Goal: Task Accomplishment & Management: Complete application form

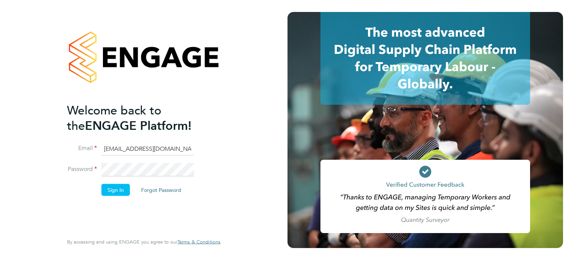
type input "[EMAIL_ADDRESS][DOMAIN_NAME]"
click at [114, 193] on button "Sign In" at bounding box center [115, 190] width 28 height 12
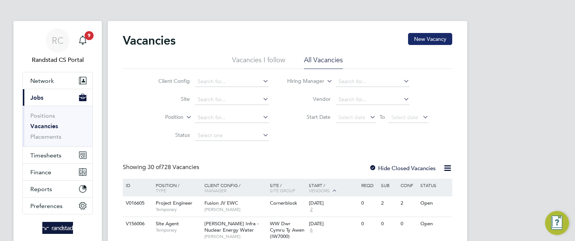
click at [434, 40] on button "New Vacancy" at bounding box center [430, 39] width 44 height 12
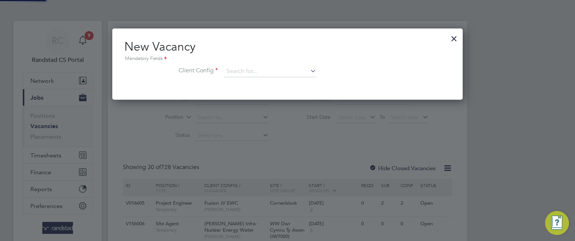
scroll to position [71, 351]
click at [252, 69] on input at bounding box center [270, 71] width 92 height 11
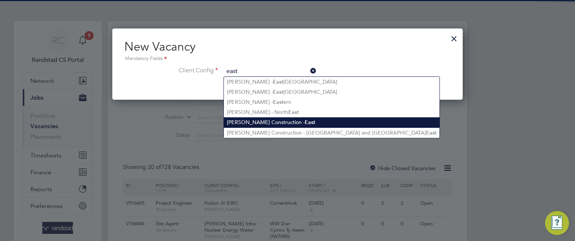
click at [286, 123] on li "Morgan Sindall Construction - East" at bounding box center [332, 122] width 216 height 10
type input "Morgan Sindall Construction - East"
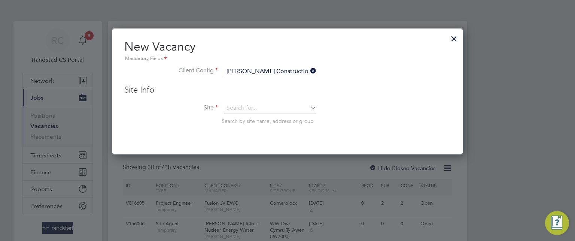
scroll to position [126, 351]
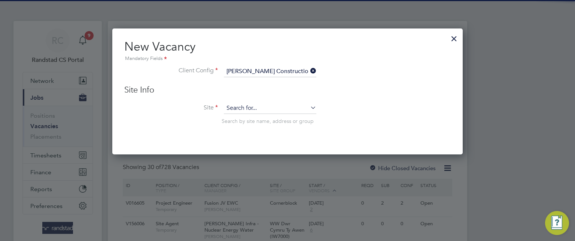
click at [257, 111] on input at bounding box center [270, 108] width 92 height 11
click at [265, 118] on li "Owl stone Croft (50CC03)" at bounding box center [270, 118] width 93 height 10
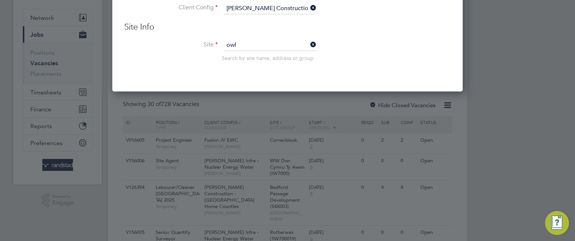
type input "Owlstone Croft (50CC03)"
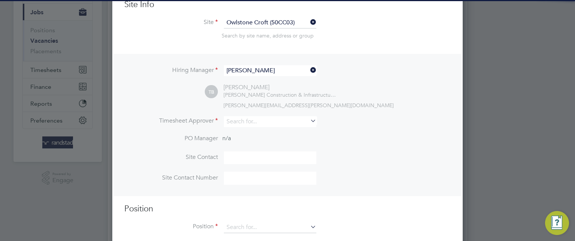
scroll to position [4, 4]
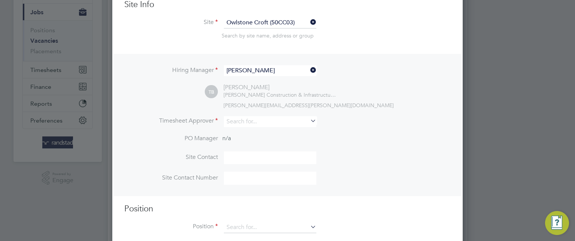
click at [263, 75] on input "Tom Barber" at bounding box center [270, 70] width 92 height 11
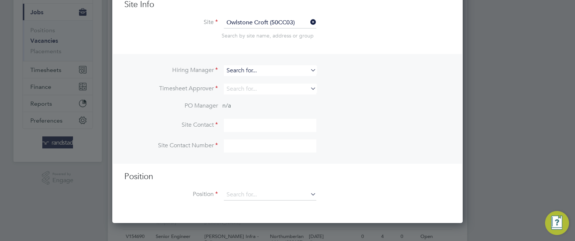
scroll to position [279, 351]
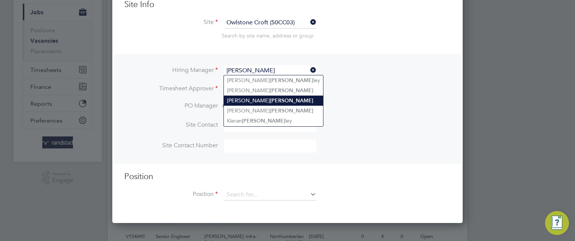
click at [256, 97] on li "Adam Hunt" at bounding box center [273, 100] width 99 height 10
type input "Adam Hunt"
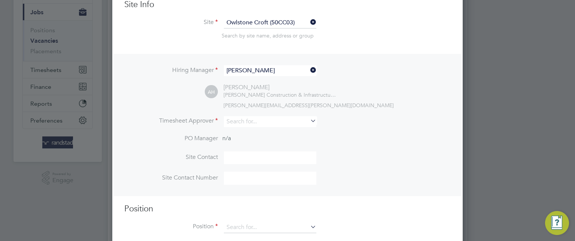
scroll to position [312, 351]
click at [249, 123] on input at bounding box center [270, 121] width 92 height 11
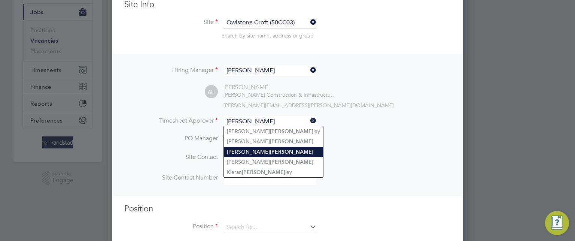
click at [248, 147] on li "Adam Hunt" at bounding box center [273, 152] width 99 height 10
type input "Adam Hunt"
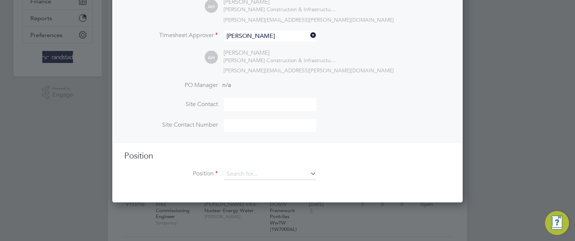
scroll to position [208, 0]
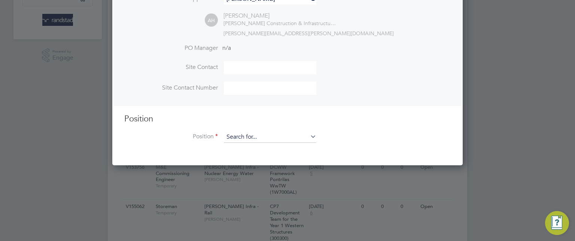
click at [253, 135] on input at bounding box center [270, 136] width 92 height 11
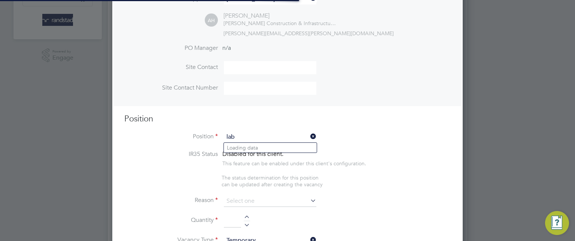
scroll to position [1059, 351]
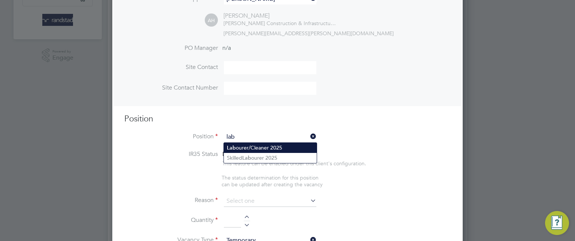
click at [257, 146] on li "Lab ourer/Cleaner 2025" at bounding box center [270, 148] width 93 height 10
type input "Labourer/Cleaner 2025"
type textarea "Attend to site amenities, toilets, offices, drying rooms, canteen etc. Occasion…"
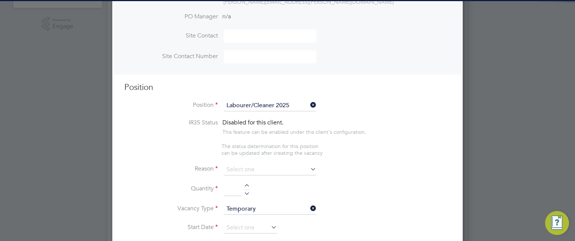
scroll to position [4, 4]
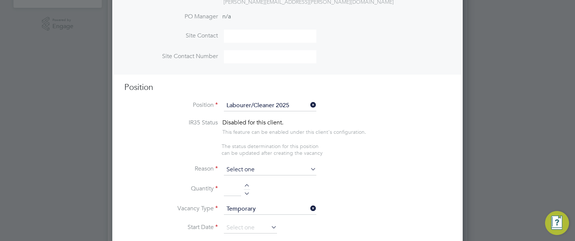
click at [244, 169] on input at bounding box center [270, 169] width 92 height 11
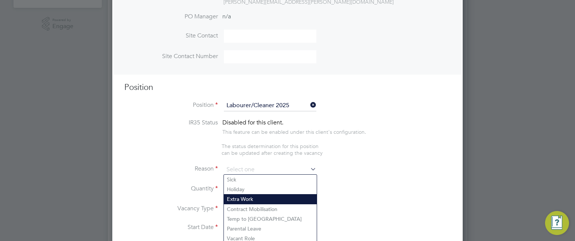
click at [243, 194] on li "Extra Work" at bounding box center [270, 199] width 93 height 10
type input "Extra Work"
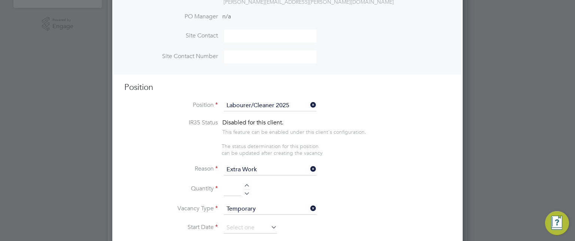
click at [248, 191] on div at bounding box center [247, 191] width 6 height 5
type input "1"
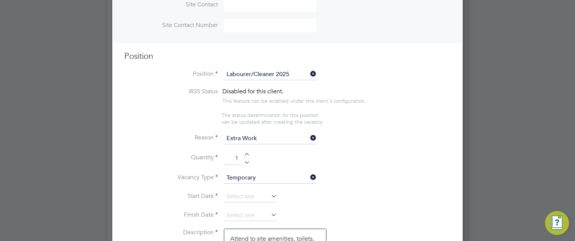
scroll to position [283, 0]
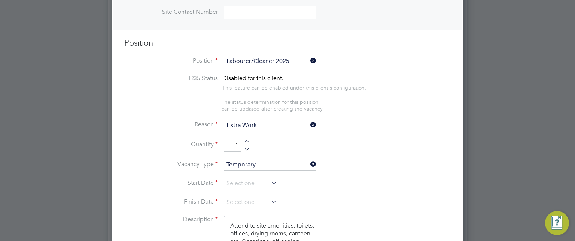
click at [237, 180] on input at bounding box center [250, 183] width 53 height 11
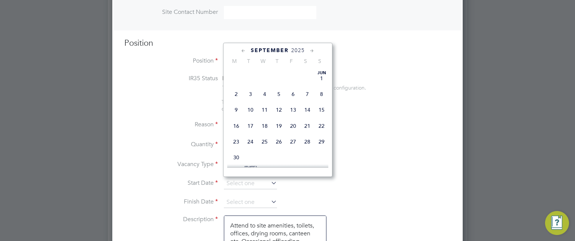
scroll to position [233, 0]
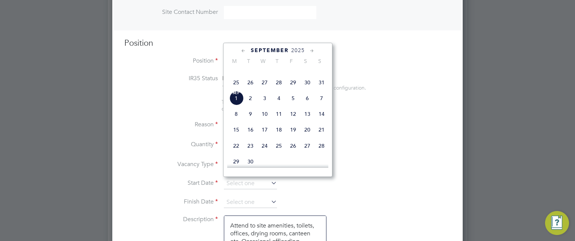
click at [262, 105] on span "3" at bounding box center [265, 98] width 14 height 14
type input "03 Sep 2025"
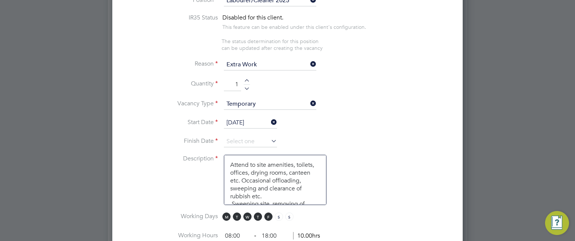
scroll to position [365, 0]
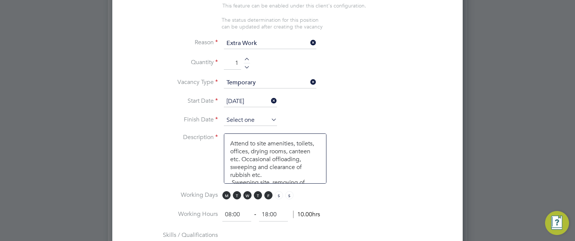
click at [247, 119] on input at bounding box center [250, 120] width 53 height 11
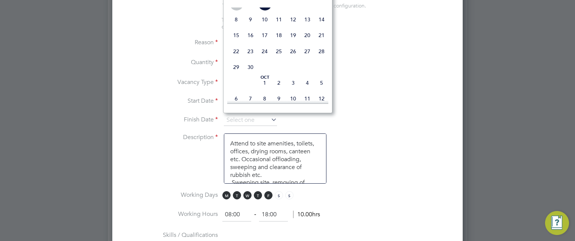
scroll to position [274, 0]
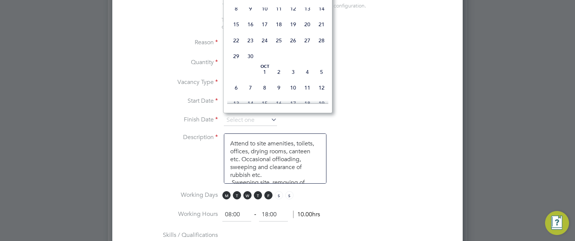
click at [292, 79] on span "3" at bounding box center [293, 72] width 14 height 14
type input "03 Oct 2025"
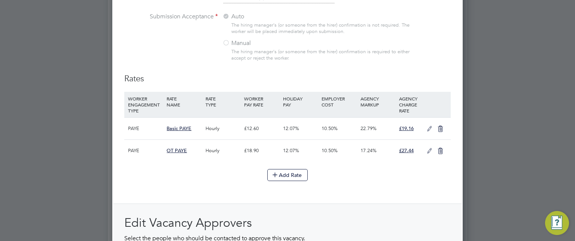
scroll to position [732, 0]
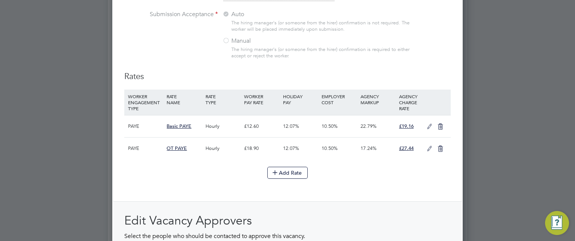
click at [428, 126] on icon at bounding box center [429, 127] width 9 height 6
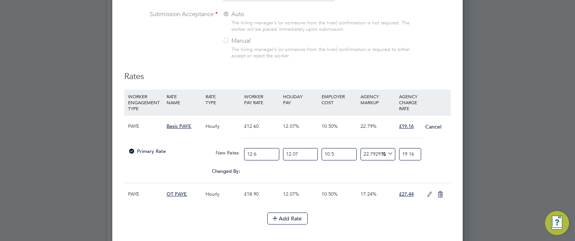
scroll to position [0, 0]
click at [386, 152] on icon at bounding box center [386, 153] width 0 height 10
click at [385, 168] on li "£" at bounding box center [388, 170] width 18 height 10
click at [372, 152] on input "0" at bounding box center [378, 154] width 35 height 12
type input "2"
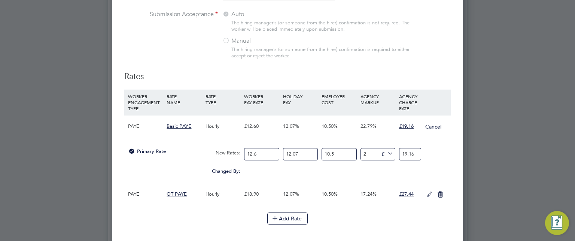
type input "17.6035061"
type input "2.6"
type input "18.2035061"
type input "2.60"
click at [425, 159] on div "Primary Rate New Rates: 12.6 12.07 n/a 10.5 n/a 16.662921675020208 2.60 £ 18.20…" at bounding box center [287, 154] width 326 height 20
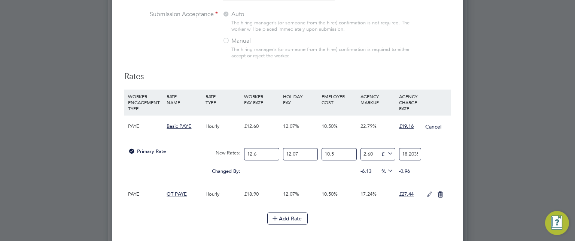
click at [386, 150] on icon at bounding box center [386, 153] width 0 height 10
click at [385, 159] on li "%" at bounding box center [387, 160] width 16 height 10
click at [422, 156] on div "18.2035061" at bounding box center [410, 154] width 26 height 20
click at [419, 167] on div "-0.96" at bounding box center [416, 171] width 39 height 14
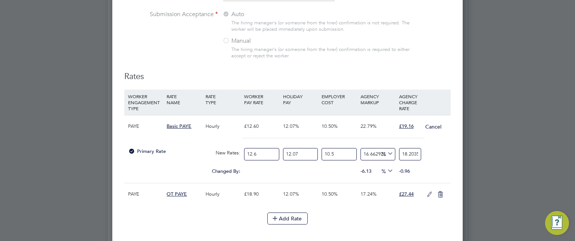
click at [437, 124] on button "Cancel" at bounding box center [433, 126] width 17 height 7
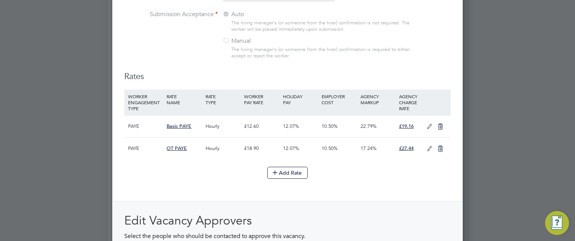
click at [429, 124] on icon at bounding box center [429, 127] width 9 height 6
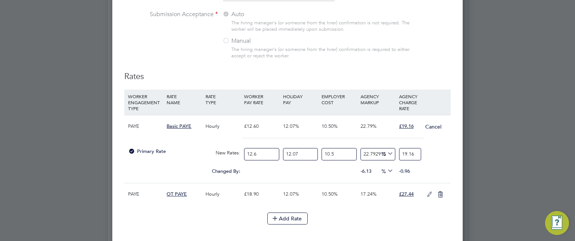
click at [432, 125] on button "Cancel" at bounding box center [433, 126] width 17 height 7
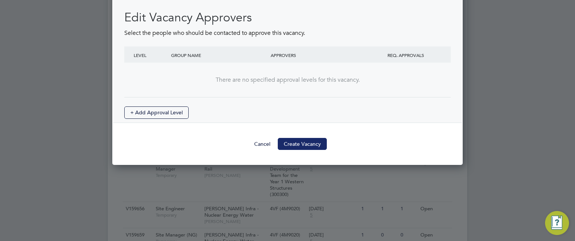
click at [319, 139] on button "Create Vacancy" at bounding box center [302, 144] width 49 height 12
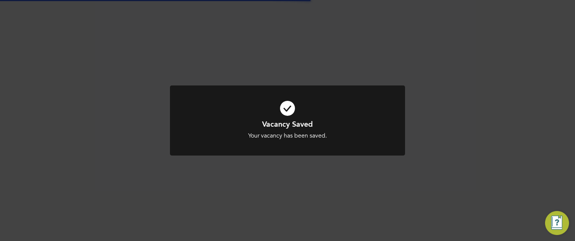
click at [493, 146] on div "Vacancy Saved Your vacancy has been saved. Cancel Okay" at bounding box center [287, 120] width 575 height 241
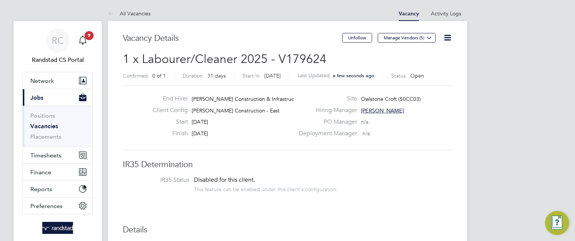
scroll to position [4, 3]
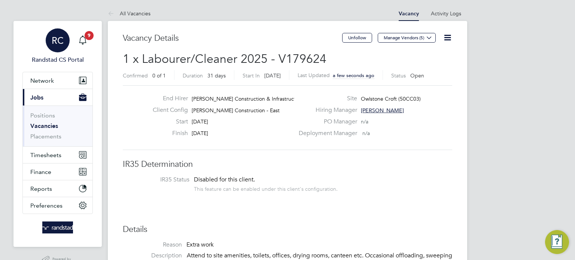
click at [48, 44] on div "RC" at bounding box center [58, 40] width 24 height 24
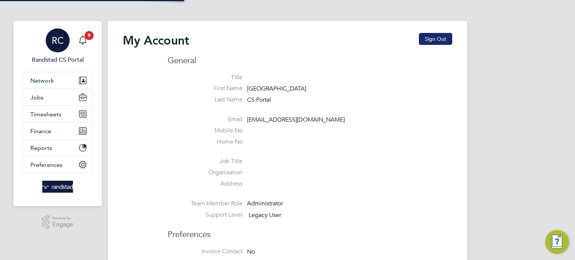
click at [447, 36] on button "Sign Out" at bounding box center [435, 39] width 33 height 12
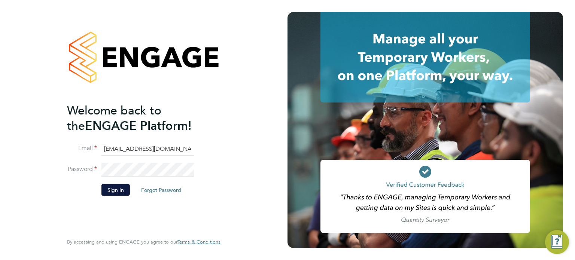
click at [128, 150] on input "cscportals@randstadcpe.com" at bounding box center [147, 148] width 92 height 13
type input "labourdeskmslv@randstadcpe.com"
click at [116, 193] on button "Sign In" at bounding box center [115, 190] width 28 height 12
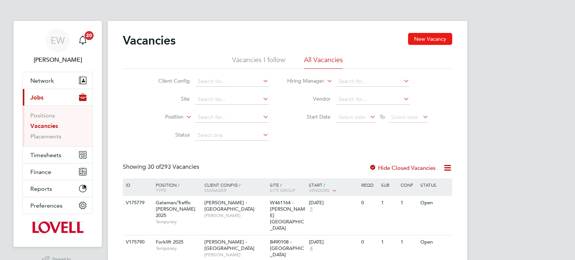
click at [420, 40] on button "New Vacancy" at bounding box center [430, 39] width 44 height 12
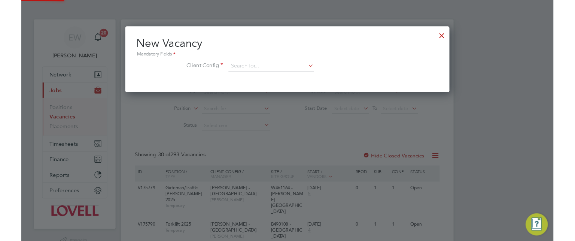
scroll to position [71, 351]
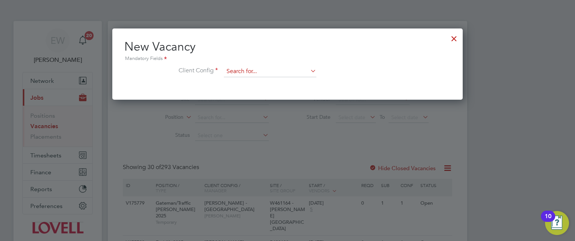
click at [242, 75] on input at bounding box center [270, 71] width 92 height 11
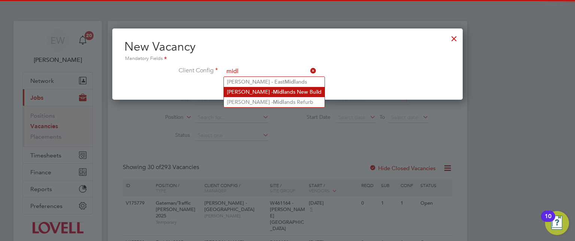
click at [270, 91] on li "Lovell - Midl ands New Build" at bounding box center [274, 92] width 101 height 10
type input "Lovell - Midlands New Build"
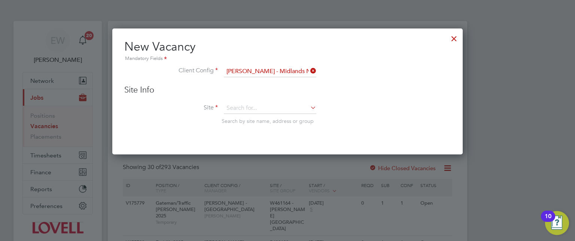
scroll to position [126, 351]
click at [257, 103] on input at bounding box center [270, 108] width 92 height 11
click at [272, 118] on b "Col" at bounding box center [269, 118] width 9 height 6
type input "M490354 - New College"
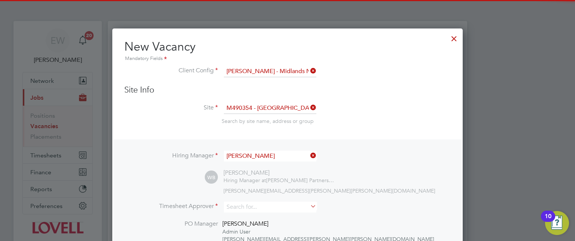
scroll to position [4, 4]
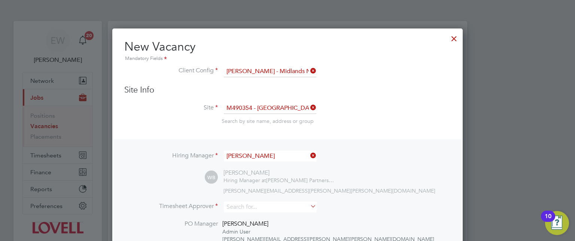
click at [267, 155] on input "Wayne Bennett" at bounding box center [270, 156] width 92 height 11
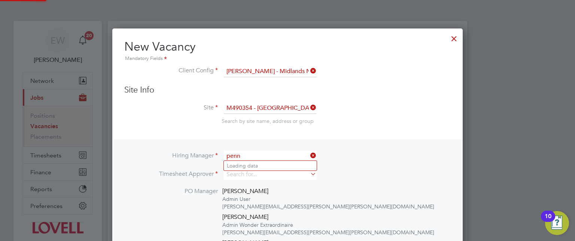
scroll to position [3, 4]
click at [256, 163] on li "Simon Penn" at bounding box center [270, 166] width 93 height 10
type input "Simon Penn"
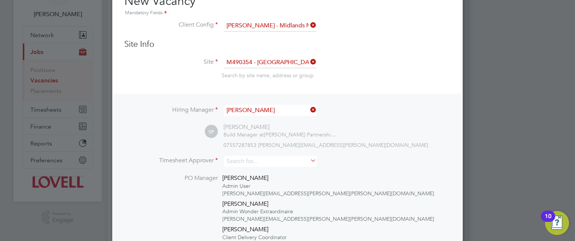
scroll to position [56, 0]
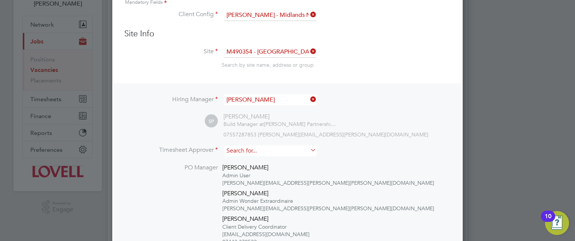
click at [253, 152] on input at bounding box center [270, 150] width 92 height 11
click at [258, 161] on li "Simon Penn" at bounding box center [270, 160] width 93 height 10
type input "Simon Penn"
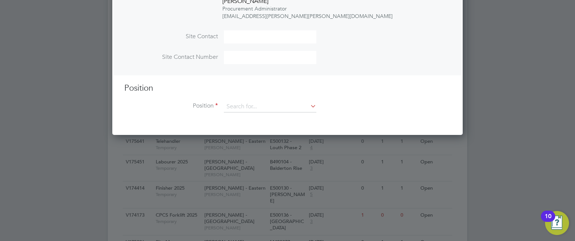
scroll to position [343, 0]
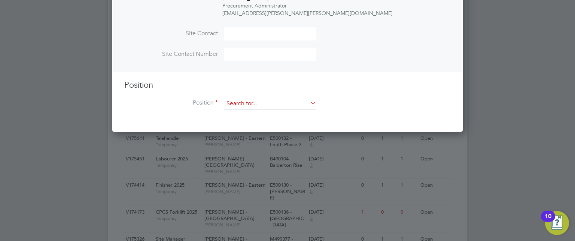
click at [270, 100] on input at bounding box center [270, 103] width 92 height 11
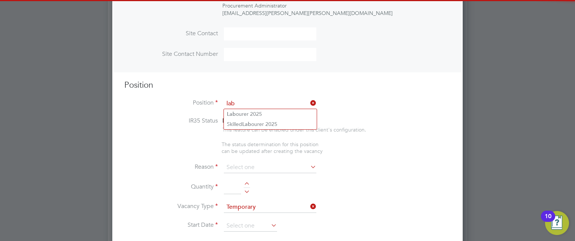
scroll to position [1258, 351]
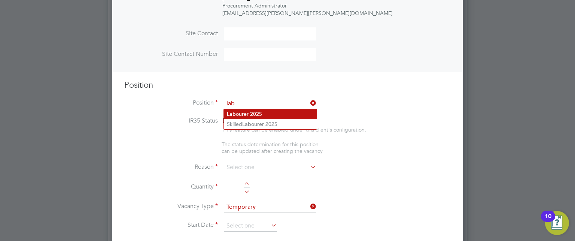
click at [262, 116] on li "Lab ourer 2025" at bounding box center [270, 114] width 93 height 10
type input "Labourer 2025"
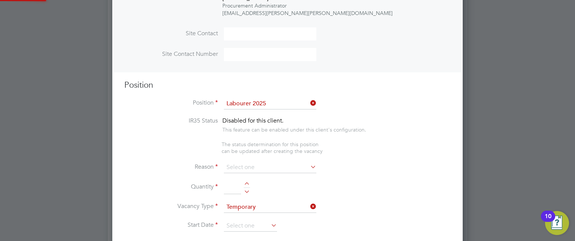
type textarea "Sweeping site, removing rubbish, unloading and transporting material, equipment…"
click at [249, 174] on li "Reason" at bounding box center [287, 171] width 326 height 19
click at [252, 170] on input at bounding box center [270, 167] width 92 height 11
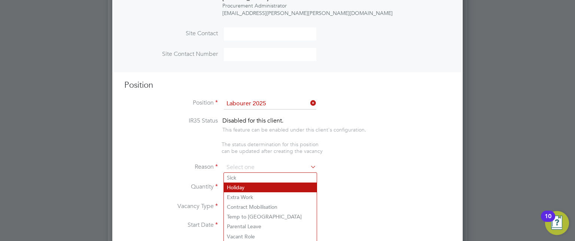
scroll to position [1306, 351]
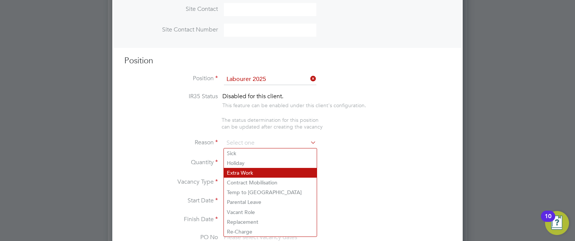
click at [246, 170] on li "Extra Work" at bounding box center [270, 173] width 93 height 10
type input "Extra Work"
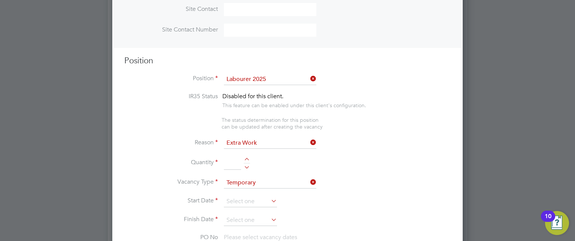
click at [247, 164] on div at bounding box center [247, 165] width 6 height 5
type input "1"
click at [241, 198] on input at bounding box center [250, 201] width 53 height 11
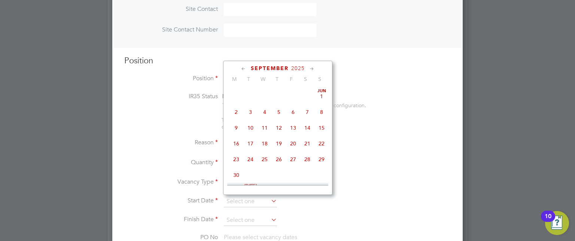
scroll to position [233, 0]
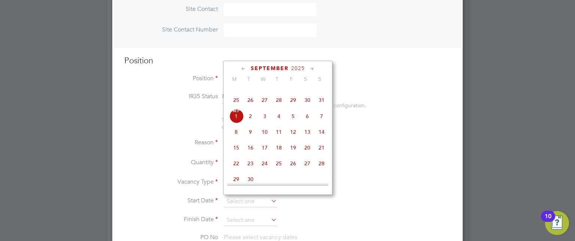
click at [250, 121] on span "2" at bounding box center [250, 116] width 14 height 14
type input "02 Sep 2025"
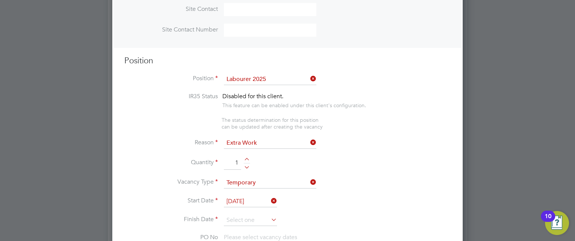
click at [237, 218] on input at bounding box center [250, 220] width 53 height 11
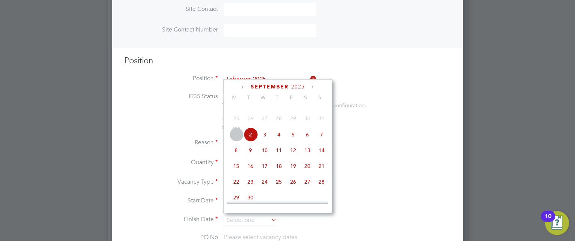
click at [295, 142] on span "5" at bounding box center [293, 134] width 14 height 14
type input "05 Sep 2025"
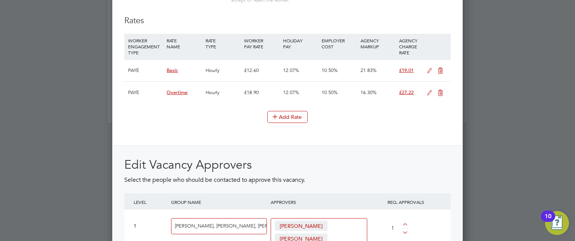
scroll to position [0, 0]
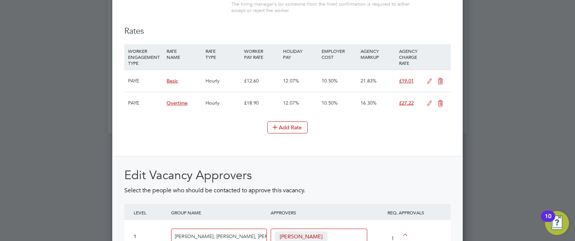
click at [431, 78] on icon at bounding box center [429, 81] width 9 height 6
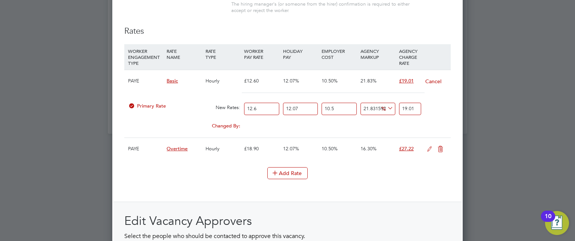
click at [386, 103] on icon at bounding box center [386, 108] width 0 height 10
click at [383, 126] on li "£" at bounding box center [388, 124] width 18 height 10
click at [376, 108] on input "0" at bounding box center [378, 109] width 35 height 12
type input "2"
type input "17.6035061"
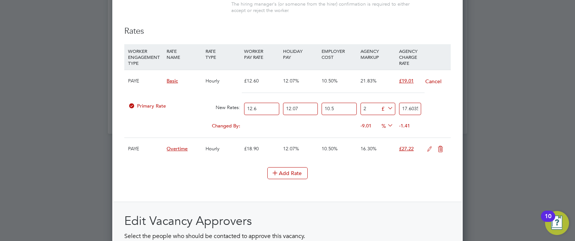
type input "2.6"
type input "18.2035061"
type input "2.60"
drag, startPoint x: 267, startPoint y: 107, endPoint x: 229, endPoint y: 109, distance: 38.3
click at [229, 109] on div "Primary Rate New Rates: 12.6 12.07 n/a 10.5 n/a 16.662921675020208 2.60 £ 18.20…" at bounding box center [287, 109] width 326 height 20
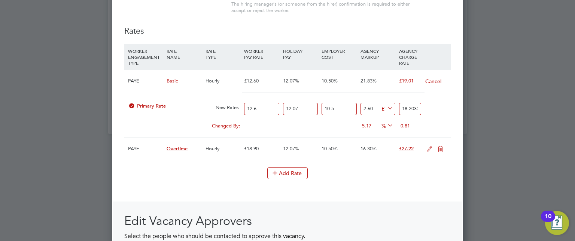
click at [426, 78] on button "Cancel" at bounding box center [433, 81] width 17 height 7
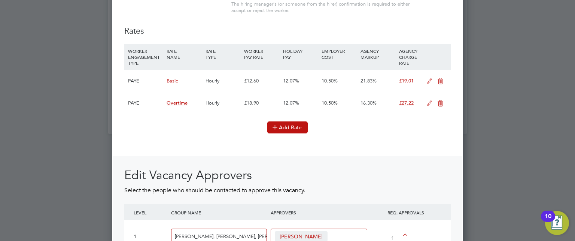
click at [298, 124] on button "Add Rate" at bounding box center [287, 127] width 40 height 12
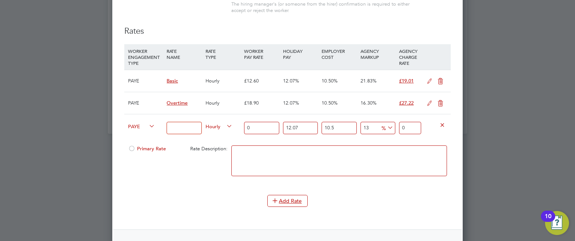
click at [132, 127] on div "PAYE" at bounding box center [145, 126] width 39 height 25
click at [133, 126] on span "PAYE" at bounding box center [141, 126] width 27 height 8
click at [140, 133] on li "Contract" at bounding box center [140, 131] width 30 height 9
type input "0"
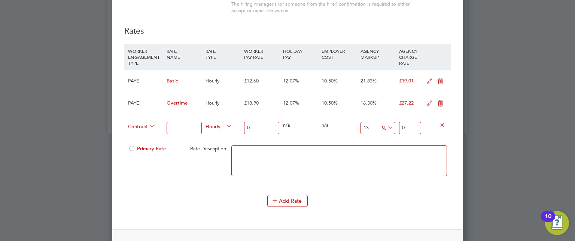
click at [197, 122] on input at bounding box center [184, 128] width 35 height 12
type input "Basic"
click at [267, 125] on input "0" at bounding box center [261, 128] width 35 height 12
type input "1"
type input "1.13"
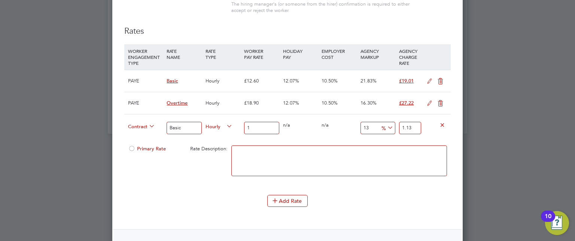
type input "16"
type input "18.08"
type input "16.5"
type input "18.645"
type input "16"
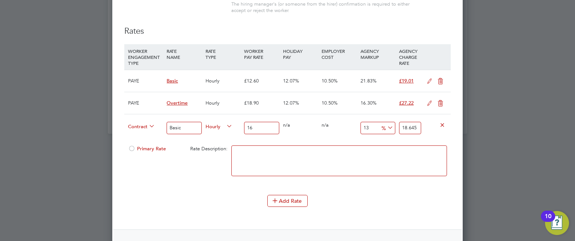
type input "18.08"
type input "16.4"
type input "18.532"
type input "16.41"
type input "18.5433"
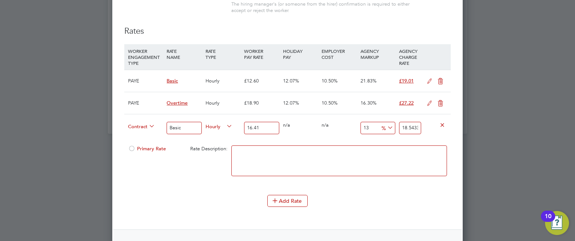
type input "16.41"
click at [386, 124] on icon at bounding box center [386, 127] width 0 height 10
click at [385, 143] on li "£" at bounding box center [388, 143] width 18 height 10
click at [377, 124] on div "13 2.1333 £" at bounding box center [378, 127] width 39 height 27
drag, startPoint x: 377, startPoint y: 124, endPoint x: 336, endPoint y: 129, distance: 41.5
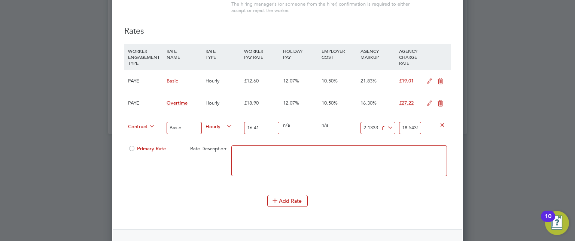
click at [336, 129] on div "Contract Basic Hourly 16.41 0 n/a 0 n/a 13 2.1333 £ 18.5433" at bounding box center [287, 128] width 326 height 28
type input "2"
type input "18.41"
type input "2.6"
type input "19.01"
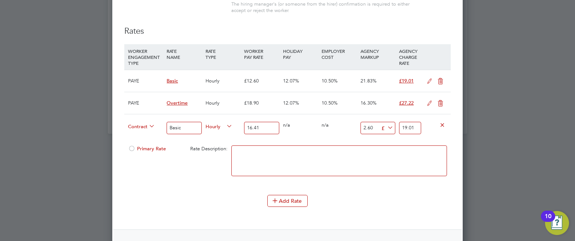
type input "2.60"
click at [144, 147] on span "Primary Rate" at bounding box center [147, 148] width 38 height 6
click at [431, 78] on icon at bounding box center [429, 81] width 9 height 6
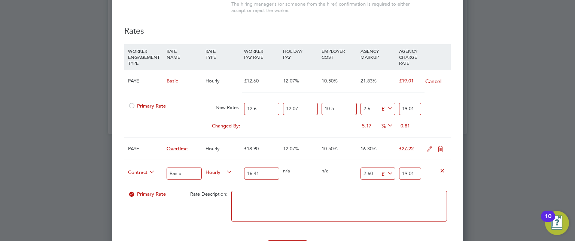
scroll to position [4, 4]
click at [429, 147] on icon at bounding box center [429, 149] width 9 height 6
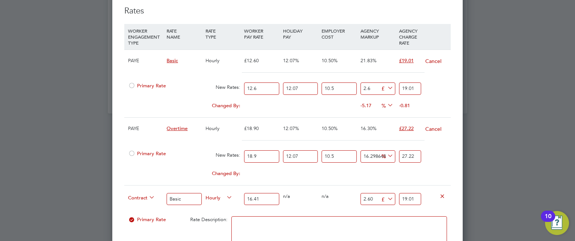
scroll to position [1018, 0]
drag, startPoint x: 349, startPoint y: 85, endPoint x: 315, endPoint y: 82, distance: 34.2
click at [315, 82] on div "Primary Rate New Rates: 12.6 12.07 n/a 10.5 n/a 21.83159270851312 2.6 £ 19.01" at bounding box center [287, 88] width 326 height 20
type input "18.2035061"
drag, startPoint x: 343, startPoint y: 152, endPoint x: 310, endPoint y: 149, distance: 33.5
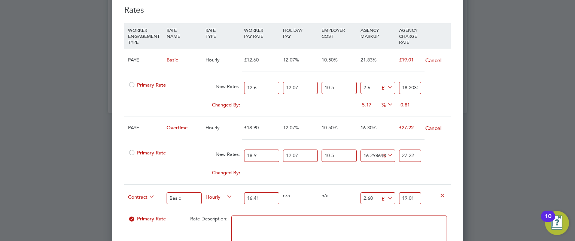
click at [310, 149] on div "Primary Rate New Rates: 18.9 12.07 n/a 10.5 n/a 16.298648203602564 0 % 27.22" at bounding box center [287, 156] width 326 height 20
click at [386, 151] on icon at bounding box center [386, 155] width 0 height 10
click at [386, 172] on li "£" at bounding box center [388, 170] width 18 height 10
type input "12.07105"
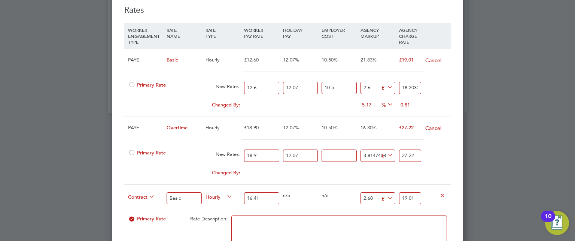
type input "0"
type input "24.99597085"
click at [435, 125] on button "Cancel" at bounding box center [433, 127] width 17 height 7
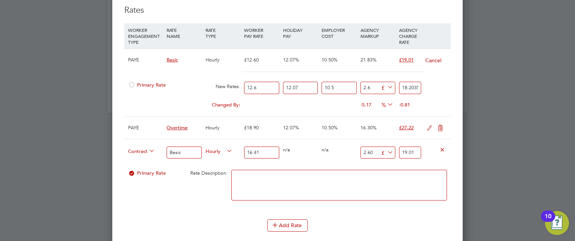
scroll to position [1487, 351]
click at [430, 125] on icon at bounding box center [429, 128] width 9 height 6
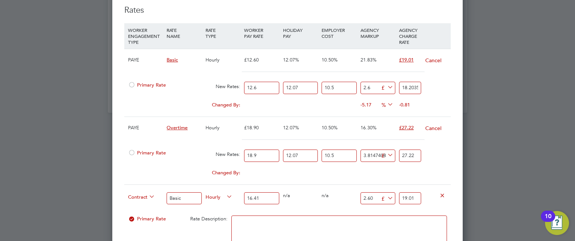
scroll to position [1533, 351]
drag, startPoint x: 342, startPoint y: 155, endPoint x: 325, endPoint y: 152, distance: 17.1
click at [325, 152] on input "10.5" at bounding box center [339, 155] width 35 height 12
type input "0"
click at [386, 151] on icon at bounding box center [386, 155] width 0 height 10
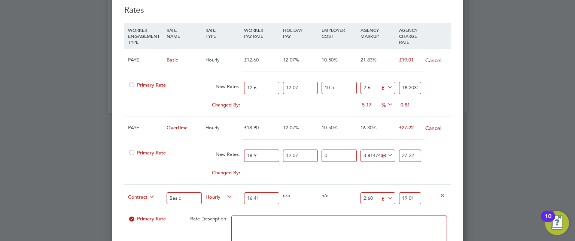
type input "24.99597085"
click at [387, 172] on icon at bounding box center [390, 170] width 6 height 6
drag, startPoint x: 361, startPoint y: 149, endPoint x: 411, endPoint y: 147, distance: 49.5
click at [411, 147] on div "Primary Rate New Rates: 18.9 12.07 n/a 0 n/a 18.010006264980834 3.81474085 £ 24…" at bounding box center [287, 156] width 326 height 20
type input "2"
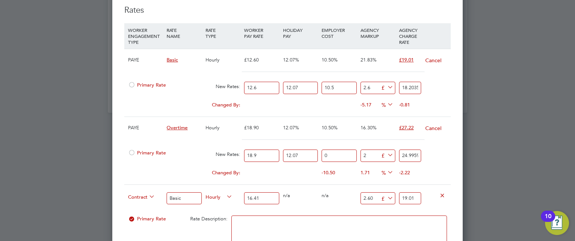
type input "23.18123"
type input "2.6"
type input "23.78123"
type input "2.60"
click at [438, 159] on div "Primary Rate New Rates: 18.9 12.07 n/a 0 n/a 12.275018967264884 2.60 £ 23.78123" at bounding box center [287, 156] width 326 height 20
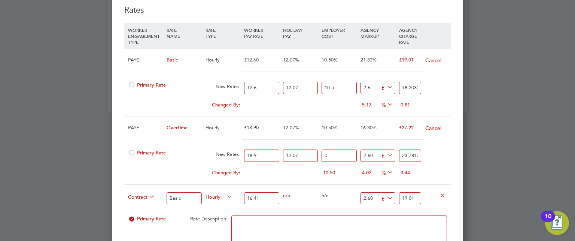
drag, startPoint x: 345, startPoint y: 84, endPoint x: 318, endPoint y: 83, distance: 27.0
click at [318, 83] on div "Primary Rate New Rates: 12.6 12.07 n/a 10.5 n/a 16.662921675020208 2.6 £ 18.203…" at bounding box center [287, 88] width 326 height 20
type input "1"
type input "16.8620282"
type input "14"
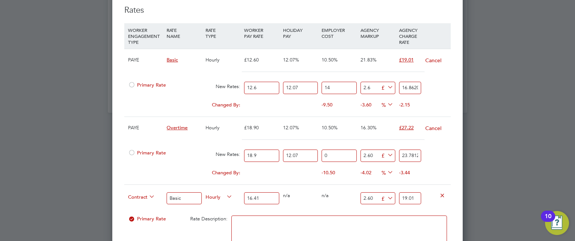
type input "18.6977348"
type input "14.7"
type input "18.79658054"
type input "14.73"
type input "18.800816786"
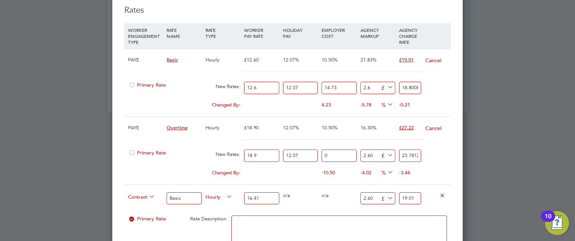
type input "14.73"
click at [435, 98] on div "-0.21" at bounding box center [416, 105] width 39 height 14
click at [308, 117] on div "12.07%" at bounding box center [300, 128] width 39 height 22
click at [267, 87] on input "12.6" at bounding box center [261, 88] width 35 height 12
drag, startPoint x: 264, startPoint y: 83, endPoint x: 225, endPoint y: 86, distance: 38.7
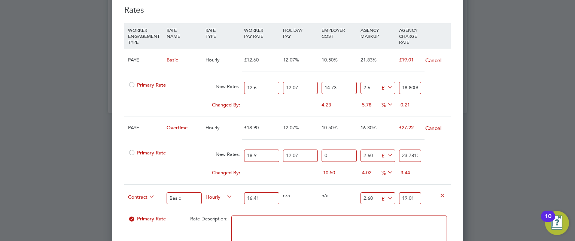
click at [225, 86] on div "Primary Rate New Rates: 12.6 12.07 n/a 14.73 n/a 16.048573564801995 2.6 £ 18.80…" at bounding box center [287, 88] width 326 height 20
type input "1"
type input "3.88577911"
type input "14"
type input "20.60090754"
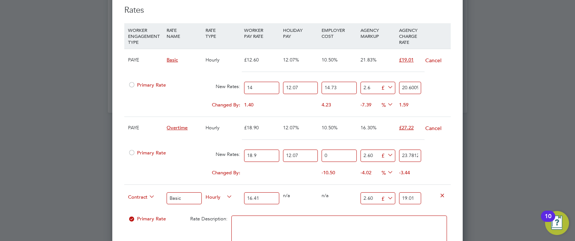
type input "14.1"
type input "20.729485451"
type input "14.12"
type input "20.7552010332"
drag, startPoint x: 274, startPoint y: 85, endPoint x: 186, endPoint y: 86, distance: 88.0
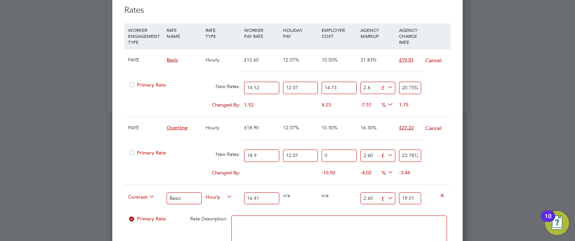
click at [186, 86] on div "Primary Rate New Rates: 14.12 12.07 n/a 14.73 n/a 14.3209650790726 2.6 £ 20.755…" at bounding box center [287, 88] width 326 height 20
type input "1"
type input "3.88577911"
type input "12"
type input "18.02934932"
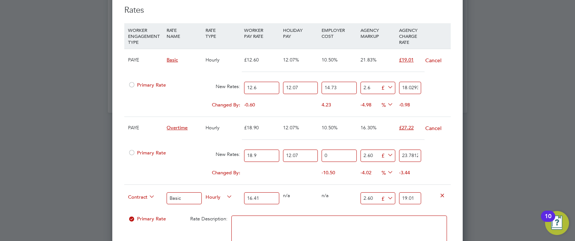
type input "12.60"
type input "18.800816786"
type input "12.60"
click at [386, 82] on icon at bounding box center [386, 87] width 0 height 10
click at [390, 90] on li "%" at bounding box center [387, 93] width 16 height 10
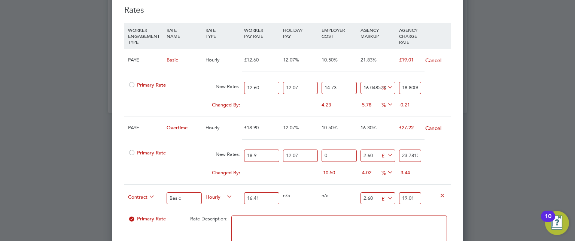
click at [434, 98] on div "-0.21" at bounding box center [416, 105] width 39 height 14
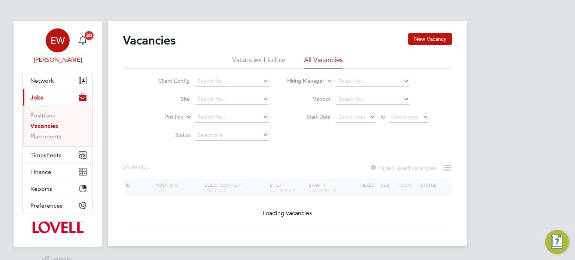
click at [42, 40] on link "EW [PERSON_NAME]" at bounding box center [57, 46] width 70 height 36
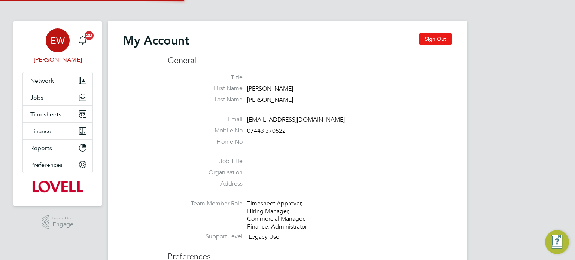
type input "[EMAIL_ADDRESS][DOMAIN_NAME]"
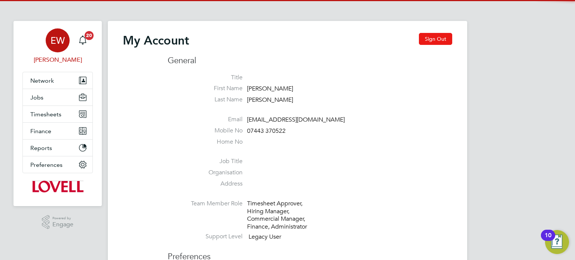
click at [432, 41] on button "Sign Out" at bounding box center [435, 39] width 33 height 12
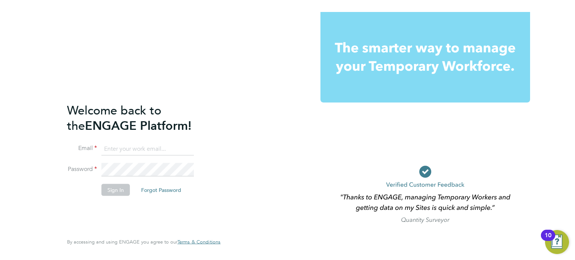
type input "[EMAIL_ADDRESS][DOMAIN_NAME]"
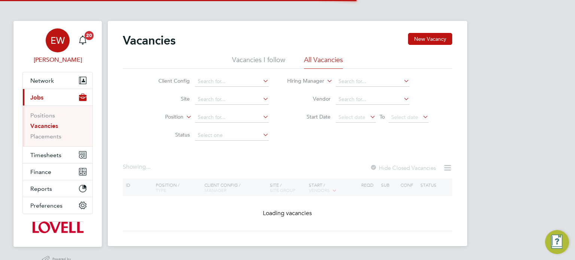
click at [70, 62] on span "[PERSON_NAME]" at bounding box center [57, 59] width 70 height 9
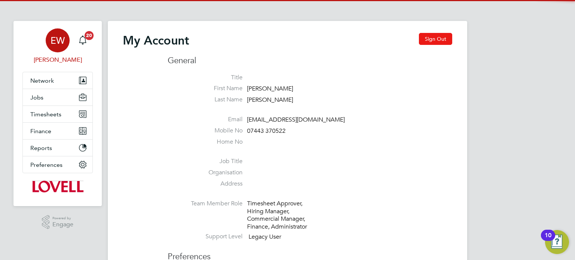
click at [441, 37] on button "Sign Out" at bounding box center [435, 39] width 33 height 12
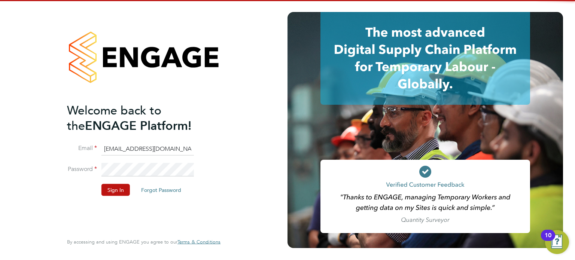
click at [139, 148] on input "[EMAIL_ADDRESS][DOMAIN_NAME]" at bounding box center [147, 148] width 92 height 13
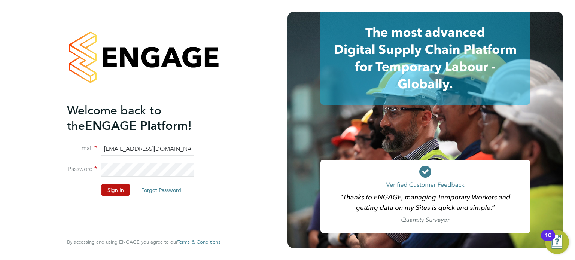
type input "[EMAIL_ADDRESS][PERSON_NAME][DOMAIN_NAME]"
click at [115, 186] on button "Sign In" at bounding box center [115, 190] width 28 height 12
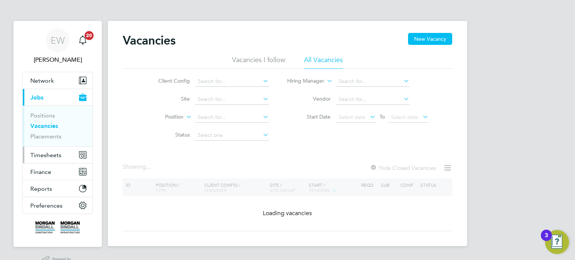
click at [47, 155] on span "Timesheets" at bounding box center [45, 155] width 31 height 7
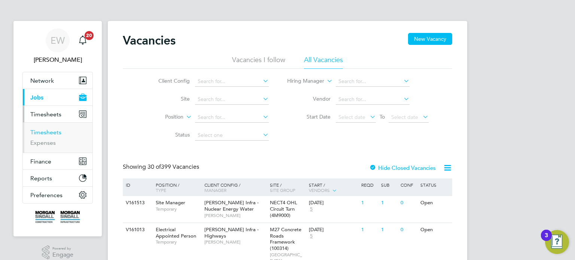
click at [48, 133] on link "Timesheets" at bounding box center [45, 132] width 31 height 7
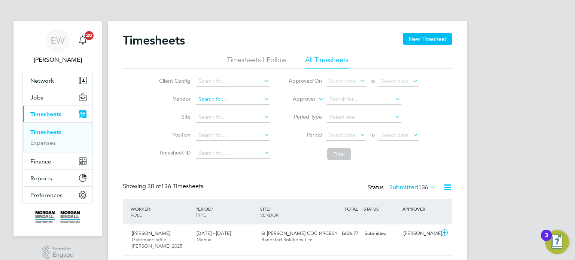
click at [223, 100] on input at bounding box center [233, 99] width 74 height 10
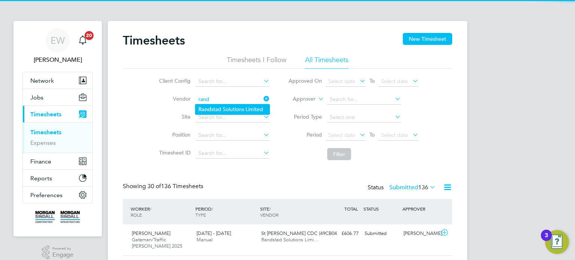
click at [243, 111] on li "Rand stad Solutions Limited" at bounding box center [232, 109] width 74 height 10
type input "Randstad Solutions Limited"
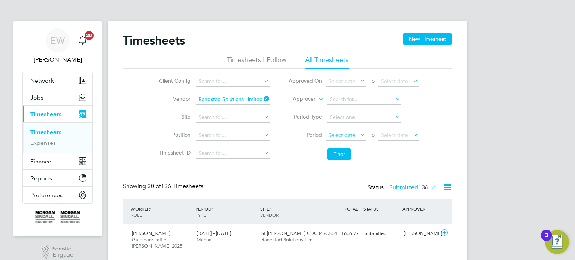
click at [349, 132] on span "Select date" at bounding box center [341, 135] width 27 height 7
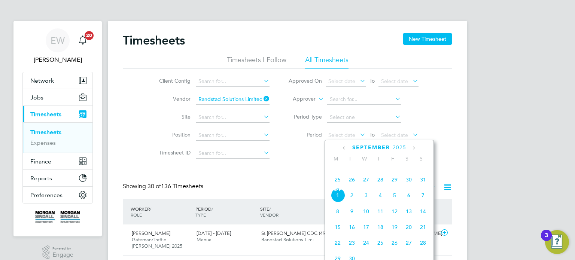
click at [410, 171] on span "23" at bounding box center [409, 164] width 14 height 14
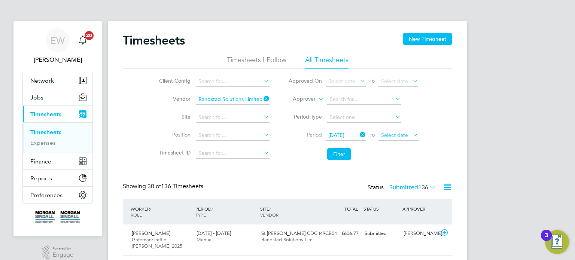
click at [405, 137] on span "Select date" at bounding box center [394, 135] width 27 height 7
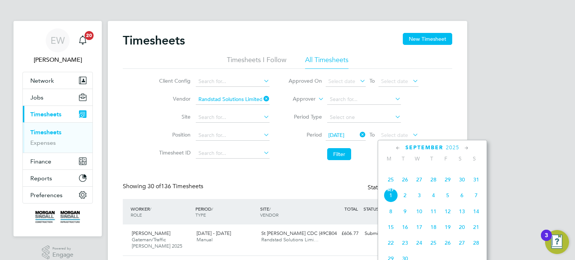
click at [447, 185] on span "29" at bounding box center [448, 180] width 14 height 14
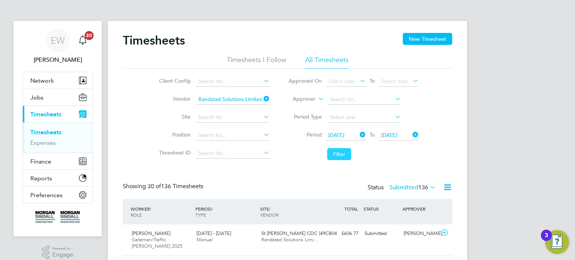
click at [338, 152] on button "Filter" at bounding box center [339, 154] width 24 height 12
click at [414, 187] on label "Submitted 70" at bounding box center [414, 187] width 43 height 7
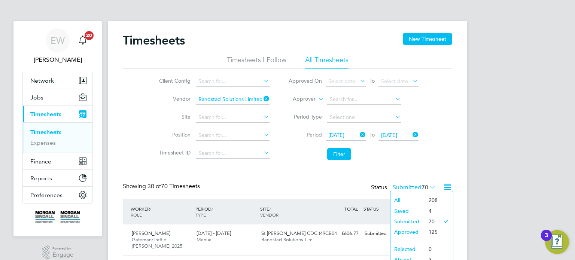
click at [407, 209] on li "Saved" at bounding box center [407, 211] width 34 height 10
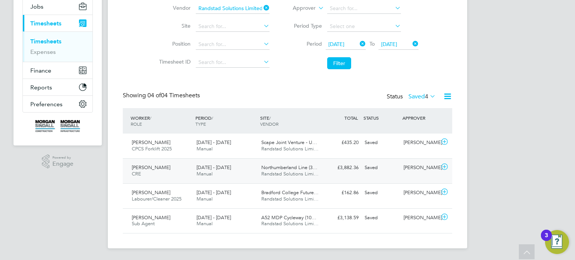
click at [425, 169] on div "Abdiulfatah Kassim" at bounding box center [420, 168] width 39 height 12
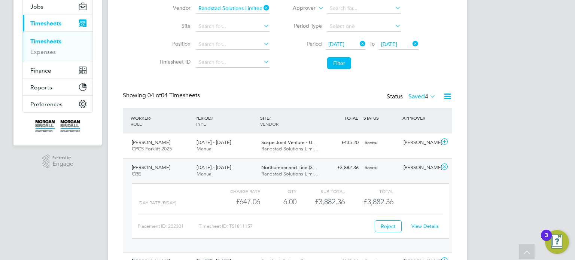
click at [429, 225] on link "View Details" at bounding box center [424, 226] width 27 height 6
click at [371, 164] on div "Saved" at bounding box center [381, 168] width 39 height 12
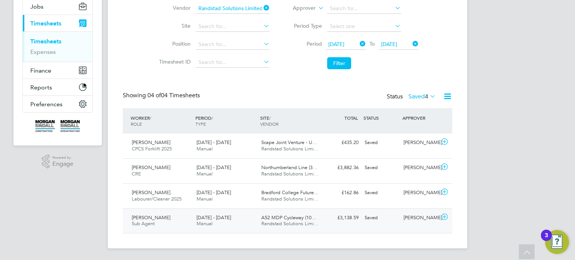
click at [388, 216] on div "Saved" at bounding box center [381, 218] width 39 height 12
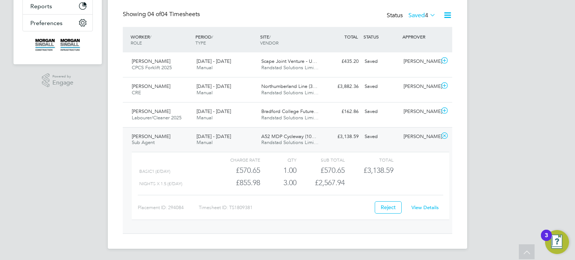
click at [424, 207] on link "View Details" at bounding box center [424, 207] width 27 height 6
click at [406, 67] on div "Luke Melville" at bounding box center [420, 61] width 39 height 12
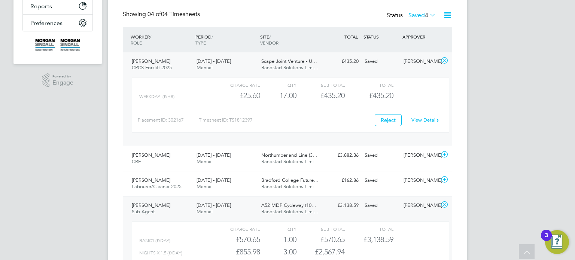
click at [432, 119] on link "View Details" at bounding box center [424, 120] width 27 height 6
click at [419, 183] on div "Dan Marsh" at bounding box center [420, 180] width 39 height 12
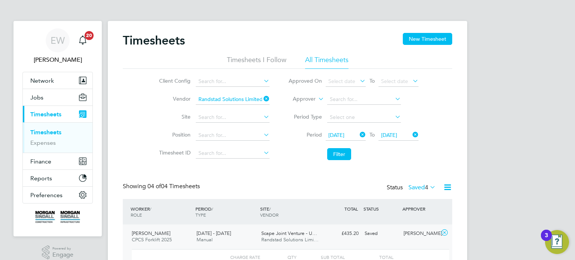
click at [262, 97] on icon at bounding box center [262, 99] width 0 height 10
click at [228, 116] on input at bounding box center [233, 117] width 74 height 10
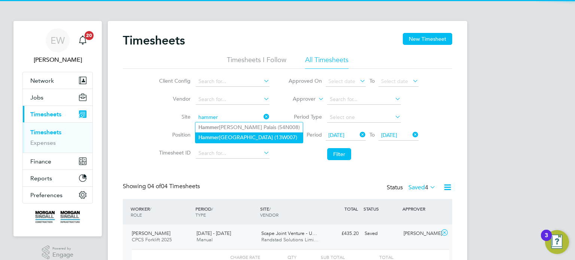
click at [242, 137] on li "Hammer stone Road Depot (13W007)" at bounding box center [248, 138] width 107 height 10
type input "Hammerstone Road Depot (13W007)"
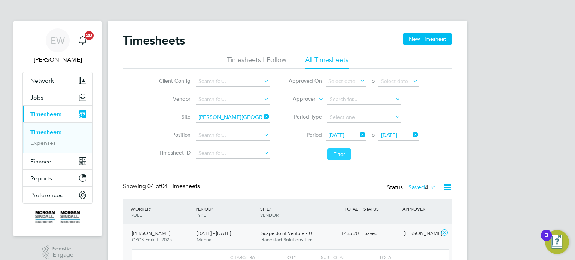
click at [332, 154] on button "Filter" at bounding box center [339, 154] width 24 height 12
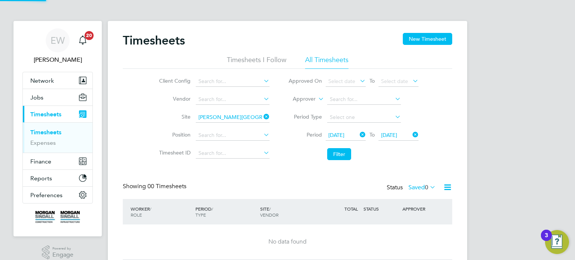
click at [416, 188] on label "Saved 0" at bounding box center [421, 187] width 27 height 7
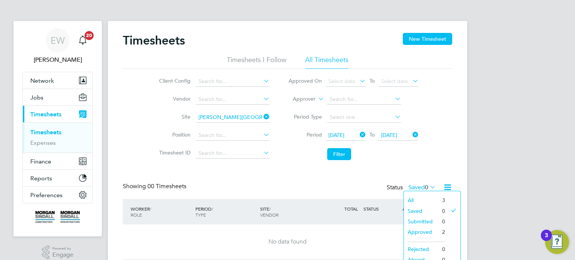
click at [416, 231] on li "Approved" at bounding box center [421, 232] width 34 height 10
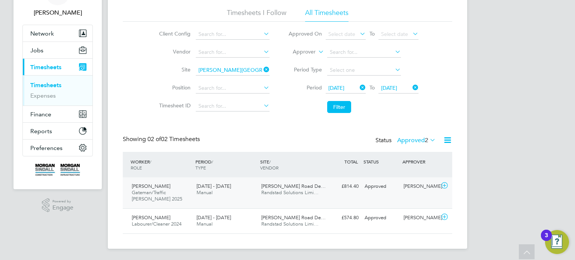
click at [365, 179] on div "Emmanuel Okafor Gateman/Traffic Marshall 2025 23 - 29 Aug 2025 23 - 29 Aug 2025…" at bounding box center [287, 192] width 329 height 31
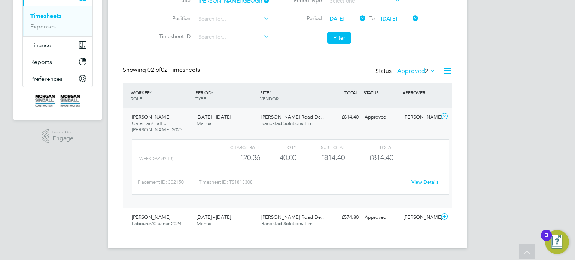
click at [428, 177] on div "View Details" at bounding box center [425, 182] width 37 height 12
click at [428, 180] on link "View Details" at bounding box center [424, 182] width 27 height 6
click at [411, 73] on label "Approved 2" at bounding box center [416, 70] width 39 height 7
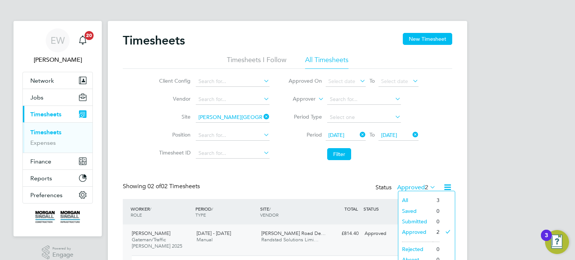
click at [262, 113] on icon at bounding box center [262, 117] width 0 height 10
click at [240, 101] on input at bounding box center [233, 99] width 74 height 10
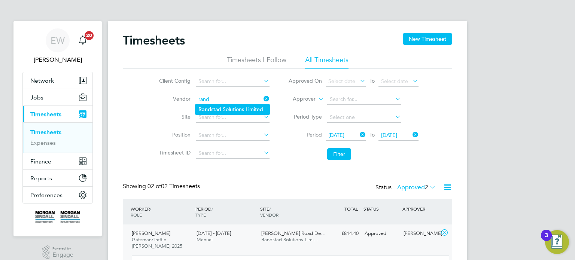
click at [244, 108] on li "Rand stad Solutions Limited" at bounding box center [232, 109] width 74 height 10
type input "Randstad Solutions Limited"
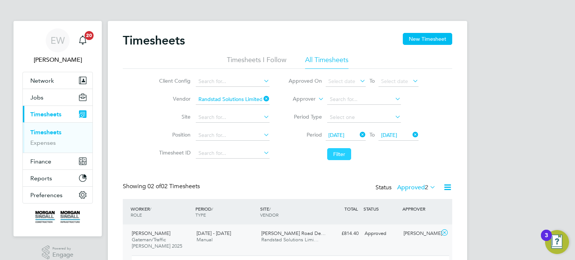
click at [332, 152] on button "Filter" at bounding box center [339, 154] width 24 height 12
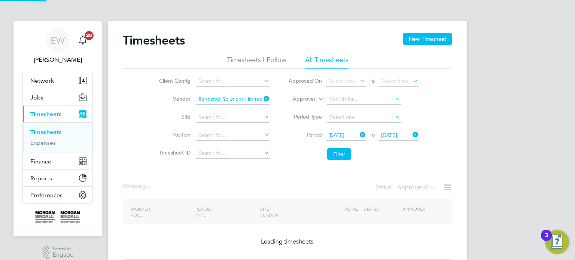
click at [415, 188] on label "Approved 2" at bounding box center [416, 187] width 39 height 7
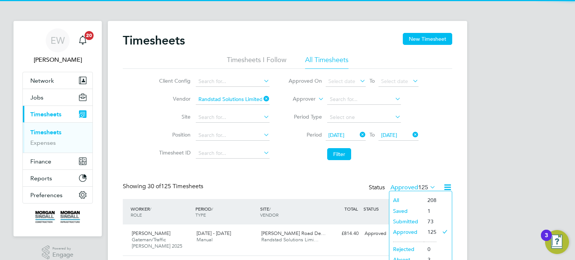
scroll to position [19, 65]
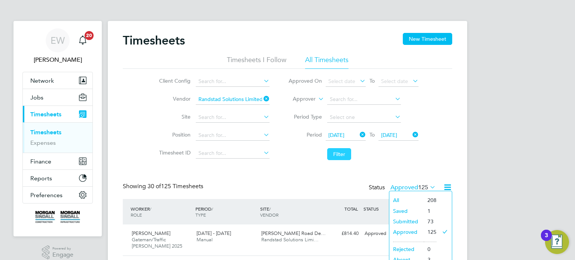
click at [340, 156] on button "Filter" at bounding box center [339, 154] width 24 height 12
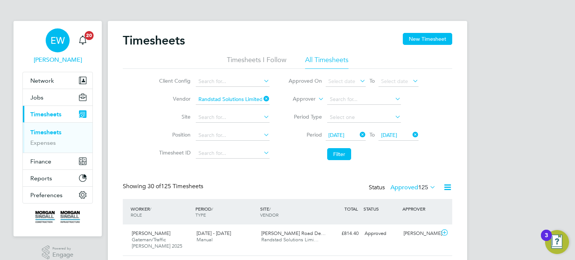
click at [38, 43] on link "EW Emma Wells" at bounding box center [57, 46] width 70 height 36
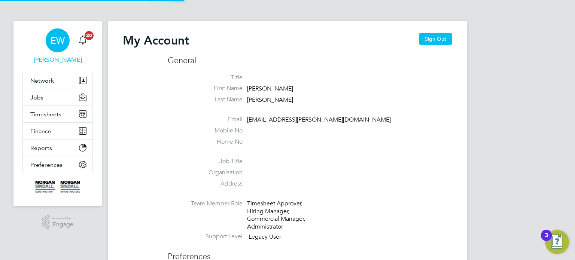
type input "emma.wells@randstad.co.uk"
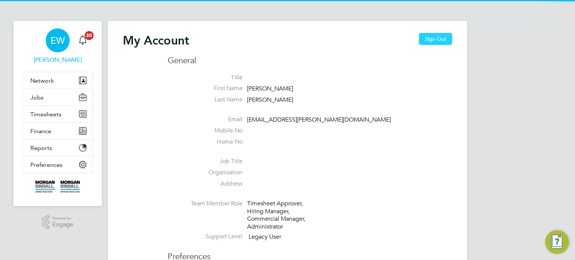
click at [440, 40] on button "Sign Out" at bounding box center [435, 39] width 33 height 12
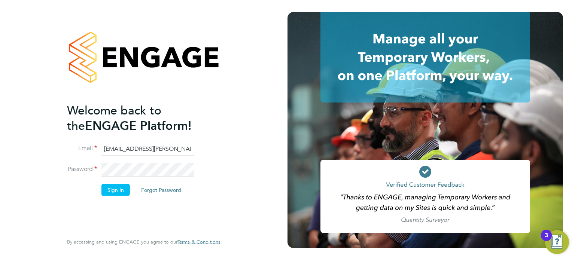
click at [155, 151] on input "emma.wells@randstad.co.uk" at bounding box center [147, 148] width 92 height 13
type input "labourdeskmslv@randstadcpe.com"
click at [115, 193] on button "Sign In" at bounding box center [115, 190] width 28 height 12
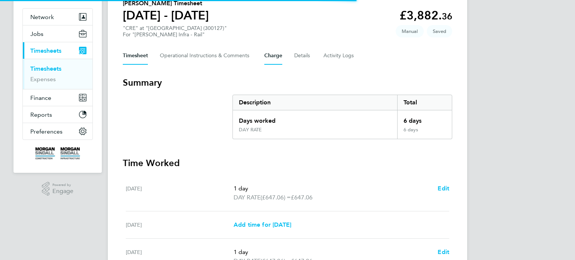
scroll to position [288, 0]
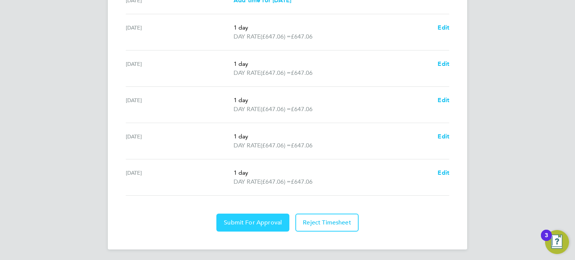
click at [258, 227] on button "Submit For Approval" at bounding box center [252, 223] width 73 height 18
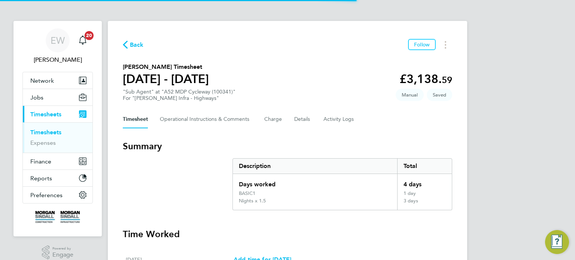
scroll to position [278, 0]
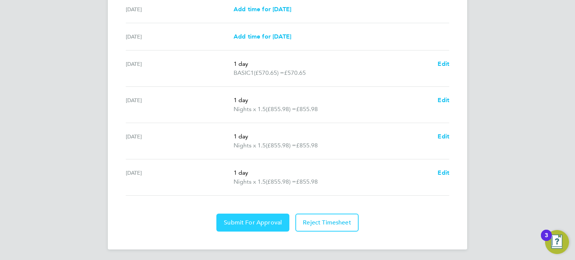
click at [264, 225] on button "Submit For Approval" at bounding box center [252, 223] width 73 height 18
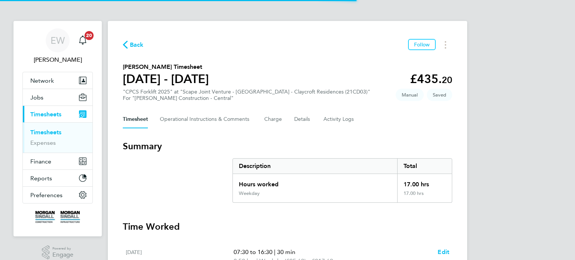
scroll to position [116, 0]
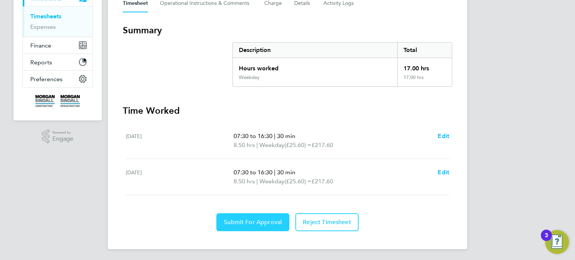
click at [269, 219] on span "Submit For Approval" at bounding box center [253, 222] width 58 height 7
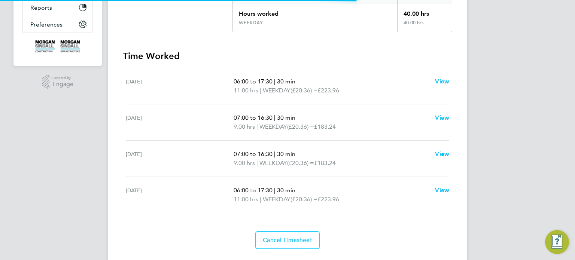
scroll to position [172, 0]
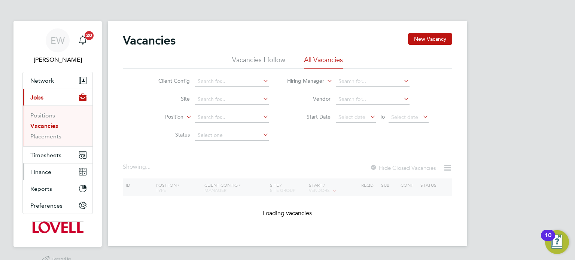
click at [46, 164] on button "Finance" at bounding box center [58, 172] width 70 height 16
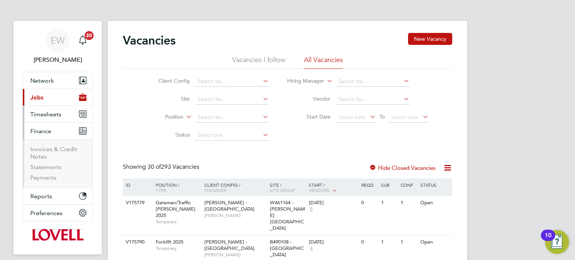
click at [47, 112] on span "Timesheets" at bounding box center [45, 114] width 31 height 7
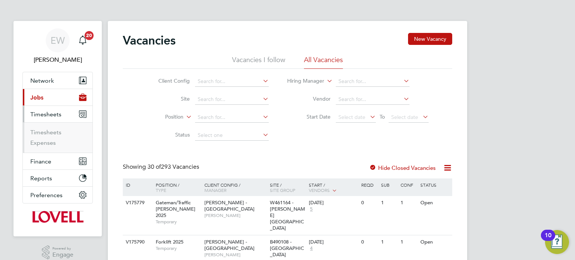
click at [47, 125] on ul "Timesheets Expenses" at bounding box center [58, 137] width 70 height 30
click at [48, 129] on link "Timesheets" at bounding box center [45, 132] width 31 height 7
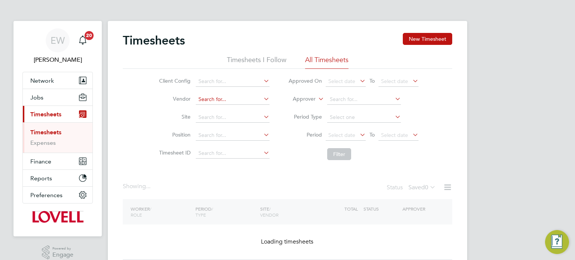
click at [219, 96] on input at bounding box center [233, 99] width 74 height 10
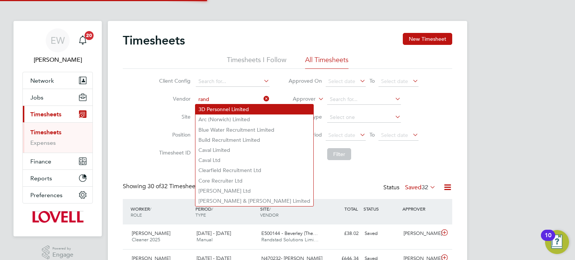
type input "Randstad Solutions Limited"
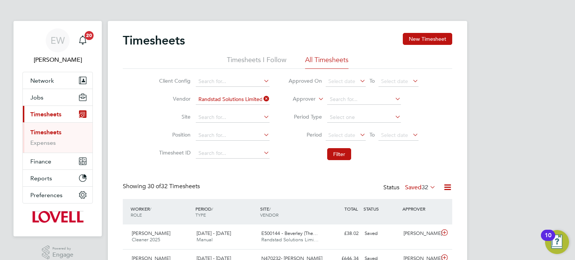
click at [363, 143] on li "Period Select date To Select date" at bounding box center [353, 136] width 149 height 18
click at [346, 136] on span "Select date" at bounding box center [341, 135] width 27 height 7
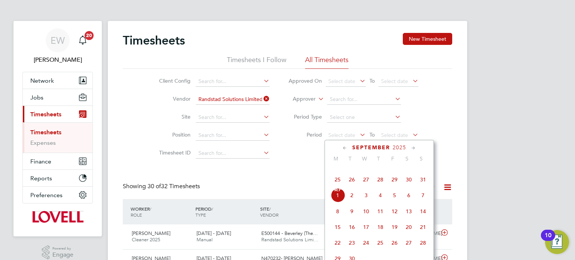
click at [405, 171] on span "23" at bounding box center [409, 164] width 14 height 14
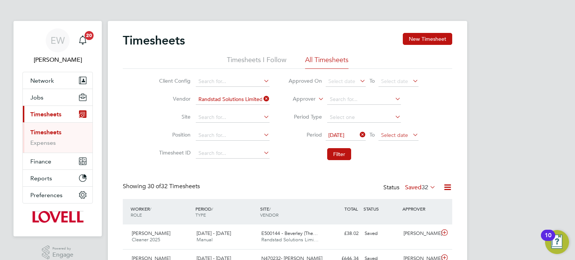
click at [405, 136] on span "Select date" at bounding box center [394, 135] width 27 height 7
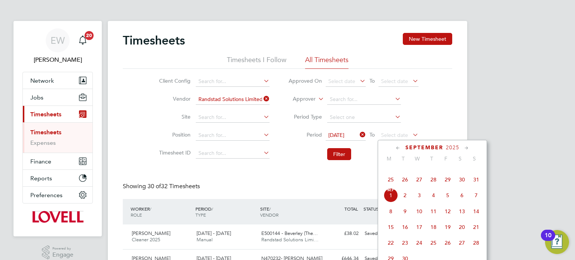
click at [446, 187] on span "29" at bounding box center [448, 180] width 14 height 14
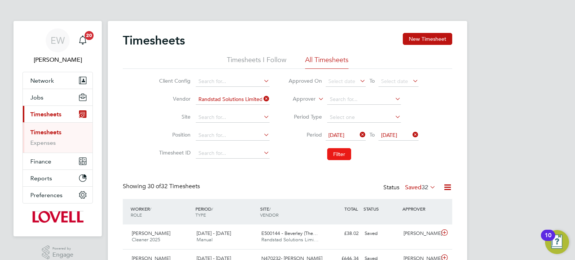
click at [343, 150] on button "Filter" at bounding box center [339, 154] width 24 height 12
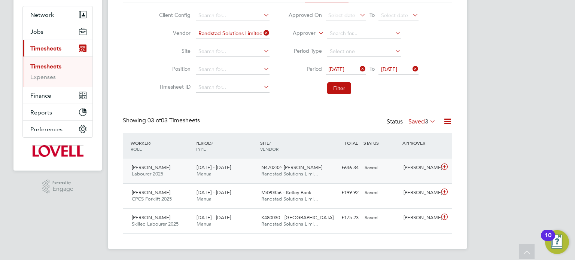
click at [420, 172] on div "[PERSON_NAME]" at bounding box center [420, 168] width 39 height 12
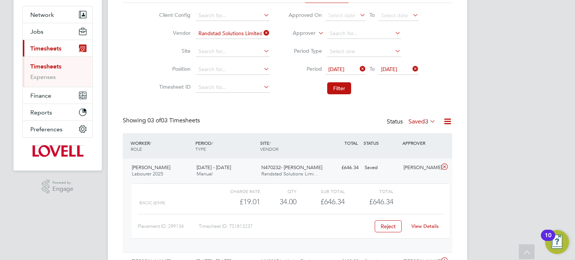
click at [425, 224] on link "View Details" at bounding box center [424, 226] width 27 height 6
click at [417, 154] on div "WORKER / ROLE WORKER / PERIOD PERIOD / TYPE SITE / VENDOR TOTAL TOTAL / STATUS …" at bounding box center [287, 145] width 329 height 25
click at [419, 164] on div "[PERSON_NAME]" at bounding box center [420, 168] width 39 height 12
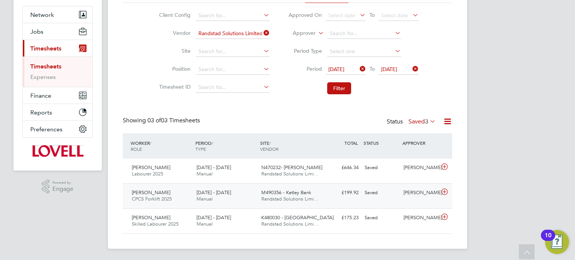
click at [421, 192] on div "[PERSON_NAME]" at bounding box center [420, 193] width 39 height 12
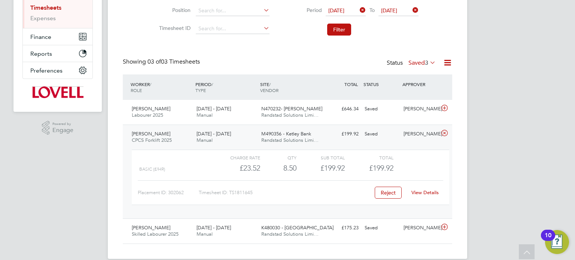
click at [432, 194] on link "View Details" at bounding box center [424, 192] width 27 height 6
click at [363, 137] on div "Saved" at bounding box center [381, 134] width 39 height 12
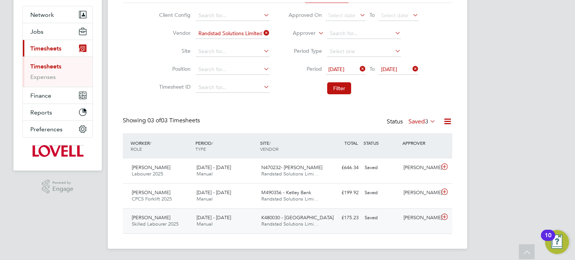
click at [408, 219] on div "[PERSON_NAME]" at bounding box center [420, 218] width 39 height 12
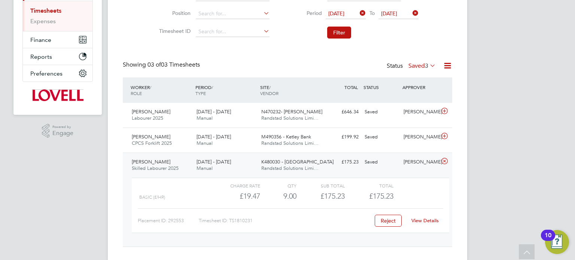
click at [425, 220] on link "View Details" at bounding box center [424, 221] width 27 height 6
click at [418, 69] on label "Saved 3" at bounding box center [421, 65] width 27 height 7
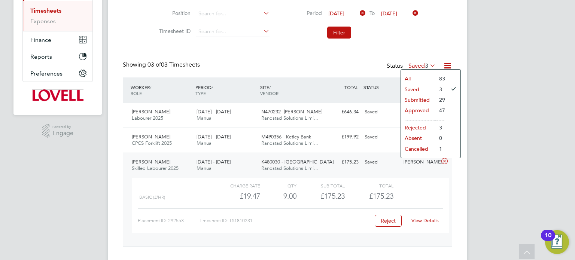
click at [422, 110] on li "Approved" at bounding box center [418, 110] width 34 height 10
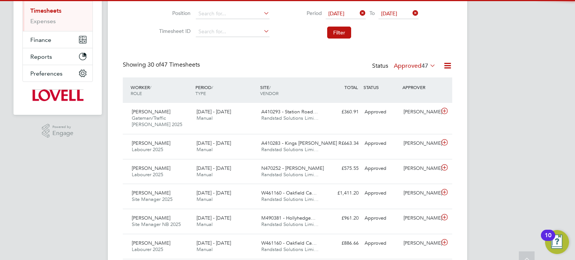
scroll to position [3, 4]
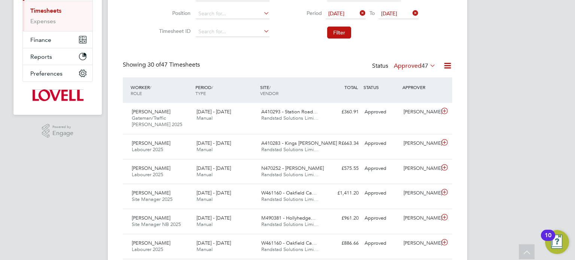
click at [413, 63] on label "Approved 47" at bounding box center [415, 65] width 42 height 7
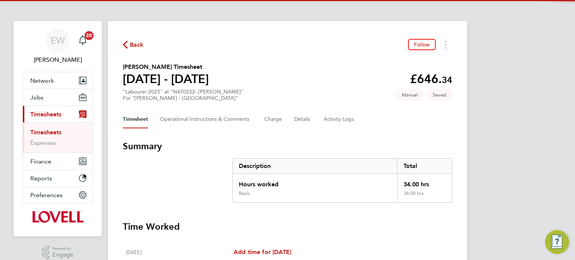
scroll to position [270, 0]
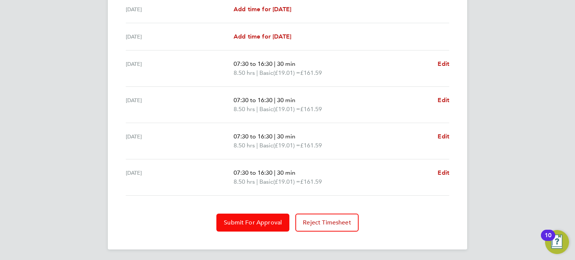
click at [259, 227] on button "Submit For Approval" at bounding box center [252, 223] width 73 height 18
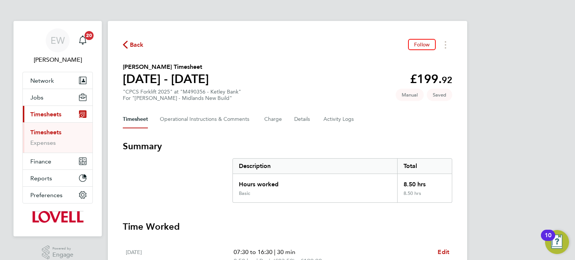
scroll to position [80, 0]
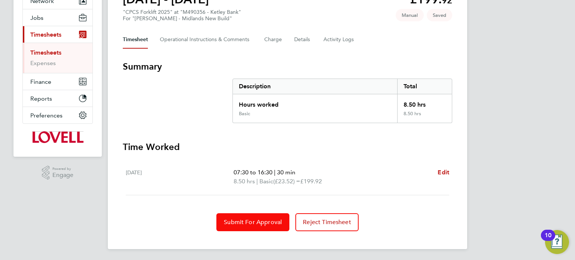
click at [264, 219] on span "Submit For Approval" at bounding box center [253, 222] width 58 height 7
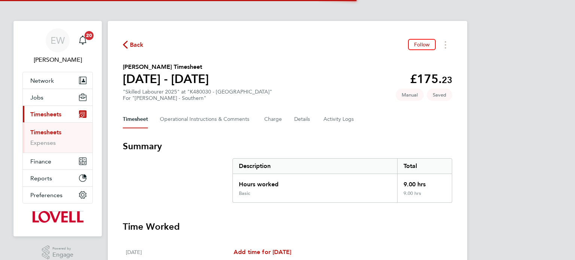
scroll to position [243, 0]
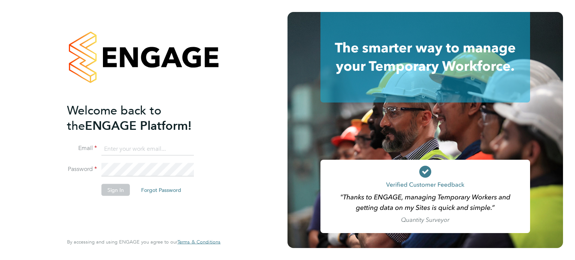
type input "[EMAIL_ADDRESS][DOMAIN_NAME]"
click at [116, 188] on button "Sign In" at bounding box center [115, 190] width 28 height 12
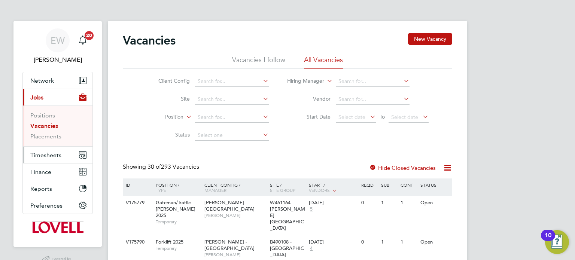
click at [51, 154] on span "Timesheets" at bounding box center [45, 155] width 31 height 7
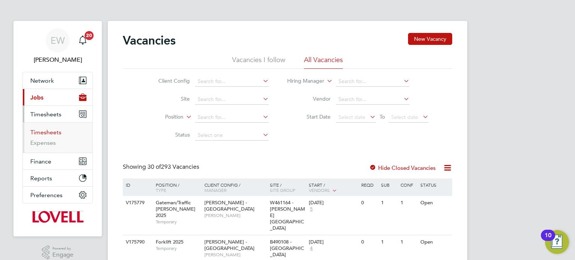
click at [48, 133] on link "Timesheets" at bounding box center [45, 132] width 31 height 7
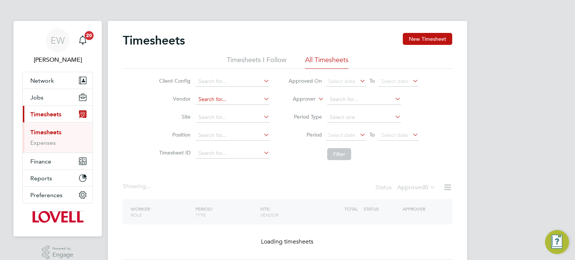
click at [197, 104] on input at bounding box center [233, 99] width 74 height 10
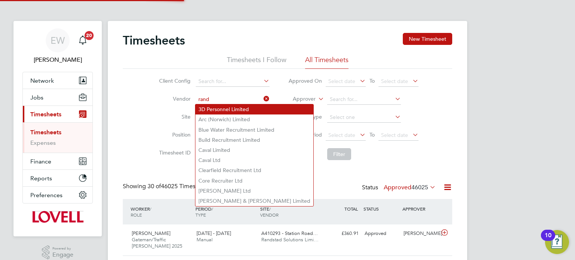
type input "Randstad Solutions Limited"
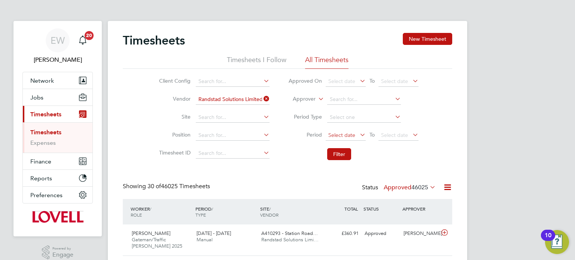
click at [341, 137] on span "Select date" at bounding box center [341, 135] width 27 height 7
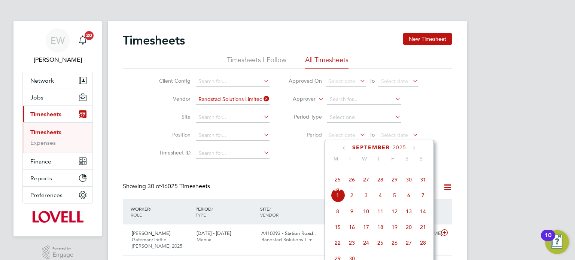
click at [413, 171] on span "23" at bounding box center [409, 164] width 14 height 14
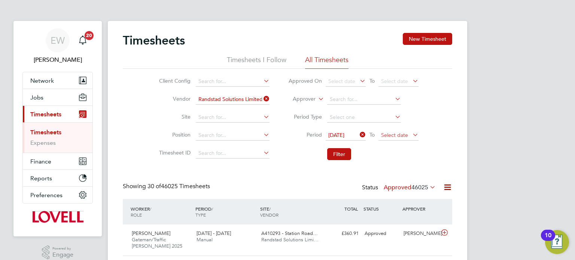
click at [394, 132] on span "Select date" at bounding box center [394, 135] width 27 height 7
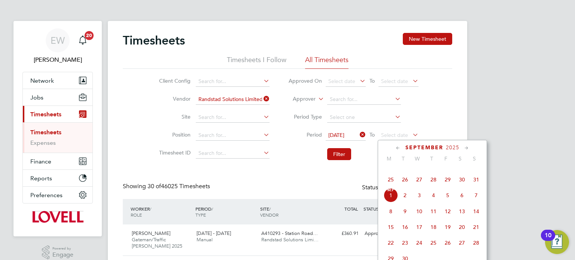
click at [446, 185] on span "29" at bounding box center [448, 180] width 14 height 14
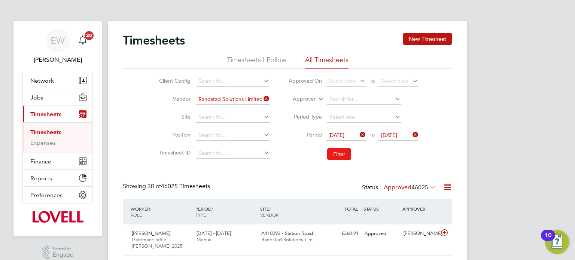
click at [344, 150] on button "Filter" at bounding box center [339, 154] width 24 height 12
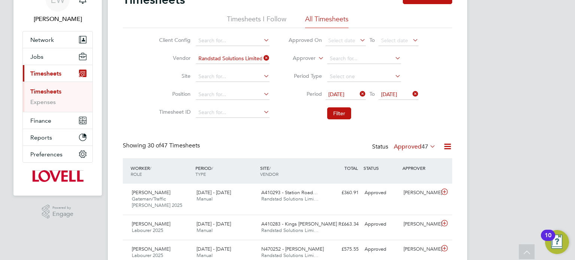
click at [410, 147] on label "Approved 47" at bounding box center [415, 146] width 42 height 7
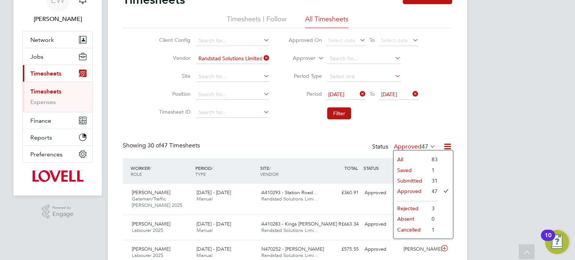
click at [412, 182] on li "Submitted" at bounding box center [410, 181] width 34 height 10
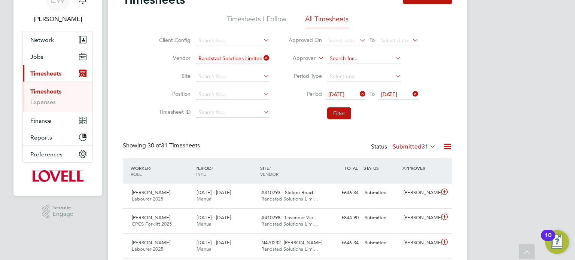
click at [339, 61] on input at bounding box center [364, 59] width 74 height 10
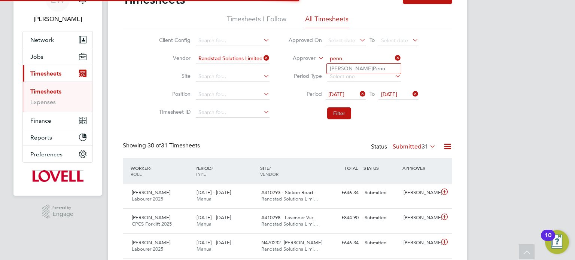
click at [373, 69] on b "Penn" at bounding box center [379, 69] width 12 height 6
type input "[PERSON_NAME]"
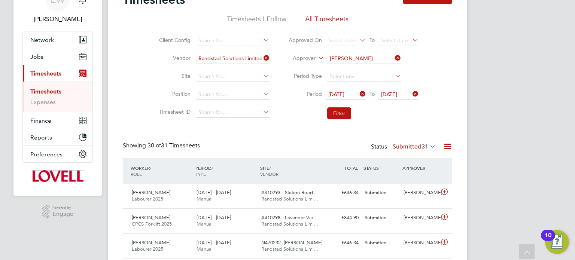
click at [262, 56] on icon at bounding box center [262, 58] width 0 height 10
click at [335, 111] on button "Filter" at bounding box center [339, 113] width 24 height 12
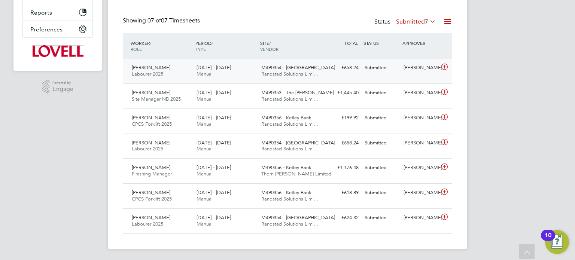
click at [404, 69] on div "[PERSON_NAME]" at bounding box center [420, 68] width 39 height 12
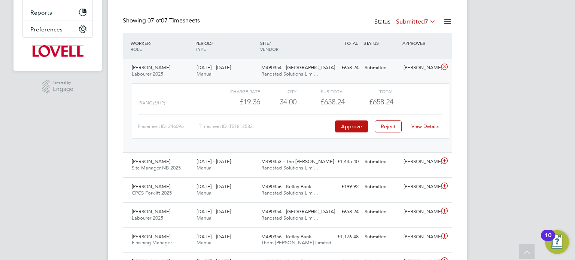
click at [422, 127] on link "View Details" at bounding box center [424, 126] width 27 height 6
click at [412, 73] on div "[PERSON_NAME]" at bounding box center [420, 68] width 39 height 12
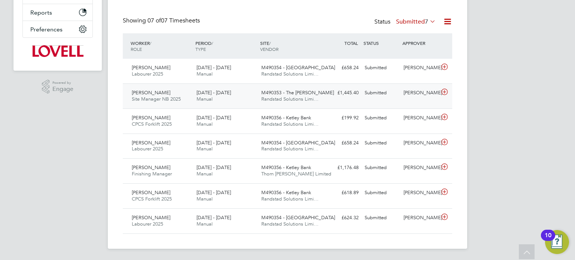
click at [420, 98] on div "[PERSON_NAME]" at bounding box center [420, 93] width 39 height 12
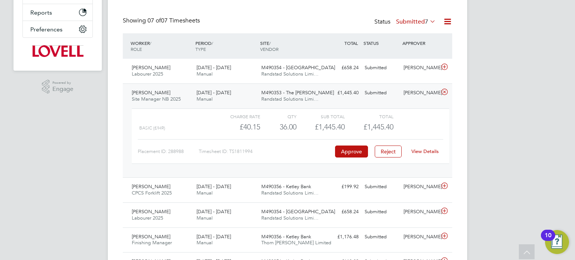
click at [430, 148] on div "View Details" at bounding box center [425, 152] width 37 height 12
click at [428, 150] on link "View Details" at bounding box center [424, 151] width 27 height 6
click at [398, 99] on div "Robert Whitehouse Site Manager NB 2025 23 - 29 Aug 2025 23 - 29 Aug 2025 Manual…" at bounding box center [287, 130] width 329 height 94
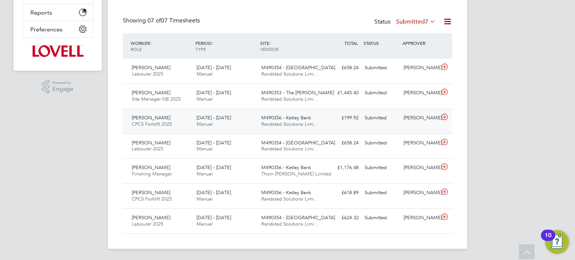
click at [411, 115] on div "[PERSON_NAME]" at bounding box center [420, 118] width 39 height 12
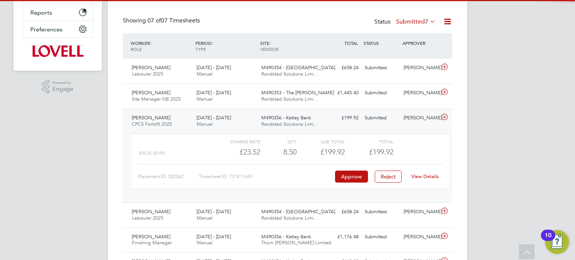
click at [423, 173] on link "View Details" at bounding box center [424, 176] width 27 height 6
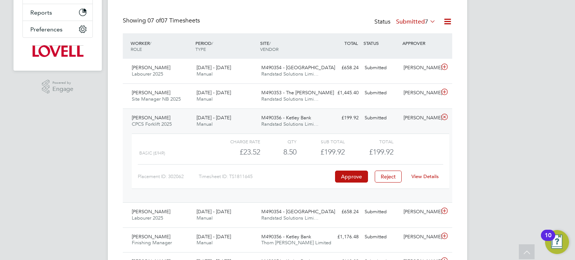
click at [416, 119] on div "[PERSON_NAME]" at bounding box center [420, 118] width 39 height 12
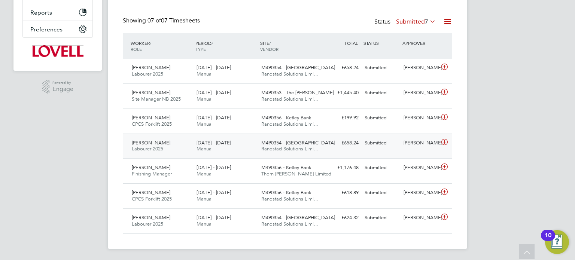
click at [419, 143] on div "[PERSON_NAME]" at bounding box center [420, 143] width 39 height 12
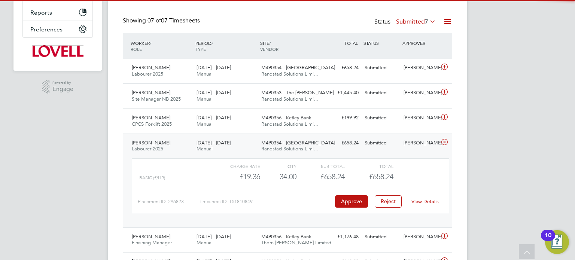
click at [429, 202] on link "View Details" at bounding box center [424, 201] width 27 height 6
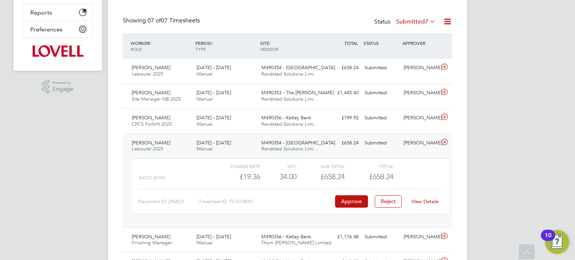
click at [423, 137] on div "[PERSON_NAME]" at bounding box center [420, 143] width 39 height 12
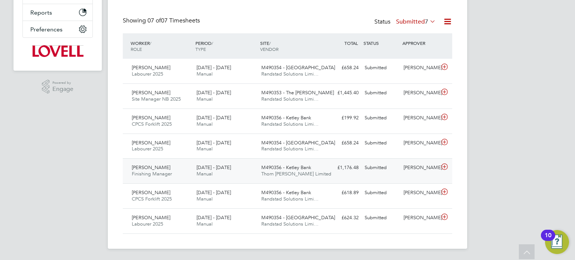
click at [422, 160] on div "Tevin Bolt Finishing Manager 25 - 31 Aug 2025 25 - 31 Aug 2025 Manual M490356 -…" at bounding box center [287, 170] width 329 height 25
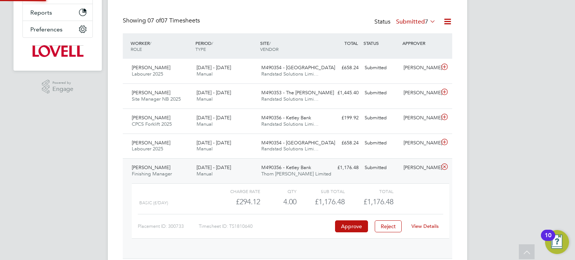
scroll to position [12, 73]
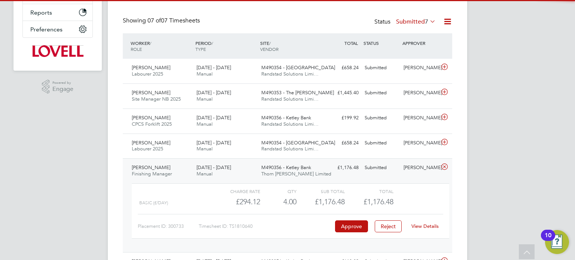
click at [425, 230] on div "View Details" at bounding box center [425, 227] width 37 height 12
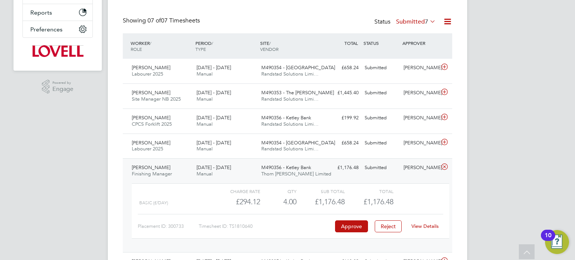
click at [429, 224] on link "View Details" at bounding box center [424, 226] width 27 height 6
click at [411, 162] on div "[PERSON_NAME]" at bounding box center [420, 168] width 39 height 12
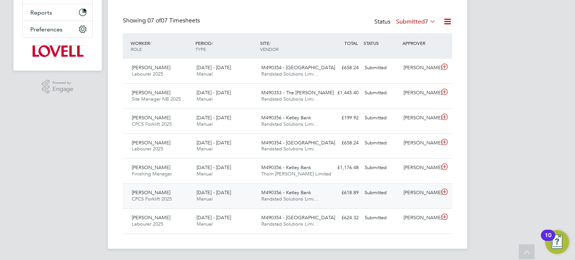
click at [420, 191] on div "[PERSON_NAME]" at bounding box center [420, 193] width 39 height 12
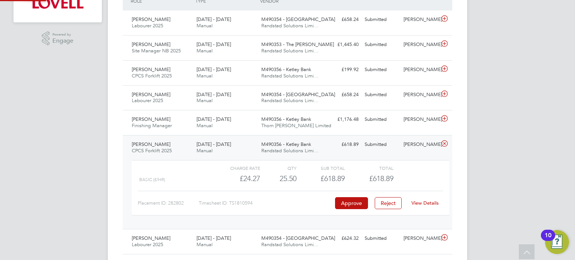
scroll to position [231, 0]
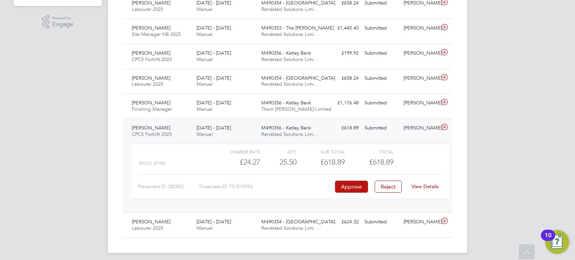
click at [426, 188] on link "View Details" at bounding box center [424, 186] width 27 height 6
click at [400, 123] on div "Submitted" at bounding box center [381, 128] width 39 height 12
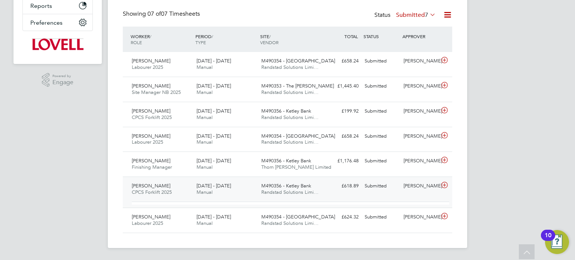
scroll to position [166, 0]
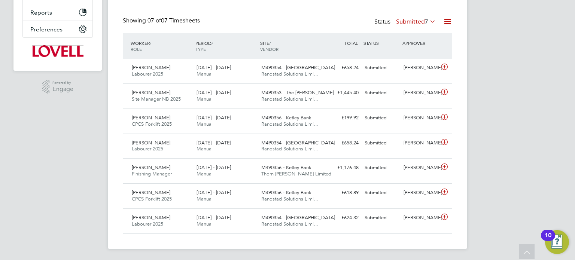
click at [414, 243] on div "Timesheets New Timesheet Timesheets I Follow All Timesheets Client Config Vendo…" at bounding box center [287, 52] width 359 height 394
click at [412, 226] on div "Anthony Anuaugwo Labourer 2025 23 - 29 Aug 2025 23 - 29 Aug 2025 Manual M490354…" at bounding box center [287, 221] width 329 height 25
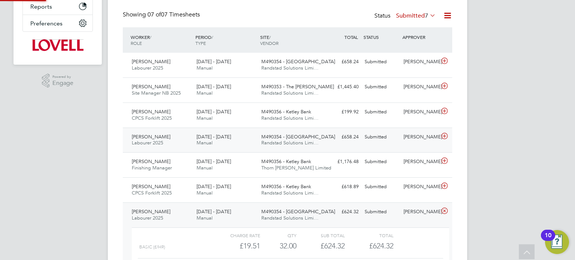
scroll to position [235, 0]
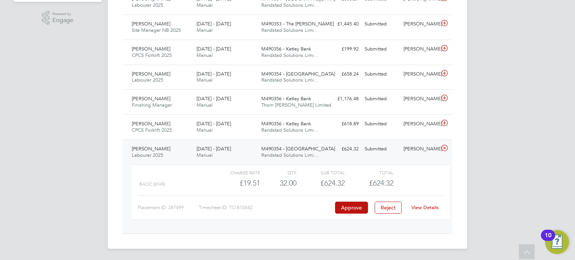
click at [430, 203] on div "View Details" at bounding box center [425, 208] width 37 height 12
click at [430, 205] on link "View Details" at bounding box center [424, 207] width 27 height 6
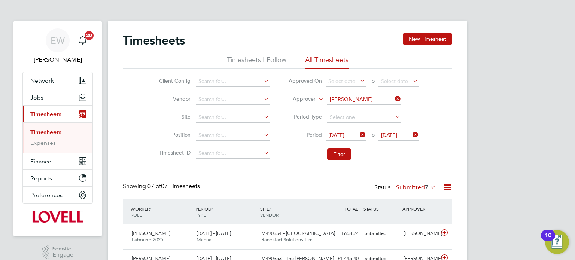
click at [410, 188] on label "Submitted 7" at bounding box center [416, 187] width 40 height 7
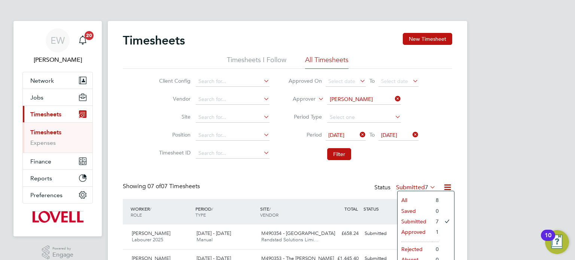
click at [393, 100] on icon at bounding box center [393, 99] width 0 height 10
click at [244, 98] on input at bounding box center [233, 99] width 74 height 10
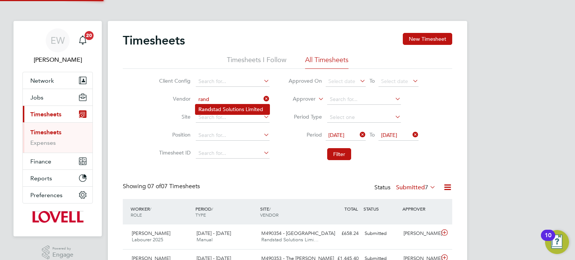
click at [251, 110] on li "Rand stad Solutions Limited" at bounding box center [232, 109] width 74 height 10
type input "Randstad Solutions Limited"
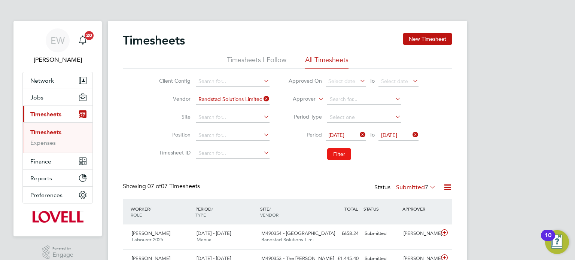
click at [335, 151] on button "Filter" at bounding box center [339, 154] width 24 height 12
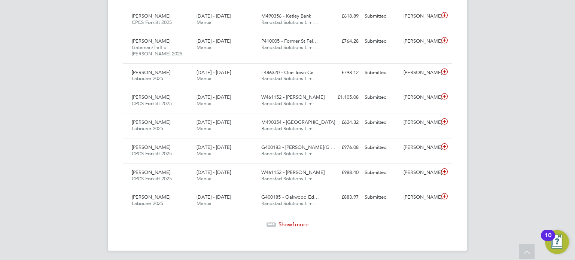
click at [303, 221] on span "Show 1 more" at bounding box center [294, 224] width 30 height 7
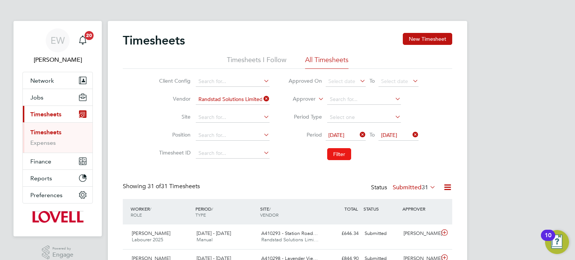
click at [337, 151] on button "Filter" at bounding box center [339, 154] width 24 height 12
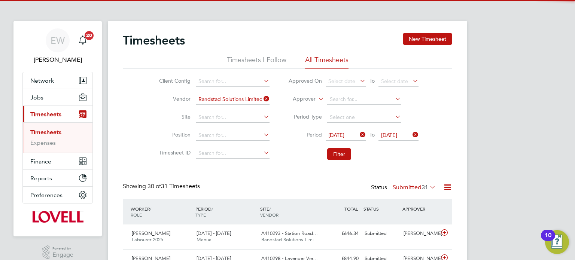
click at [414, 183] on div "Status Submitted 31" at bounding box center [404, 188] width 66 height 10
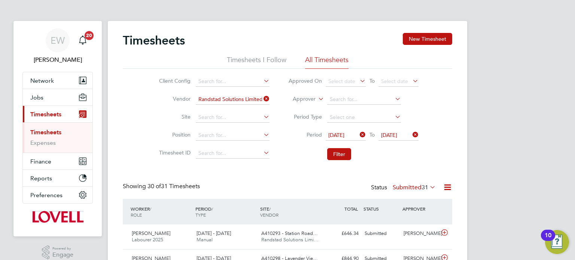
click at [411, 185] on label "Submitted 31" at bounding box center [414, 187] width 43 height 7
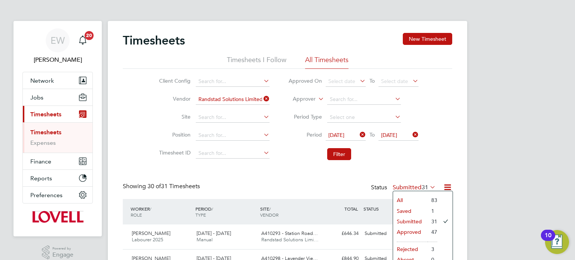
click at [404, 210] on li "Saved" at bounding box center [410, 211] width 34 height 10
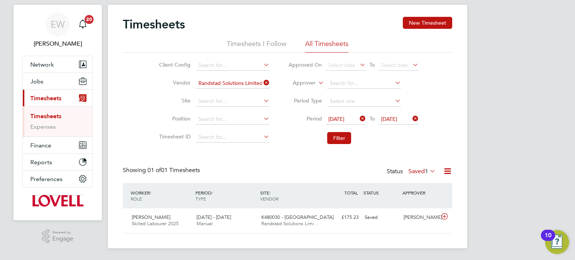
click at [414, 168] on label "Saved 1" at bounding box center [421, 171] width 27 height 7
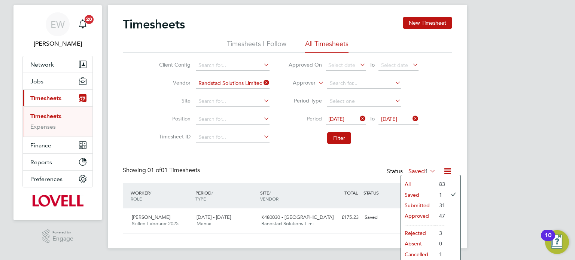
click at [422, 214] on li "Approved" at bounding box center [418, 216] width 34 height 10
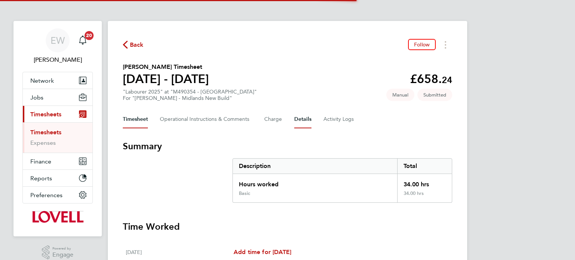
click at [306, 119] on button "Details" at bounding box center [302, 119] width 17 height 18
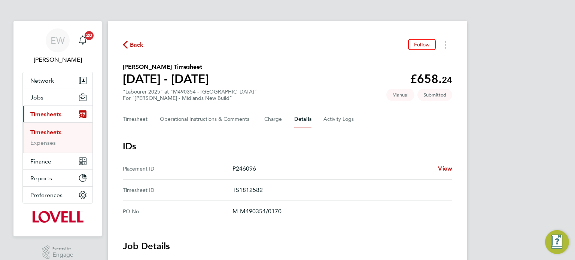
scroll to position [291, 0]
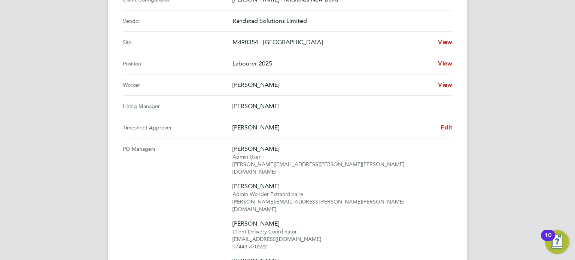
click at [447, 124] on span "Edit" at bounding box center [447, 127] width 12 height 7
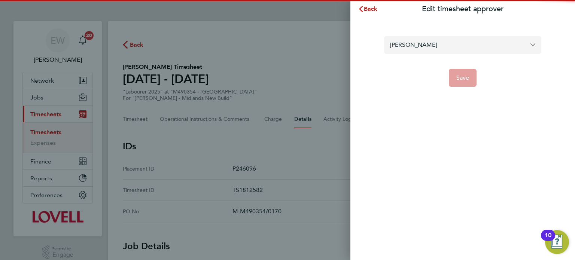
click at [413, 44] on input "[PERSON_NAME]" at bounding box center [462, 45] width 157 height 18
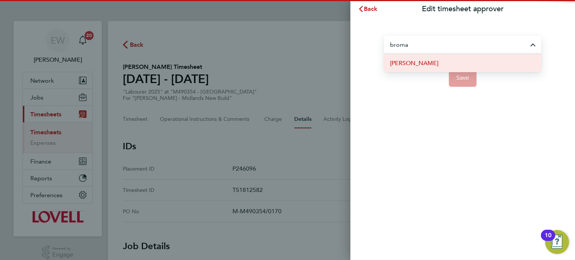
click at [434, 64] on span "[PERSON_NAME]" at bounding box center [414, 63] width 48 height 9
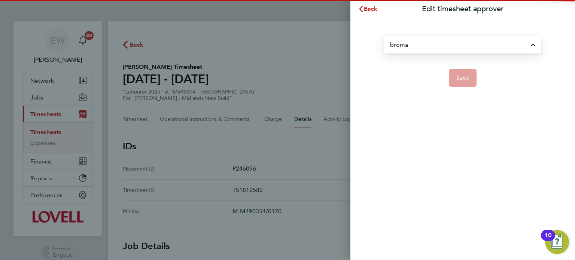
type input "[PERSON_NAME]"
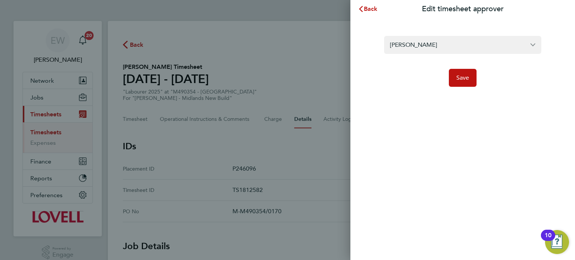
click at [477, 84] on app-form-button "Save" at bounding box center [462, 78] width 157 height 18
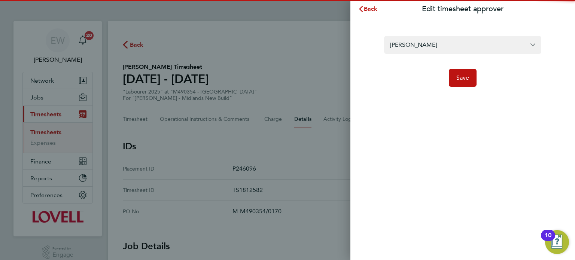
click at [477, 84] on app-form-button "Save" at bounding box center [462, 78] width 157 height 18
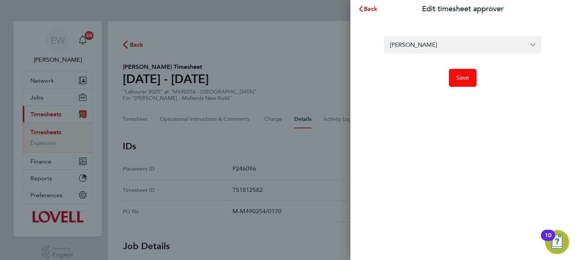
click at [468, 80] on span "Save" at bounding box center [462, 77] width 13 height 7
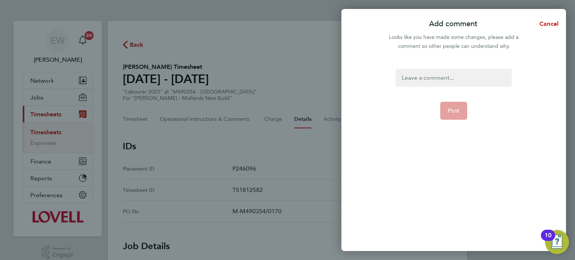
click at [468, 80] on div at bounding box center [454, 78] width 116 height 18
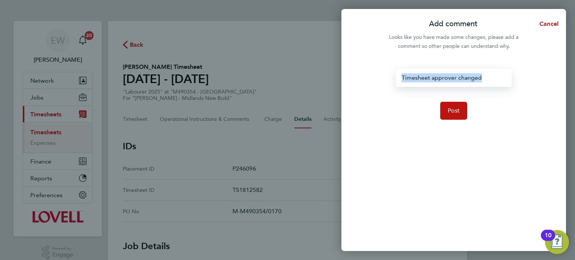
drag, startPoint x: 488, startPoint y: 82, endPoint x: 359, endPoint y: 85, distance: 129.6
click at [359, 85] on div "Timesheet approver changed Post" at bounding box center [453, 155] width 225 height 191
copy div "Timesheet approver changed"
drag, startPoint x: 484, startPoint y: 78, endPoint x: 310, endPoint y: 69, distance: 174.3
click at [310, 69] on div "Add comment Cancel Looks like you have made some changes, please add a comment …" at bounding box center [287, 130] width 575 height 260
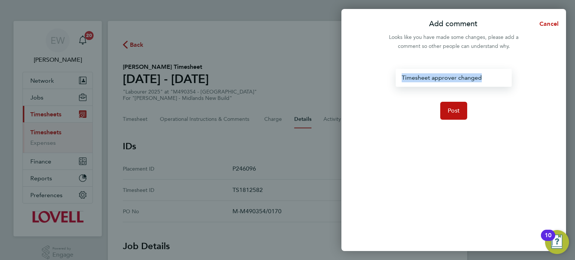
copy div "Timesheet approver changed"
click at [452, 110] on span "Post" at bounding box center [454, 110] width 12 height 7
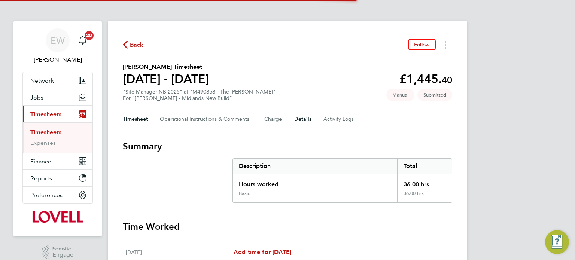
click at [301, 120] on button "Details" at bounding box center [302, 119] width 17 height 18
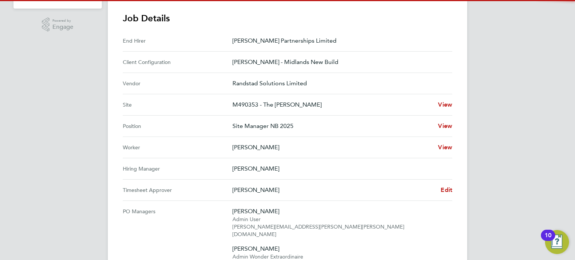
scroll to position [265, 0]
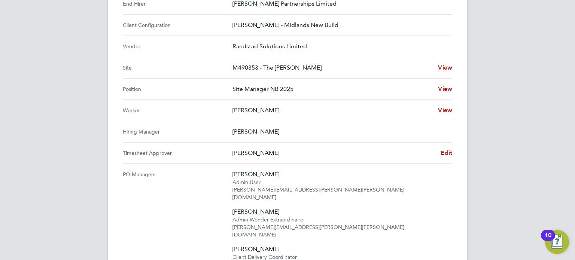
click at [448, 157] on Approver "Timesheet Approver [PERSON_NAME] Edit" at bounding box center [287, 153] width 329 height 21
click at [449, 153] on span "Edit" at bounding box center [447, 152] width 12 height 7
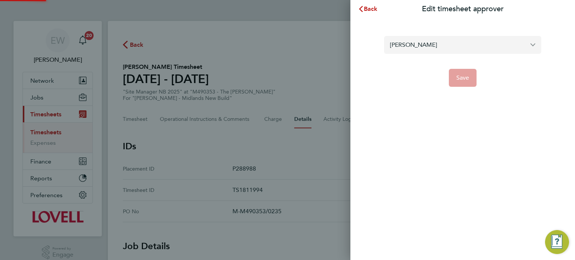
click at [443, 43] on input "[PERSON_NAME]" at bounding box center [462, 45] width 157 height 18
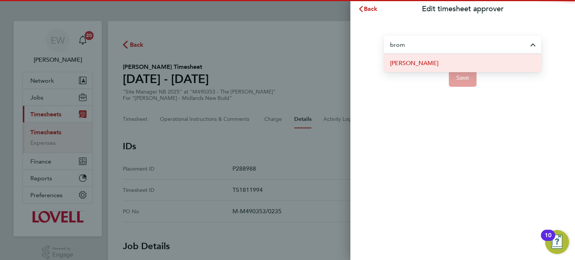
click at [444, 67] on li "[PERSON_NAME]" at bounding box center [462, 63] width 157 height 18
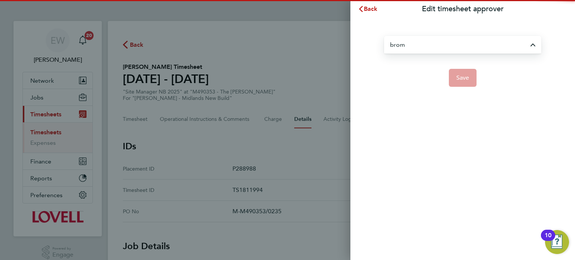
type input "[PERSON_NAME]"
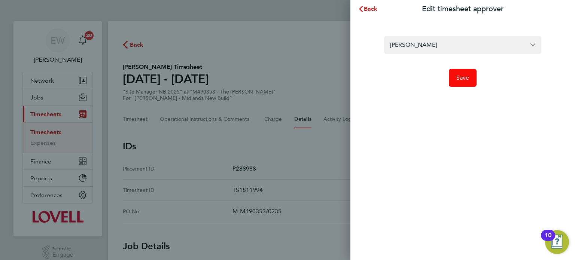
click at [459, 79] on span "Save" at bounding box center [462, 77] width 13 height 7
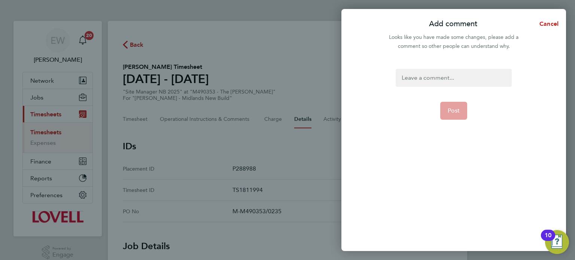
click at [459, 79] on div at bounding box center [454, 78] width 116 height 18
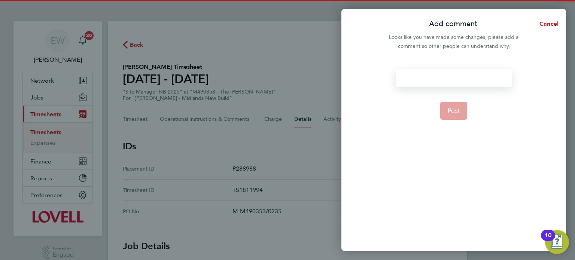
click at [459, 79] on div at bounding box center [454, 78] width 116 height 18
paste div
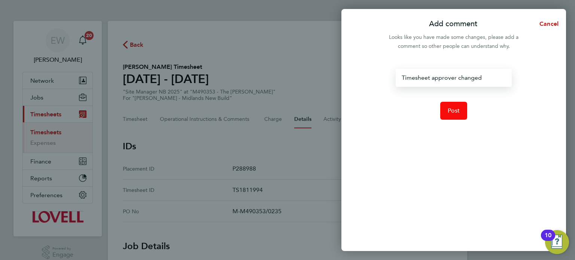
click at [453, 106] on button "Post" at bounding box center [453, 111] width 27 height 18
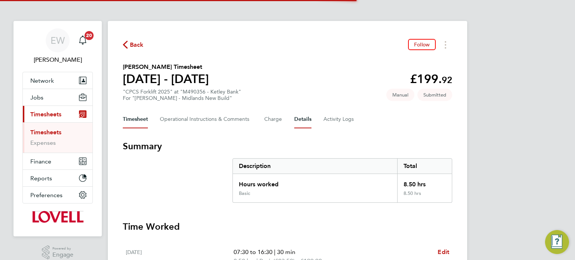
click at [300, 119] on button "Details" at bounding box center [302, 119] width 17 height 18
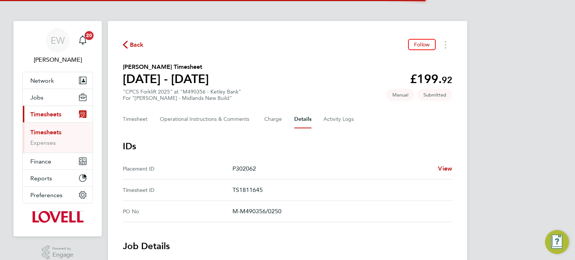
scroll to position [291, 0]
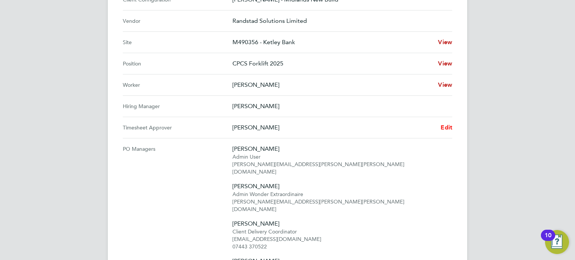
click at [444, 129] on span "Edit" at bounding box center [447, 127] width 12 height 7
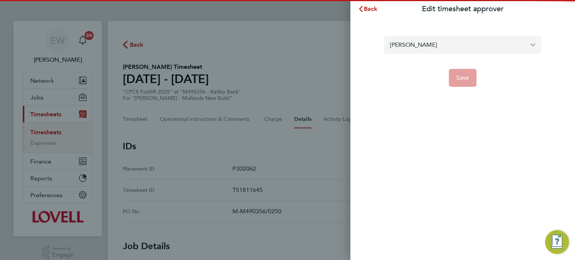
click at [417, 47] on input "[PERSON_NAME]" at bounding box center [462, 45] width 157 height 18
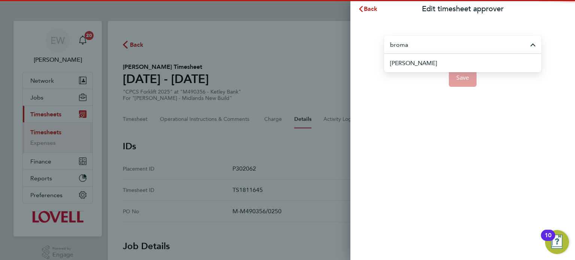
click at [434, 62] on span "[PERSON_NAME]" at bounding box center [413, 63] width 47 height 9
type input "[PERSON_NAME]"
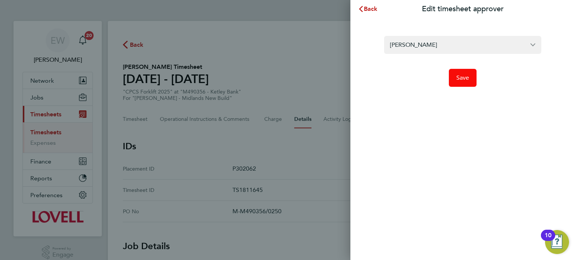
click at [455, 74] on button "Save" at bounding box center [463, 78] width 28 height 18
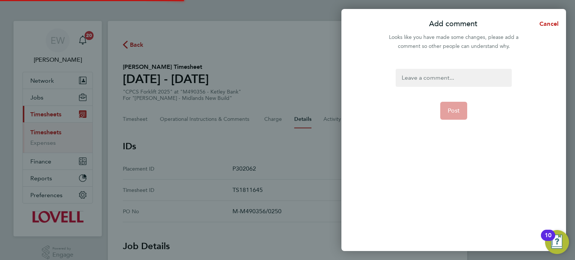
click at [455, 74] on div at bounding box center [454, 78] width 116 height 18
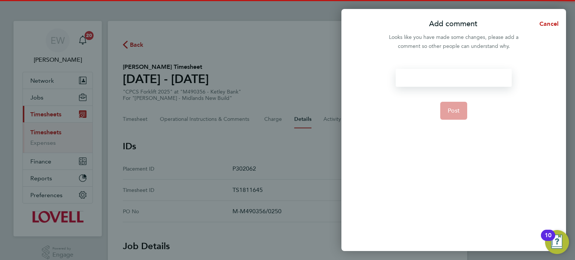
click at [455, 74] on div at bounding box center [454, 78] width 116 height 18
paste div
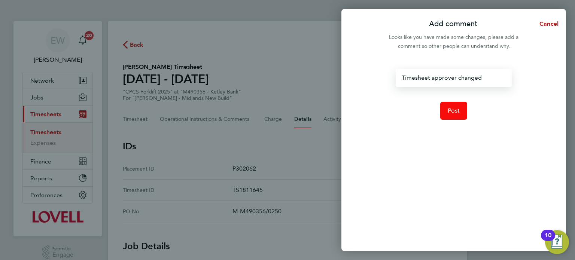
click at [451, 106] on button "Post" at bounding box center [453, 111] width 27 height 18
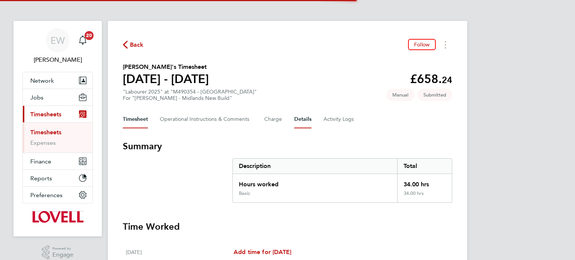
click at [300, 122] on button "Details" at bounding box center [302, 119] width 17 height 18
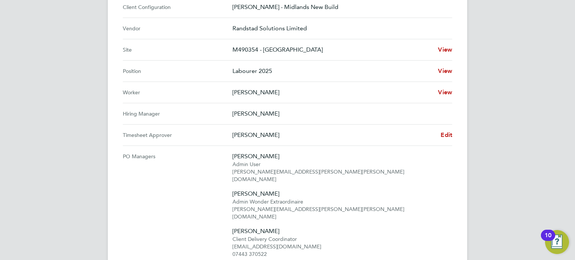
scroll to position [283, 0]
click at [447, 134] on span "Edit" at bounding box center [447, 135] width 12 height 7
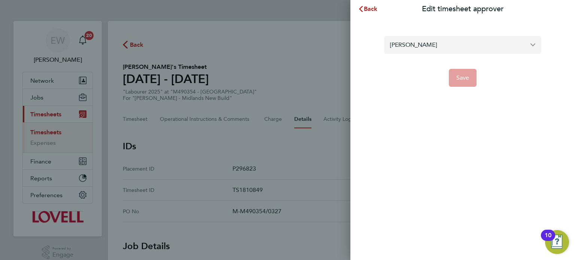
click at [425, 50] on input "[PERSON_NAME]" at bounding box center [462, 45] width 157 height 18
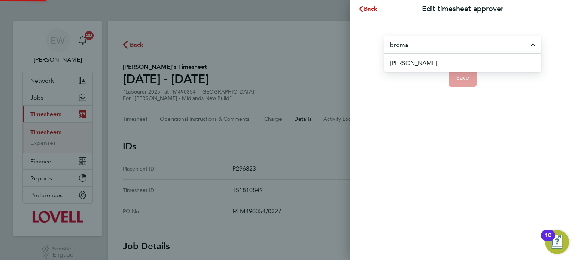
click at [435, 61] on li "[PERSON_NAME]" at bounding box center [465, 63] width 151 height 18
type input "[PERSON_NAME]"
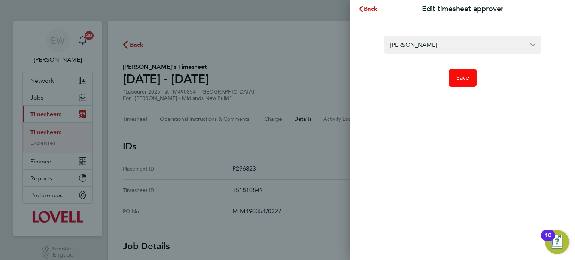
click at [456, 73] on button "Save" at bounding box center [463, 78] width 28 height 18
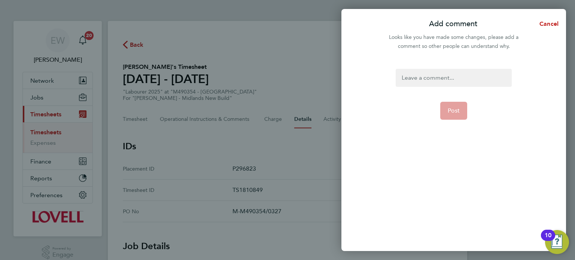
click at [456, 73] on div at bounding box center [454, 78] width 116 height 18
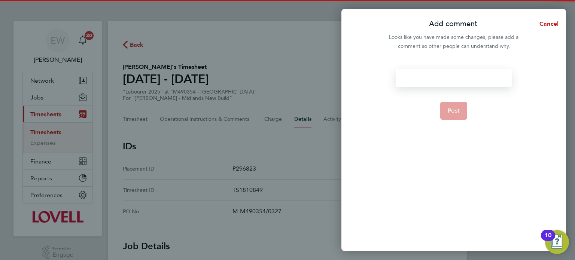
click at [456, 73] on div at bounding box center [454, 78] width 116 height 18
paste div
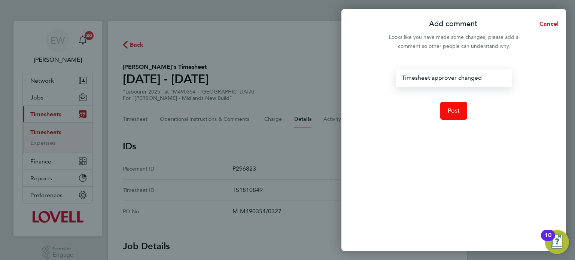
click at [455, 112] on span "Post" at bounding box center [454, 110] width 12 height 7
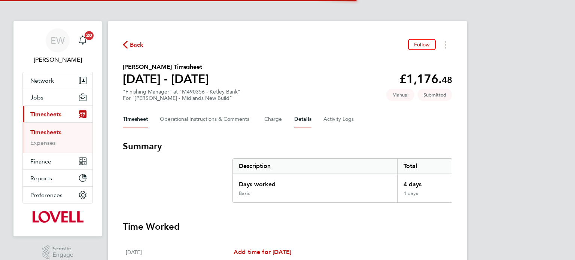
click at [304, 119] on button "Details" at bounding box center [302, 119] width 17 height 18
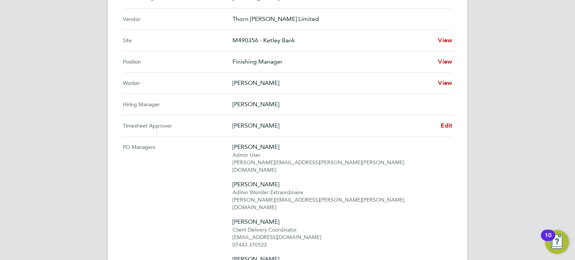
scroll to position [291, 0]
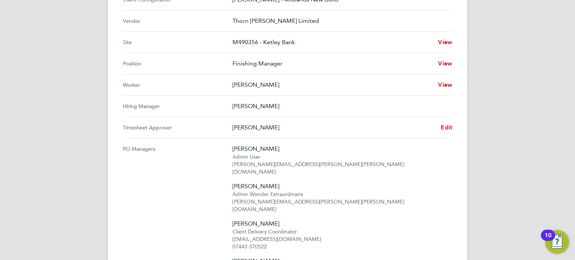
click at [449, 124] on span "Edit" at bounding box center [447, 127] width 12 height 7
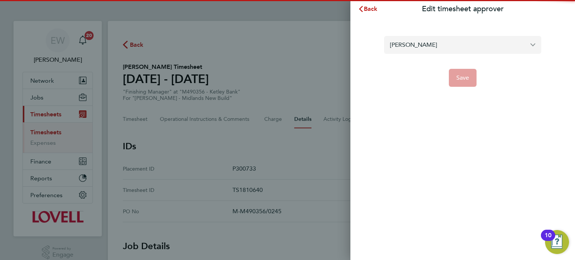
click at [418, 45] on input "[PERSON_NAME]" at bounding box center [462, 45] width 157 height 18
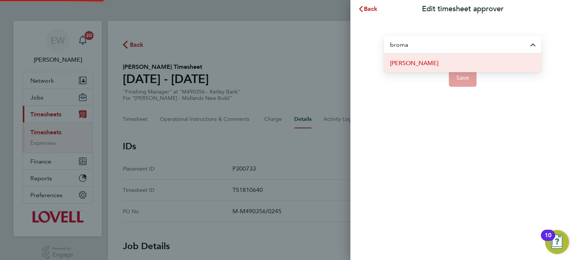
click at [431, 61] on span "[PERSON_NAME]" at bounding box center [414, 63] width 48 height 9
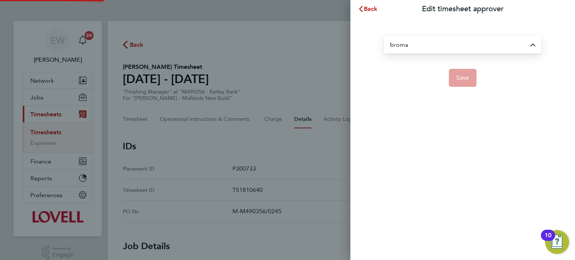
type input "[PERSON_NAME]"
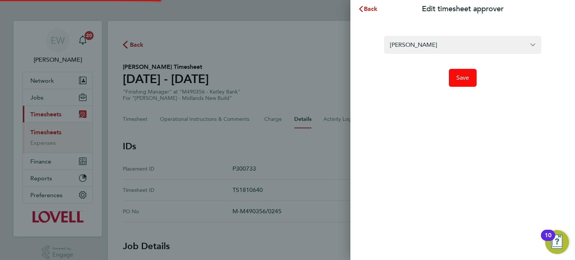
click at [464, 77] on span "Save" at bounding box center [462, 77] width 13 height 7
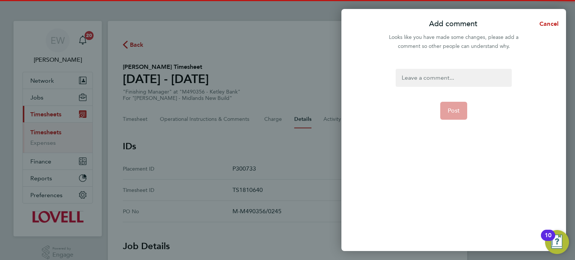
click at [464, 77] on div at bounding box center [454, 78] width 116 height 18
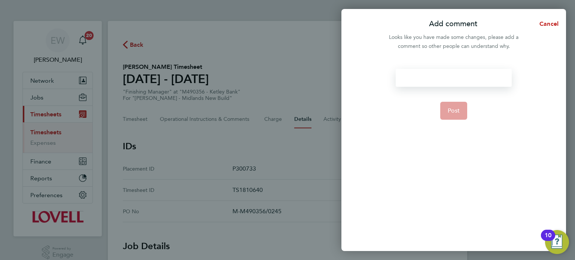
click at [464, 77] on div at bounding box center [454, 78] width 116 height 18
paste div
click at [457, 108] on span "Post" at bounding box center [454, 110] width 12 height 7
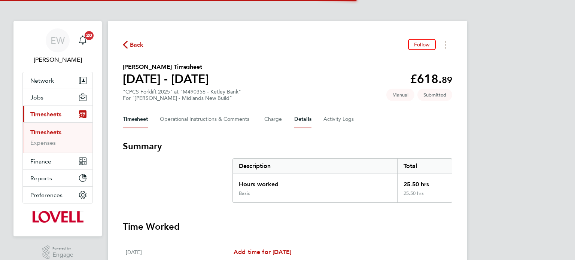
click at [299, 116] on button "Details" at bounding box center [302, 119] width 17 height 18
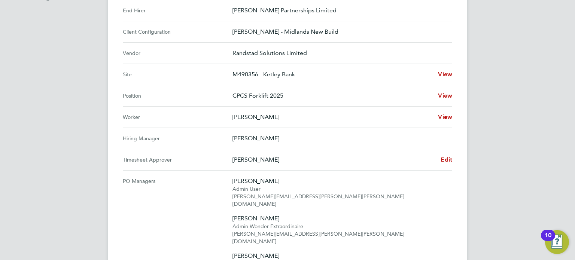
scroll to position [257, 0]
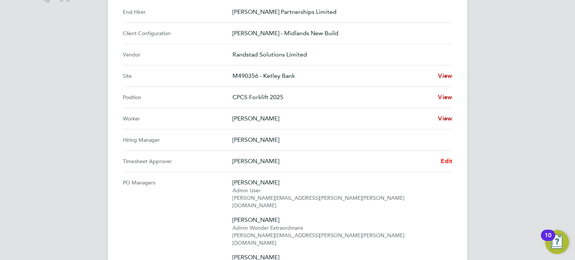
click at [446, 163] on span "Edit" at bounding box center [447, 161] width 12 height 7
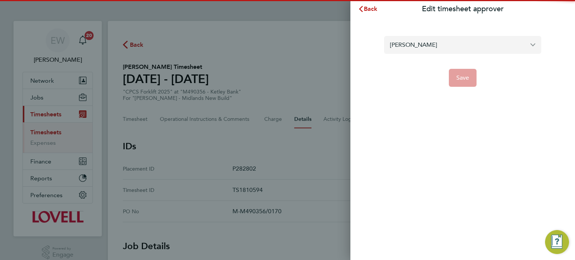
click at [417, 48] on input "[PERSON_NAME]" at bounding box center [462, 45] width 157 height 18
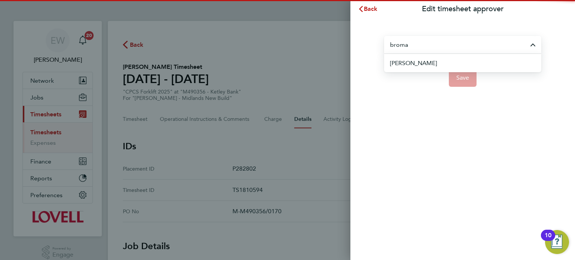
click at [429, 63] on span "[PERSON_NAME]" at bounding box center [413, 63] width 47 height 9
type input "[PERSON_NAME]"
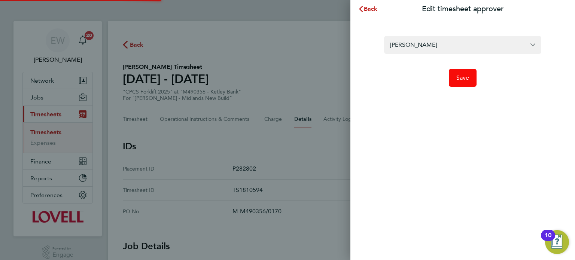
click at [468, 79] on span "Save" at bounding box center [462, 77] width 13 height 7
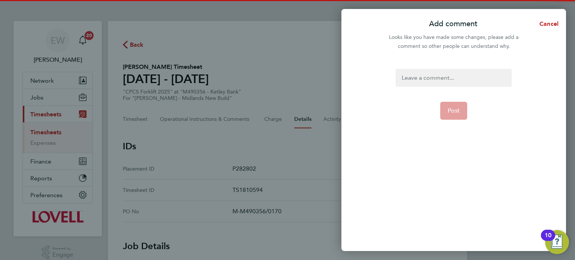
click at [468, 79] on div at bounding box center [454, 78] width 116 height 18
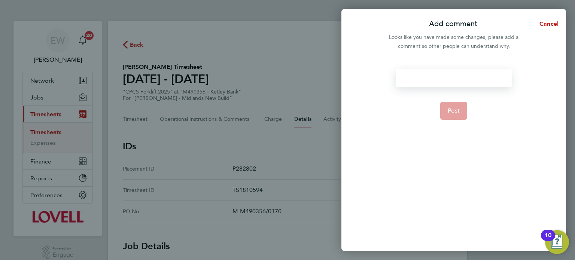
paste div
click at [449, 124] on form "Timesheet approver changed Post" at bounding box center [454, 127] width 122 height 116
click at [451, 119] on button "Post" at bounding box center [453, 111] width 27 height 18
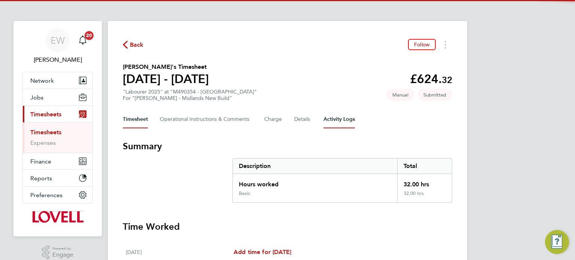
click at [325, 116] on Logs-tab "Activity Logs" at bounding box center [338, 119] width 31 height 18
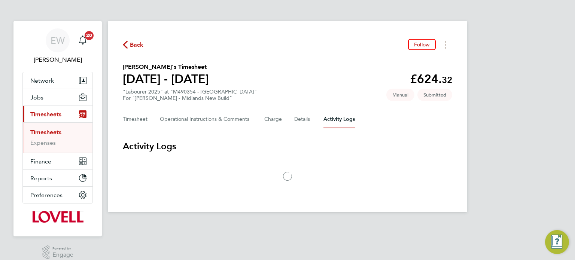
click at [314, 117] on div "Timesheet Operational Instructions & Comments Charge Details Activity Logs" at bounding box center [287, 119] width 329 height 18
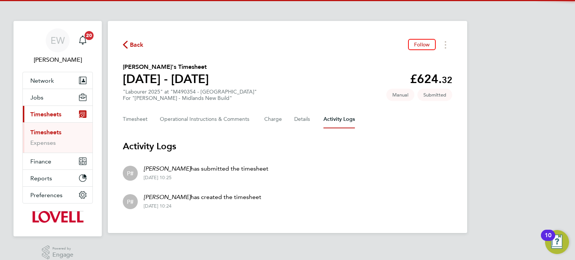
click at [312, 117] on div "Timesheet Operational Instructions & Comments Charge Details Activity Logs" at bounding box center [287, 119] width 329 height 18
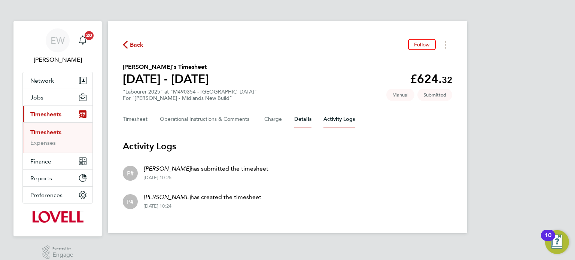
click at [302, 118] on button "Details" at bounding box center [302, 119] width 17 height 18
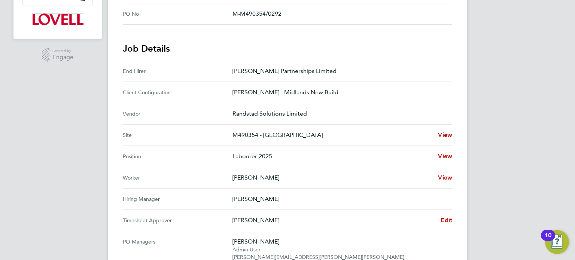
scroll to position [179, 0]
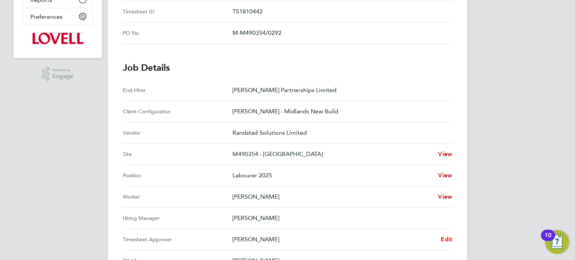
click at [444, 235] on link "Edit" at bounding box center [447, 239] width 12 height 9
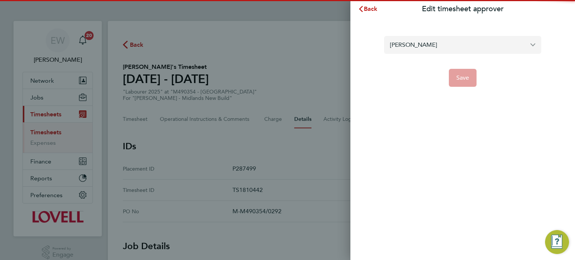
click at [435, 53] on input "[PERSON_NAME]" at bounding box center [462, 45] width 157 height 18
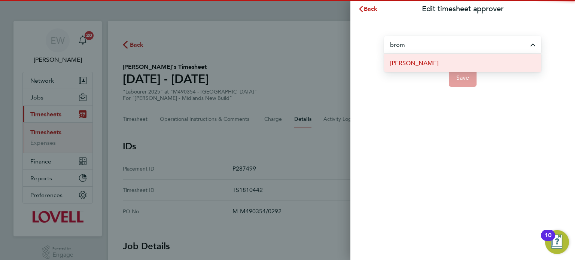
click at [435, 64] on li "Wayne Bromage" at bounding box center [462, 63] width 157 height 18
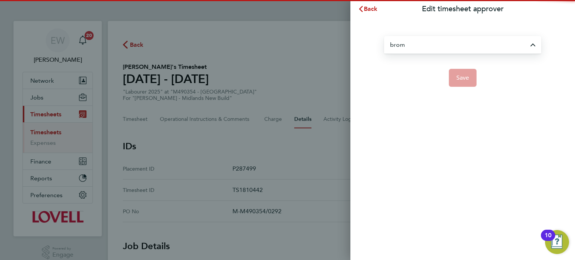
type input "Wayne Bromage"
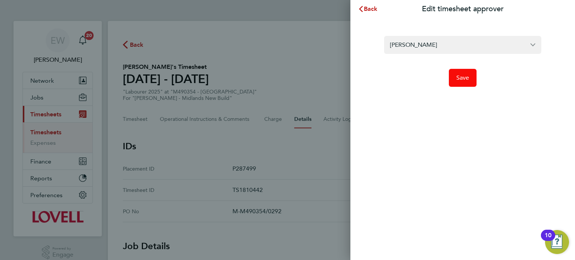
click at [455, 76] on button "Save" at bounding box center [463, 78] width 28 height 18
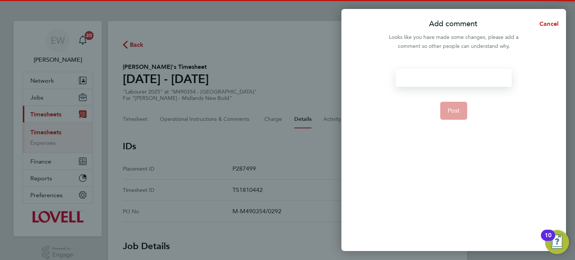
click at [455, 76] on div at bounding box center [454, 78] width 116 height 18
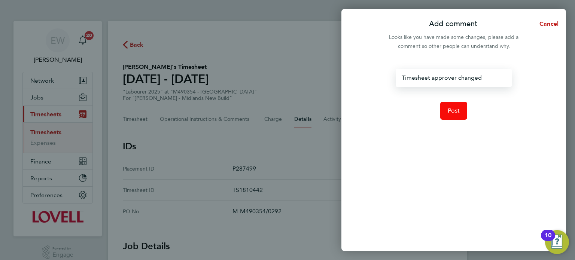
click at [452, 109] on span "Post" at bounding box center [454, 110] width 12 height 7
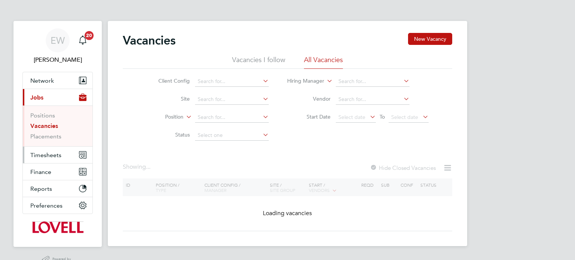
click at [49, 160] on button "Timesheets" at bounding box center [58, 155] width 70 height 16
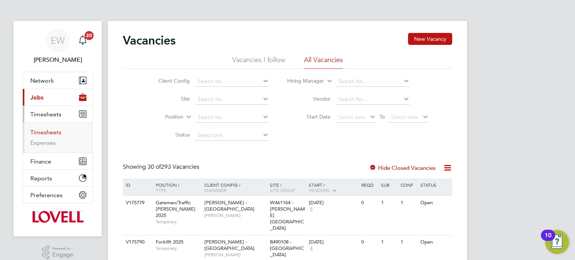
click at [52, 131] on link "Timesheets" at bounding box center [45, 132] width 31 height 7
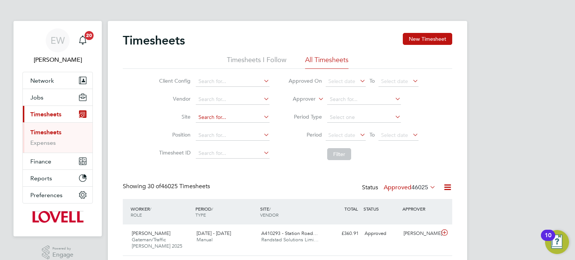
click at [225, 117] on input at bounding box center [233, 117] width 74 height 10
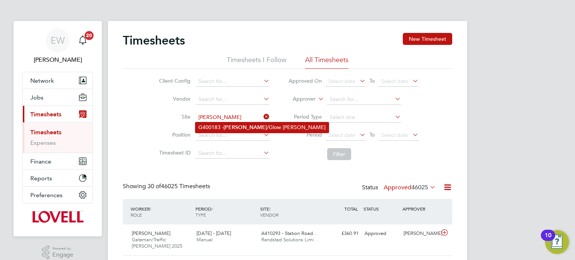
click at [233, 125] on b "Hamilton" at bounding box center [245, 127] width 43 height 6
type input "G400183 - Hamilton/Glow Garren"
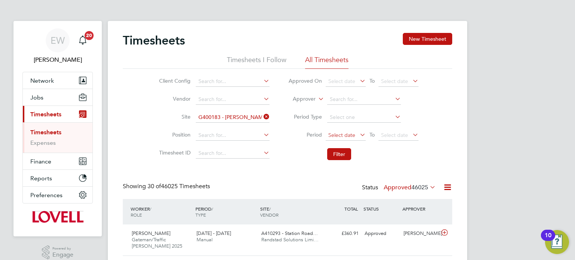
click at [346, 132] on span "Select date" at bounding box center [341, 135] width 27 height 7
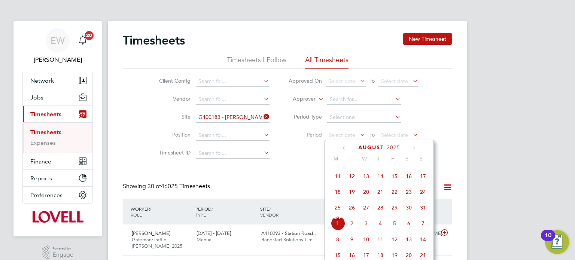
click at [413, 183] on span "16" at bounding box center [409, 176] width 14 height 14
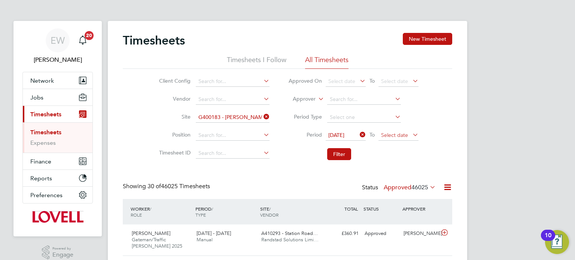
click at [401, 131] on span "Select date" at bounding box center [399, 136] width 40 height 10
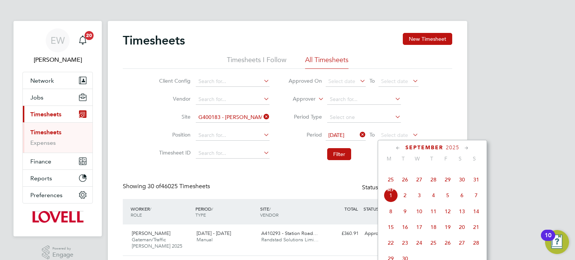
click at [448, 168] on div "September 2025 M T W T F S S Jun 1 2 3 4 5 6 7 8 9 10 11 12 13 14 15 16 17 18 1…" at bounding box center [432, 207] width 109 height 134
click at [448, 169] on span "22" at bounding box center [448, 164] width 14 height 14
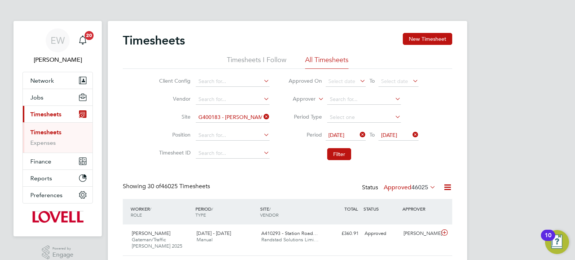
click at [334, 151] on button "Filter" at bounding box center [339, 154] width 24 height 12
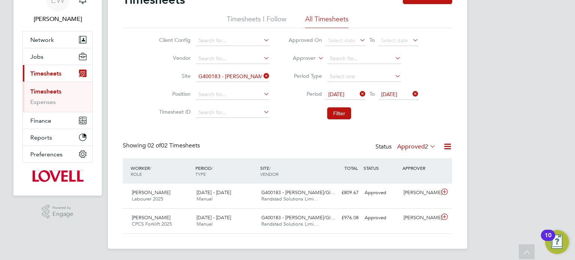
click at [406, 146] on label "Approved 2" at bounding box center [416, 146] width 39 height 7
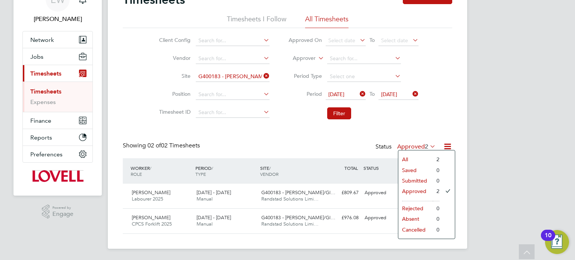
click at [262, 76] on icon at bounding box center [262, 76] width 0 height 10
click at [297, 60] on label "Approver" at bounding box center [299, 58] width 34 height 7
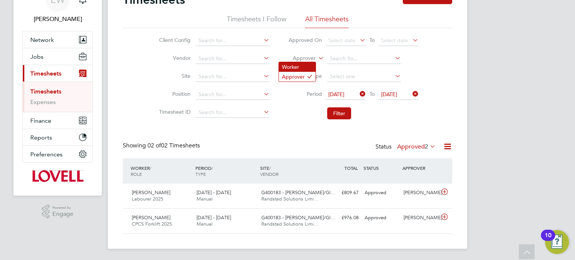
click at [296, 66] on li "Worker" at bounding box center [297, 67] width 37 height 10
click at [350, 57] on input at bounding box center [364, 59] width 74 height 10
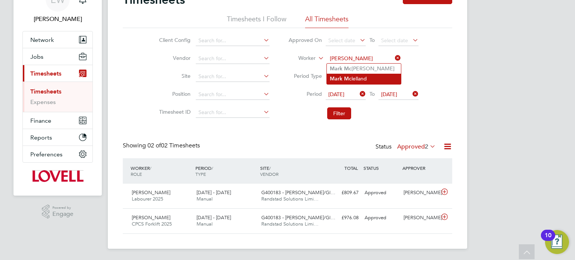
click at [358, 74] on li "Mark Mc lelland" at bounding box center [364, 79] width 74 height 10
type input "Mark Mclelland"
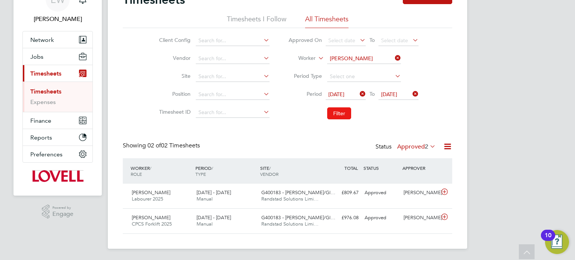
click at [340, 116] on button "Filter" at bounding box center [339, 113] width 24 height 12
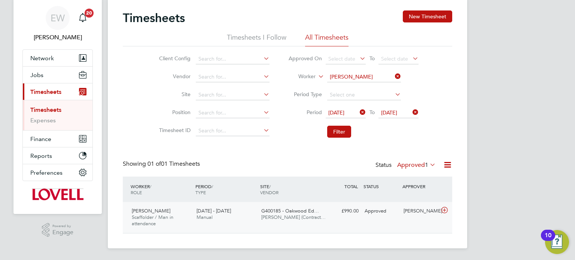
click at [404, 209] on div "Joe Steele" at bounding box center [420, 211] width 39 height 12
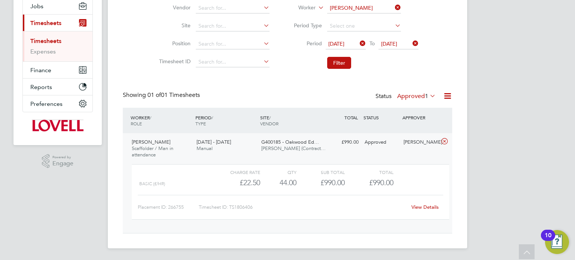
click at [429, 207] on link "View Details" at bounding box center [424, 207] width 27 height 6
click at [406, 142] on div "Joe Steele" at bounding box center [420, 142] width 39 height 12
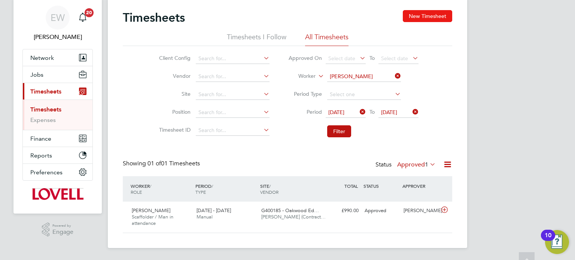
scroll to position [22, 0]
click at [358, 114] on icon at bounding box center [358, 112] width 0 height 10
click at [338, 136] on button "Filter" at bounding box center [339, 132] width 24 height 12
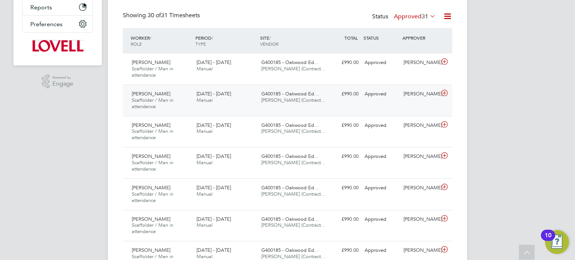
scroll to position [4, 4]
click at [419, 69] on div "Mark Mclelland Scaffolder / Man in attendance 16 - 22 Aug 2025 16 - 22 Aug 2025…" at bounding box center [287, 69] width 329 height 31
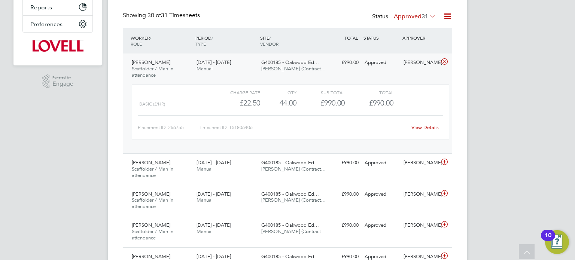
click at [419, 69] on div "Mark Mclelland Scaffolder / Man in attendance 16 - 22 Aug 2025 16 - 22 Aug 2025…" at bounding box center [287, 104] width 329 height 100
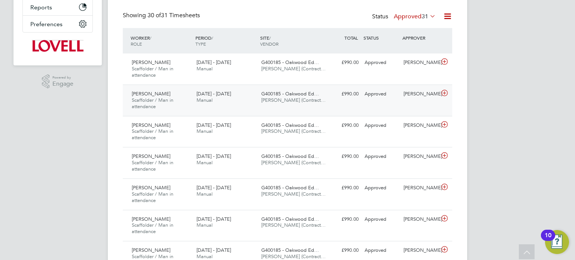
click at [414, 104] on div "Mark Mclelland Scaffolder / Man in attendance 9 - 15 Aug 2025 9 - 15 Aug 2025 M…" at bounding box center [287, 100] width 329 height 31
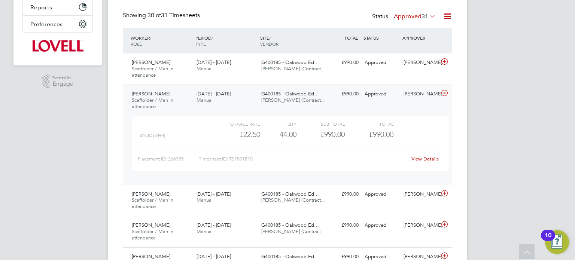
click at [415, 109] on div "Mark Mclelland Scaffolder / Man in attendance 9 - 15 Aug 2025 9 - 15 Aug 2025 M…" at bounding box center [287, 135] width 329 height 100
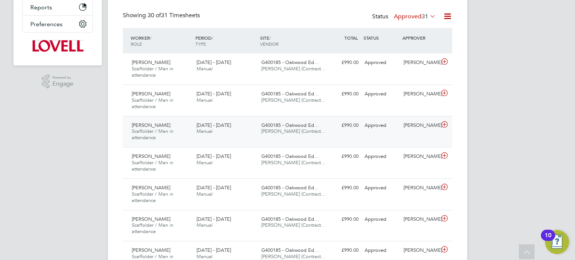
click at [419, 137] on div "Mark Mclelland Scaffolder / Man in attendance 2 - 8 Aug 2025 2 - 8 Aug 2025 Man…" at bounding box center [287, 131] width 329 height 31
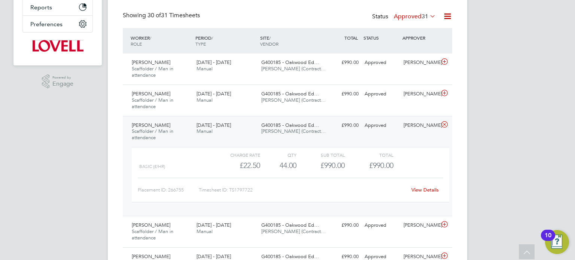
click at [420, 126] on div "Joe Steele" at bounding box center [420, 125] width 39 height 12
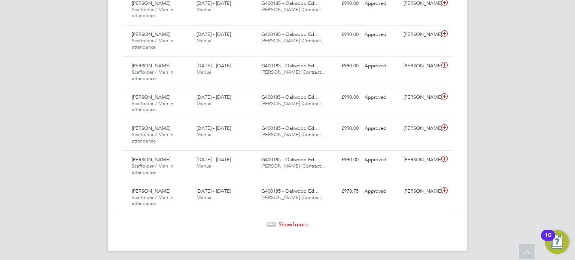
click at [279, 224] on span "Show 1 more" at bounding box center [294, 224] width 30 height 7
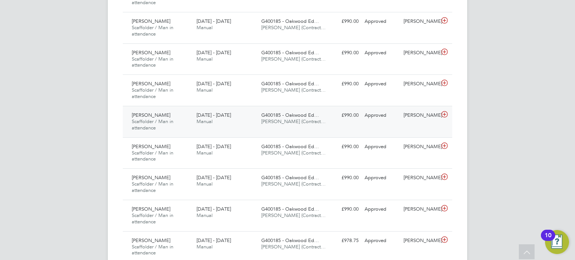
click at [418, 122] on div "Calum Thomson" at bounding box center [420, 115] width 39 height 12
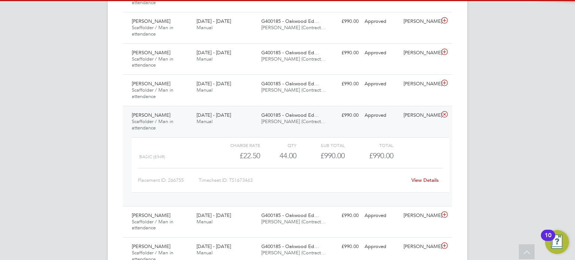
click at [418, 122] on div "Calum Thomson" at bounding box center [420, 115] width 39 height 12
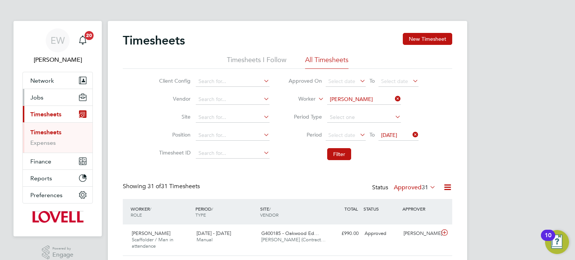
click at [43, 93] on button "Jobs" at bounding box center [58, 97] width 70 height 16
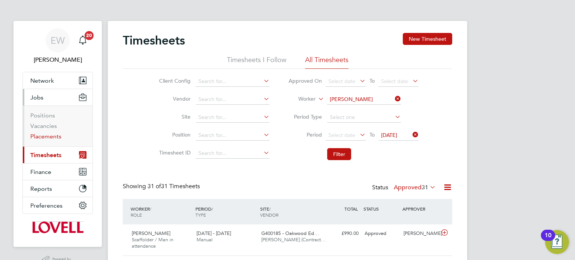
click at [50, 133] on link "Placements" at bounding box center [45, 136] width 31 height 7
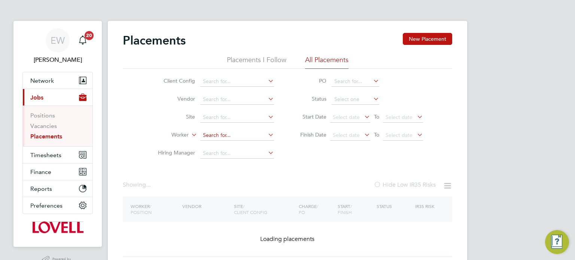
click at [221, 136] on input at bounding box center [237, 135] width 74 height 10
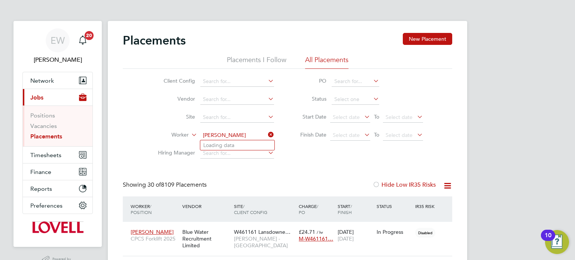
scroll to position [21, 65]
type input "nathan honey"
click at [49, 125] on link "Vacancies" at bounding box center [43, 125] width 27 height 7
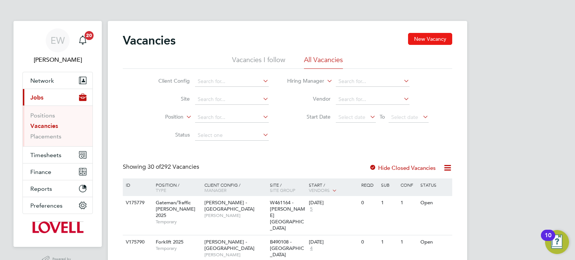
click at [429, 42] on button "New Vacancy" at bounding box center [430, 39] width 44 height 12
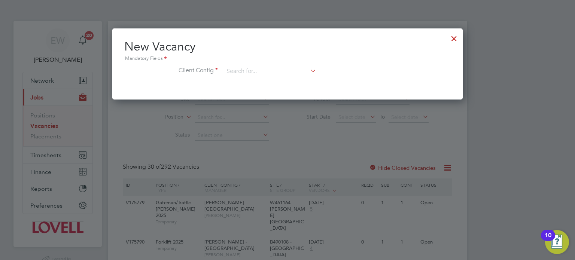
scroll to position [71, 351]
click at [255, 73] on input at bounding box center [270, 71] width 92 height 11
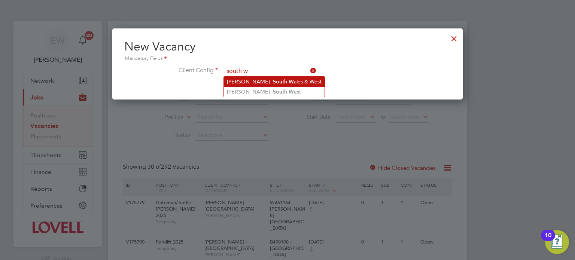
click at [269, 82] on li "Lovell - South W ales & West" at bounding box center [274, 82] width 101 height 10
type input "Lovell - South Wales & West"
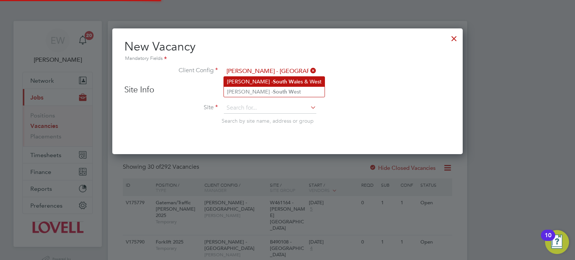
scroll to position [126, 351]
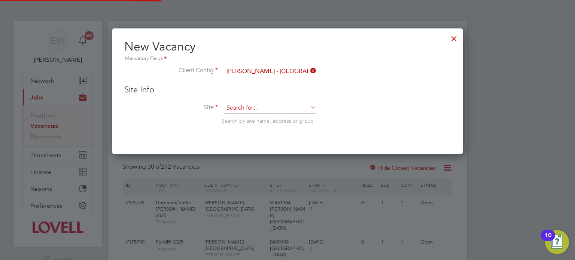
click at [254, 103] on input at bounding box center [270, 108] width 92 height 11
click at [263, 116] on b "Oakf" at bounding box center [259, 118] width 12 height 6
type input "W461160 - Oakfield Campus"
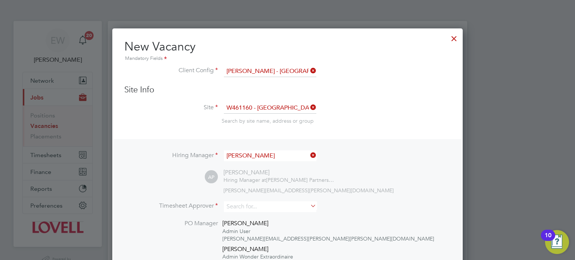
scroll to position [4, 4]
click at [264, 153] on input "Adam Portman" at bounding box center [270, 156] width 92 height 11
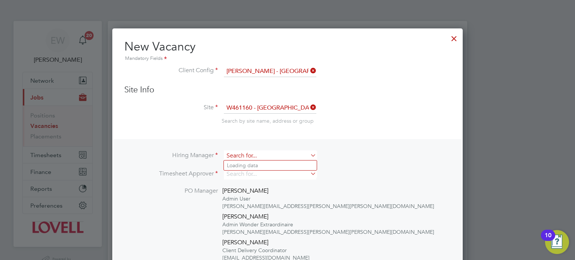
scroll to position [3, 4]
click at [267, 164] on li "Neil Palmer" at bounding box center [270, 166] width 93 height 10
type input "Neil Palmer"
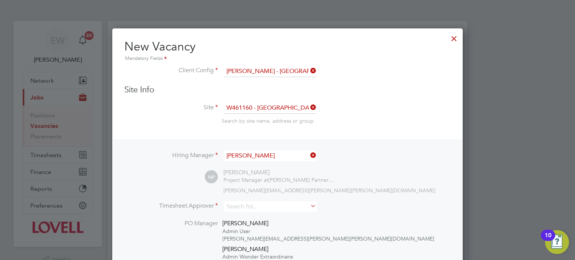
scroll to position [413, 351]
click at [257, 208] on input at bounding box center [270, 206] width 92 height 11
click at [261, 217] on li "Neil Palmer" at bounding box center [270, 217] width 93 height 10
type input "Neil Palmer"
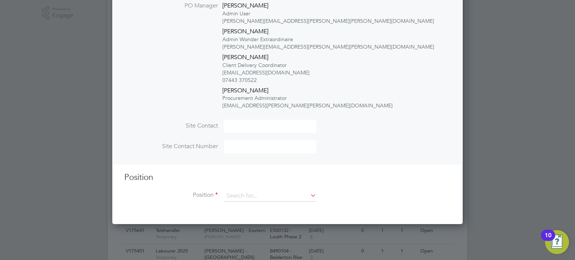
scroll to position [253, 0]
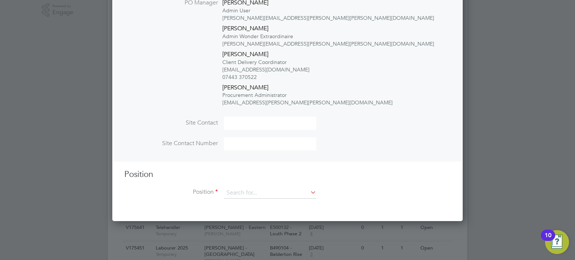
click at [250, 186] on div "Position Position" at bounding box center [287, 187] width 326 height 37
click at [250, 188] on input at bounding box center [270, 193] width 92 height 11
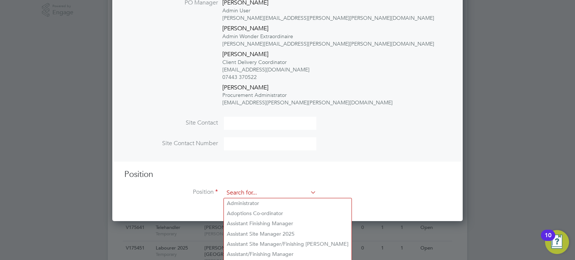
type input "o"
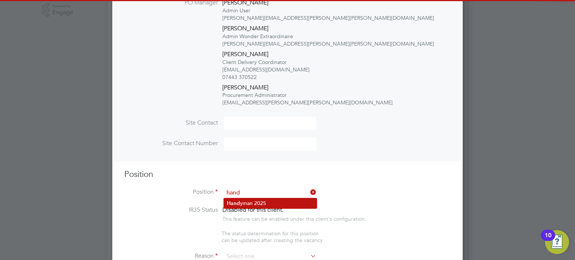
scroll to position [1328, 351]
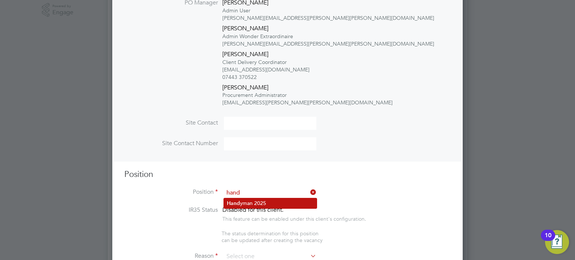
click at [256, 202] on li "Hand yman 2025" at bounding box center [270, 203] width 93 height 10
type input "Handyman 2025"
type textarea "TBC"
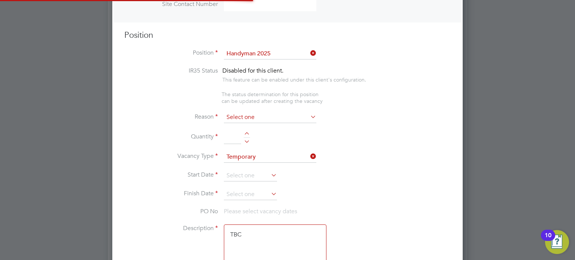
scroll to position [22, 39]
click at [247, 118] on input at bounding box center [270, 117] width 92 height 11
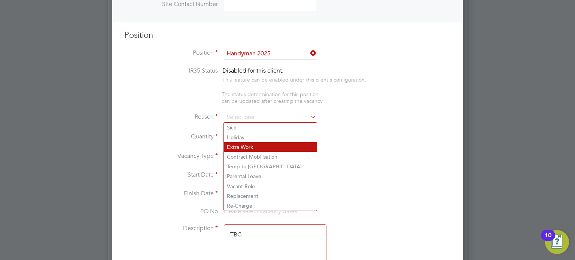
click at [247, 143] on li "Extra Work" at bounding box center [270, 147] width 93 height 10
type input "Extra Work"
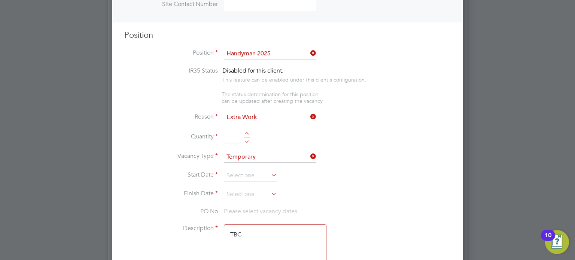
click at [249, 142] on div at bounding box center [247, 140] width 6 height 5
type input "1"
click at [239, 165] on li "Vacancy Type Temporary" at bounding box center [287, 161] width 326 height 19
click at [237, 179] on input at bounding box center [250, 175] width 53 height 11
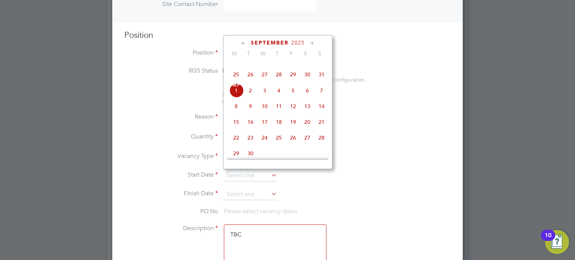
click at [234, 82] on span "25" at bounding box center [236, 74] width 14 height 14
type input "25 Aug 2025"
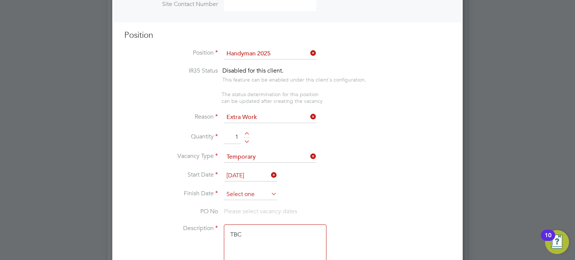
click at [247, 189] on input at bounding box center [250, 194] width 53 height 11
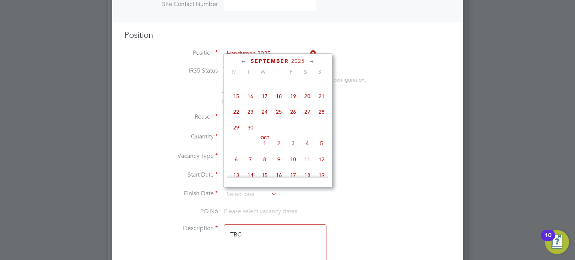
scroll to position [289, 0]
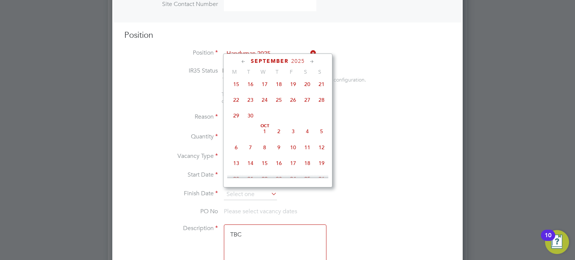
click at [296, 139] on span "3" at bounding box center [293, 131] width 14 height 14
type input "03 Oct 2025"
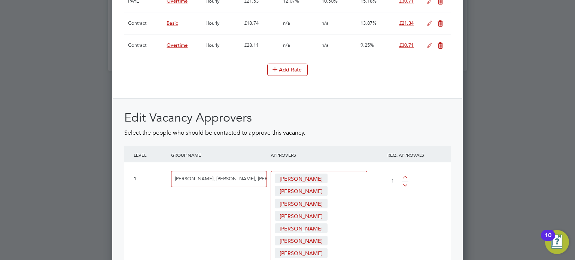
scroll to position [1212, 0]
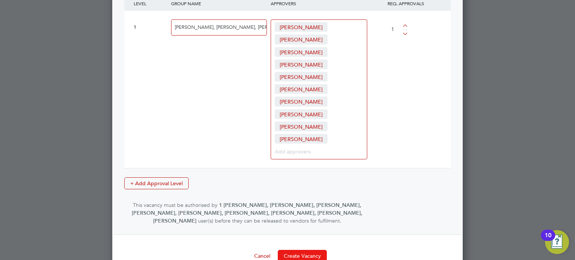
click at [306, 250] on button "Create Vacancy" at bounding box center [302, 256] width 49 height 12
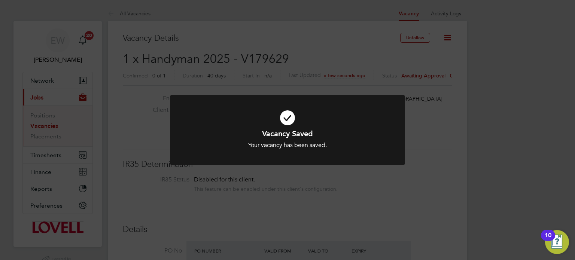
click at [233, 36] on div "Vacancy Saved Your vacancy has been saved. Cancel Okay" at bounding box center [287, 130] width 575 height 260
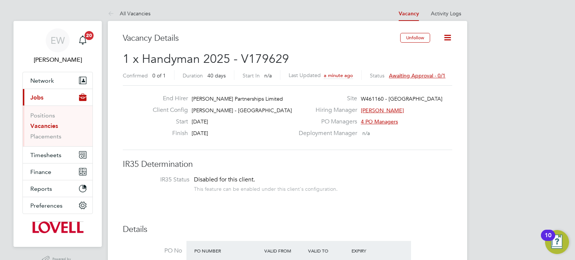
click at [412, 76] on span "Awaiting approval - 0/1" at bounding box center [417, 75] width 57 height 7
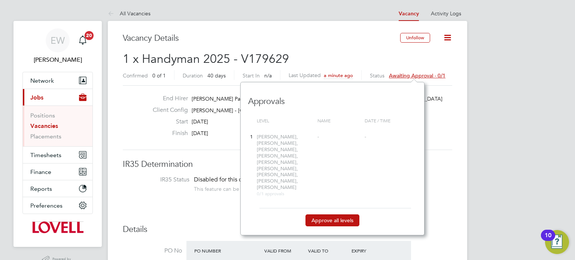
scroll to position [141, 184]
click at [334, 215] on button "Approve all levels" at bounding box center [333, 221] width 54 height 12
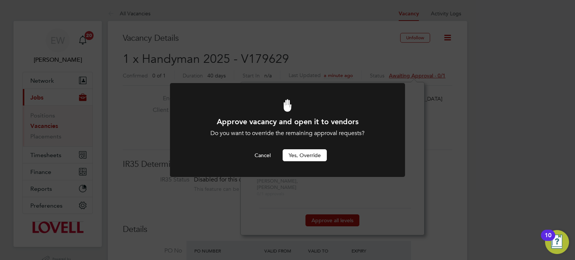
click at [313, 144] on div "Approve vacancy and open it to vendors Do you want to override the remaining ap…" at bounding box center [287, 139] width 195 height 45
click at [313, 155] on button "Yes, Override" at bounding box center [305, 155] width 44 height 12
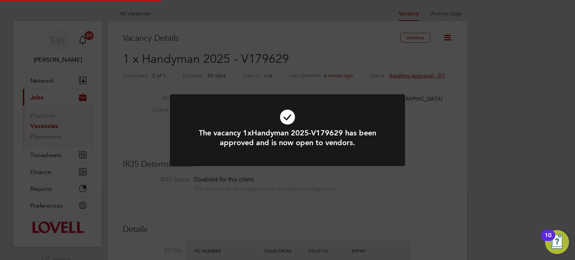
click at [459, 164] on div "The vacancy 1xHandyman 2025-V179629 has been approved and is now open to vendor…" at bounding box center [287, 130] width 575 height 260
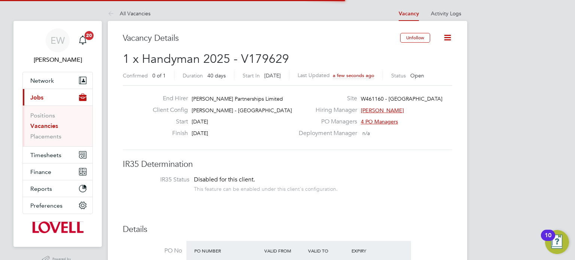
scroll to position [3, 4]
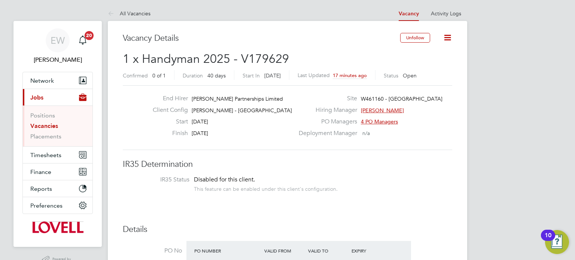
click at [52, 126] on link "Vacancies" at bounding box center [44, 125] width 28 height 7
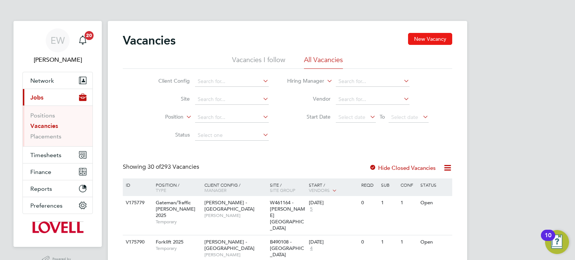
click at [432, 38] on button "New Vacancy" at bounding box center [430, 39] width 44 height 12
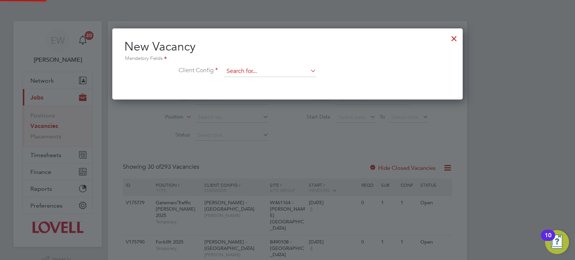
scroll to position [71, 351]
click at [264, 74] on input at bounding box center [270, 71] width 92 height 11
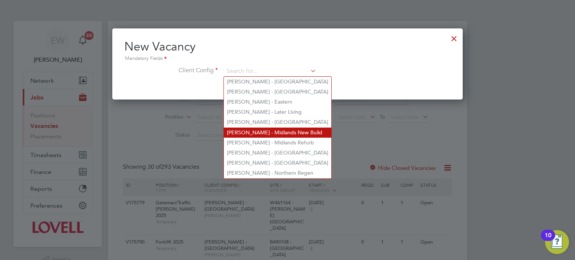
type input "o"
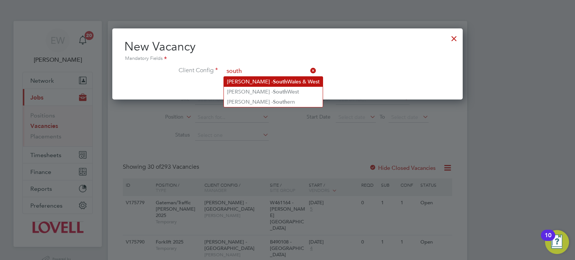
click at [283, 78] on li "[PERSON_NAME] - [GEOGRAPHIC_DATA]" at bounding box center [273, 82] width 99 height 10
type input "[PERSON_NAME] - [GEOGRAPHIC_DATA]"
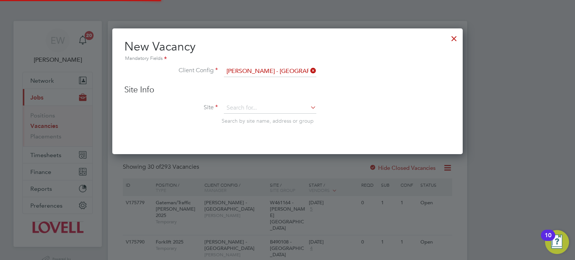
scroll to position [126, 351]
click at [259, 105] on input at bounding box center [270, 108] width 92 height 11
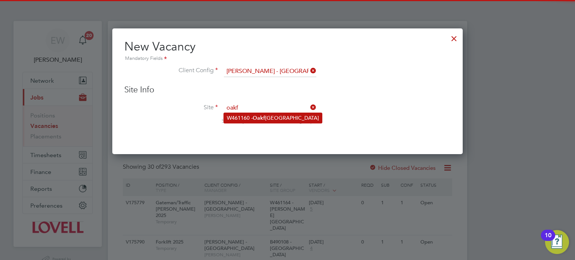
click at [264, 115] on b "Oakf" at bounding box center [259, 118] width 12 height 6
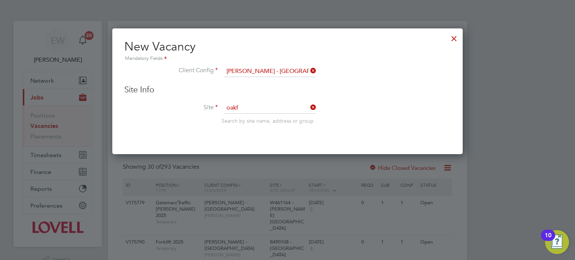
type input "W461160 - Oakfield Campus"
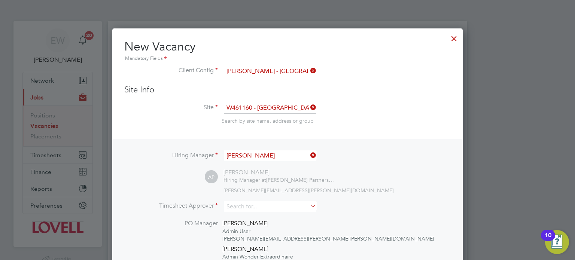
scroll to position [413, 351]
click at [280, 107] on input "W461160 - Oakfield Campus" at bounding box center [270, 108] width 92 height 11
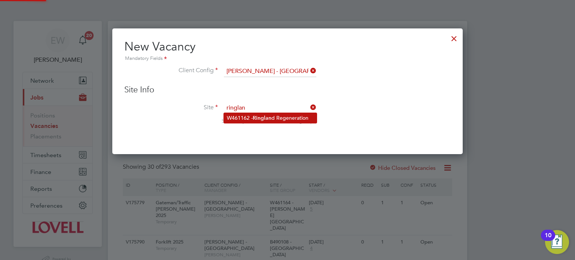
click at [290, 116] on li "W461162 - Ringlan d Regeneration" at bounding box center [270, 118] width 93 height 10
type input "W461162 - Ringland Regeneration"
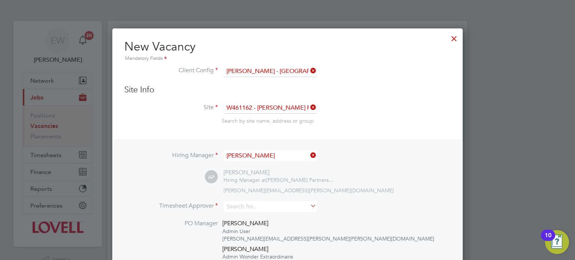
scroll to position [4, 4]
click at [270, 156] on input "Adam Portman" at bounding box center [270, 156] width 92 height 11
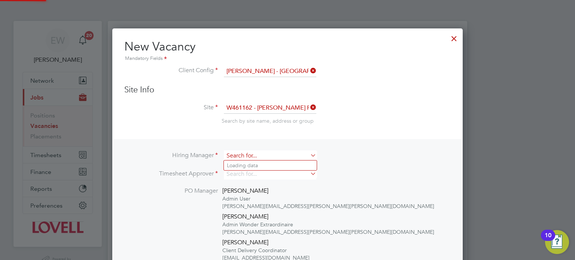
scroll to position [3, 4]
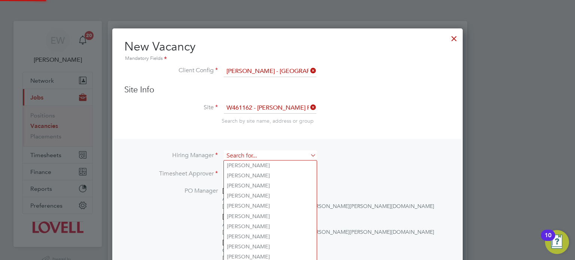
type input "l"
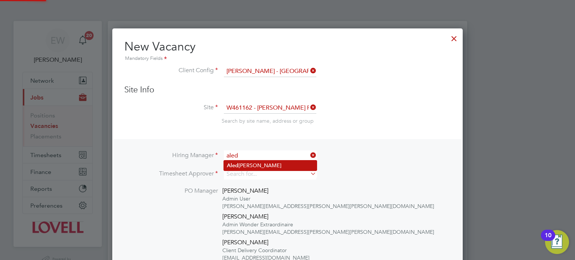
click at [270, 163] on li "Aled Davies" at bounding box center [270, 166] width 93 height 10
type input "Aled Davies"
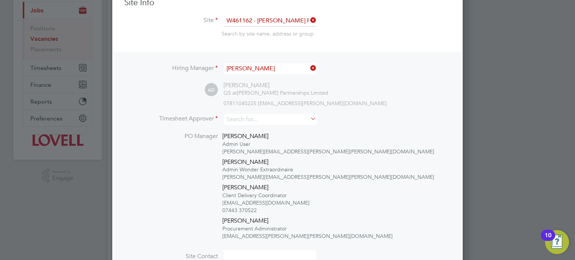
scroll to position [90, 0]
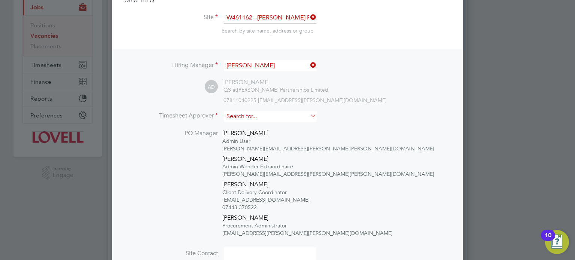
click at [261, 115] on input at bounding box center [270, 116] width 92 height 11
click at [261, 125] on li "Aled Davies" at bounding box center [270, 126] width 93 height 10
type input "Aled Davies"
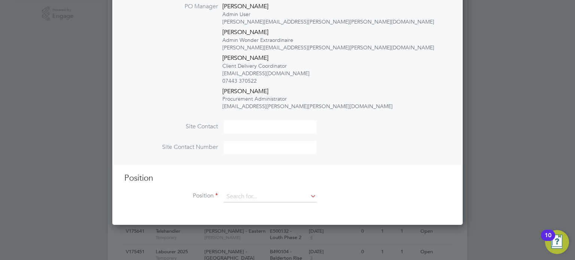
scroll to position [286, 0]
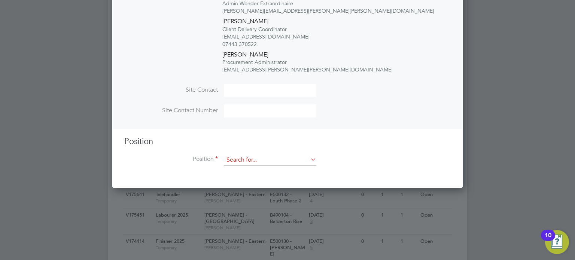
click at [235, 156] on input at bounding box center [270, 160] width 92 height 11
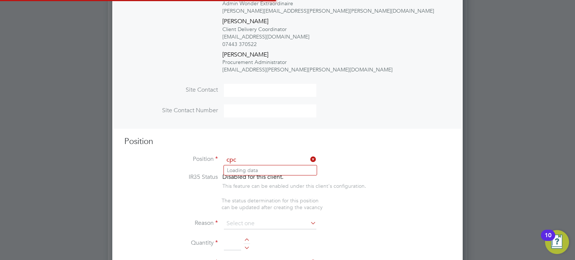
scroll to position [1328, 351]
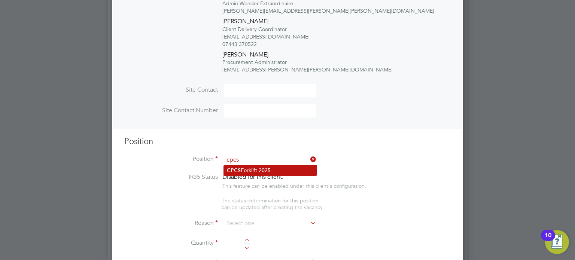
click at [262, 173] on li "CPCS Forklift 2025" at bounding box center [270, 170] width 93 height 10
type input "CPCS Forklift 2025"
type textarea "Full understanding of all aspects and responsibilities associated with the oper…"
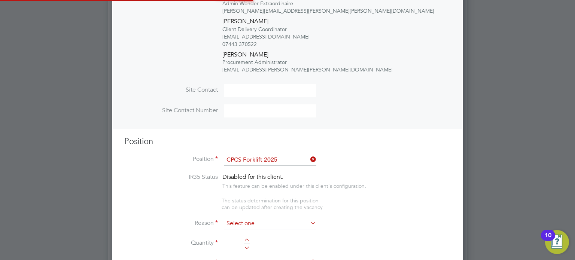
scroll to position [0, 0]
click at [250, 224] on input at bounding box center [270, 223] width 92 height 11
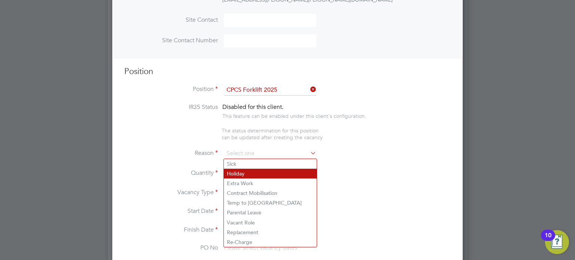
click at [241, 174] on li "Holiday" at bounding box center [270, 174] width 93 height 10
type input "Holiday"
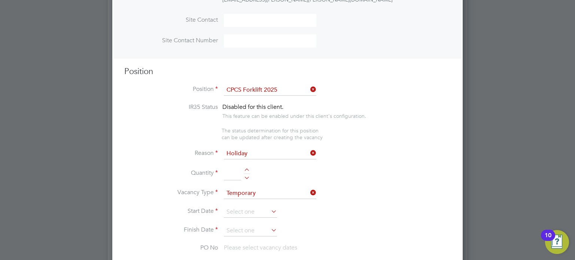
click at [246, 176] on div at bounding box center [247, 176] width 6 height 5
type input "1"
click at [235, 212] on input at bounding box center [250, 212] width 53 height 11
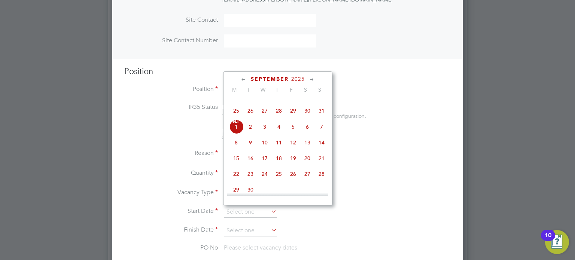
click at [276, 150] on span "11" at bounding box center [279, 143] width 14 height 14
type input "11 Sep 2025"
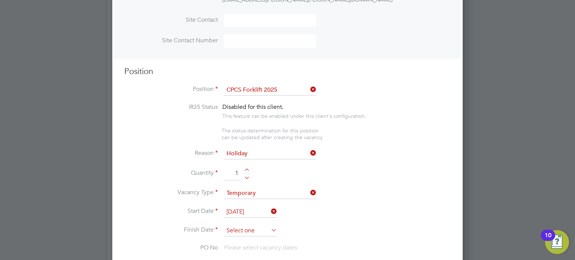
click at [240, 225] on input at bounding box center [250, 230] width 53 height 11
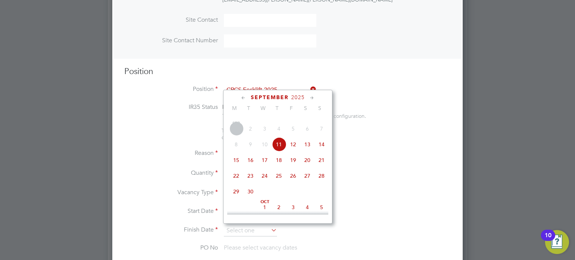
click at [280, 152] on span "11" at bounding box center [279, 144] width 14 height 14
type input "11 Sep 2025"
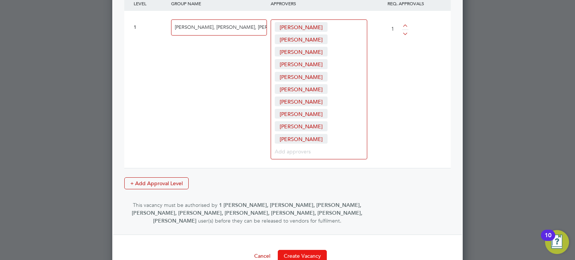
click at [306, 250] on button "Create Vacancy" at bounding box center [302, 256] width 49 height 12
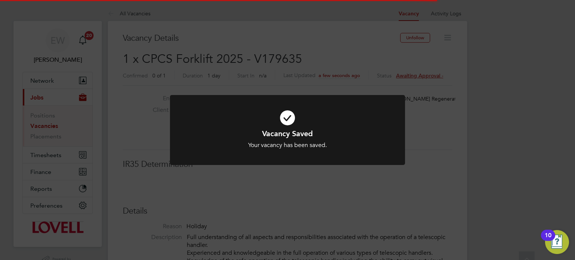
click at [483, 214] on div "Vacancy Saved Your vacancy has been saved. Cancel Okay" at bounding box center [287, 130] width 575 height 260
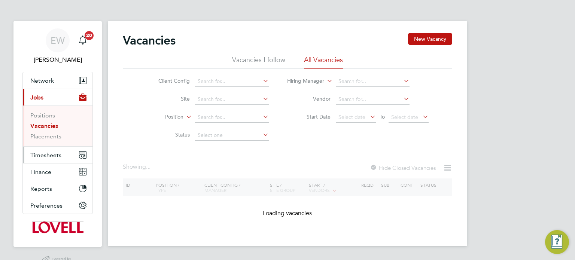
click at [47, 154] on span "Timesheets" at bounding box center [45, 155] width 31 height 7
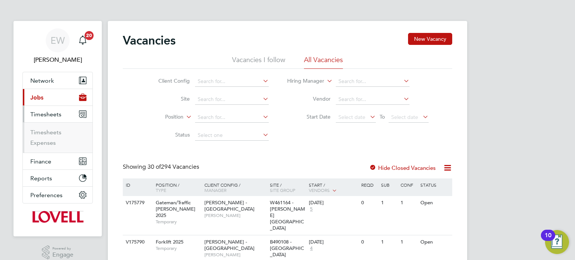
click at [50, 127] on ul "Timesheets Expenses" at bounding box center [58, 137] width 70 height 30
click at [51, 129] on link "Timesheets" at bounding box center [45, 132] width 31 height 7
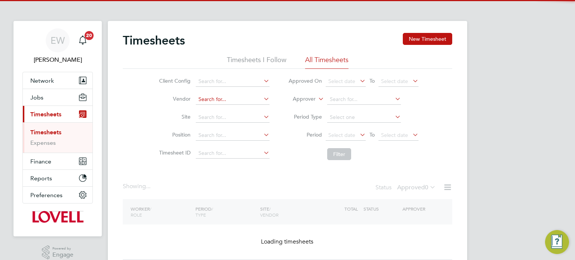
click at [213, 98] on input at bounding box center [233, 99] width 74 height 10
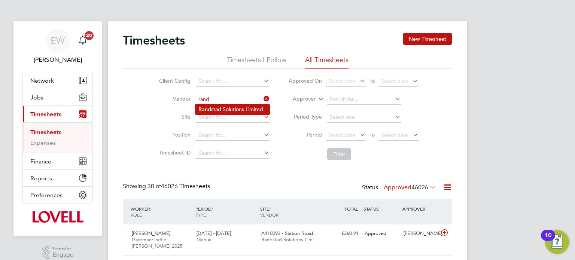
click at [221, 107] on li "Rand stad Solutions Limited" at bounding box center [232, 109] width 74 height 10
type input "Randstad Solutions Limited"
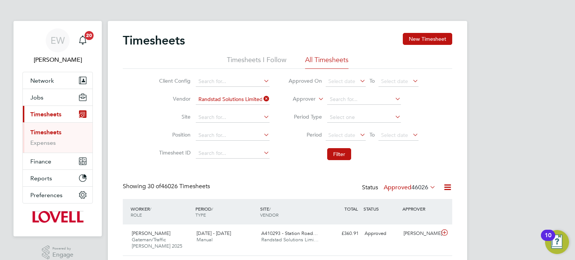
click at [328, 129] on li "Period Select date To Select date" at bounding box center [353, 136] width 149 height 18
click at [332, 133] on span "Select date" at bounding box center [341, 135] width 27 height 7
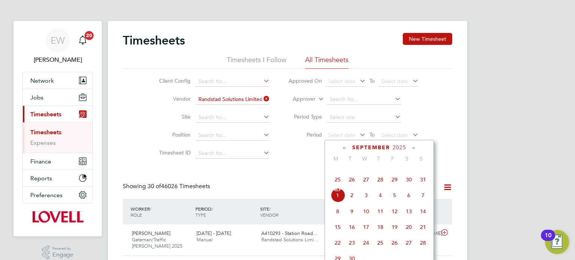
click at [407, 171] on span "23" at bounding box center [409, 164] width 14 height 14
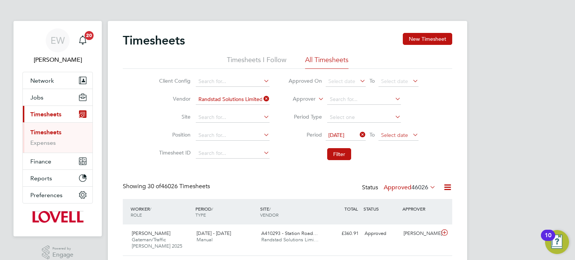
click at [400, 139] on span "Select date" at bounding box center [399, 136] width 40 height 10
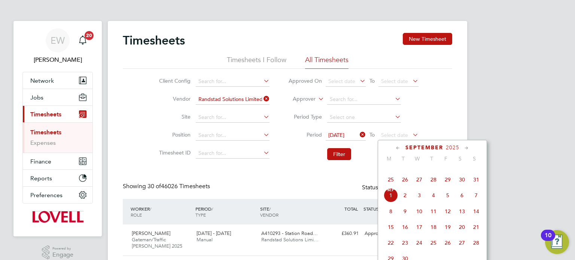
click at [447, 187] on span "29" at bounding box center [448, 180] width 14 height 14
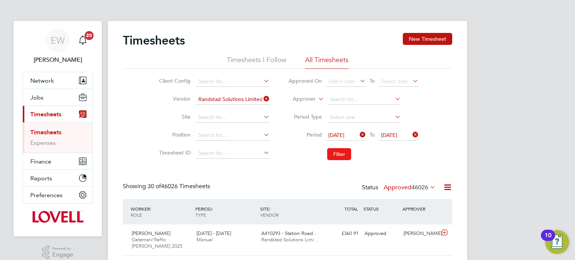
click at [331, 149] on button "Filter" at bounding box center [339, 154] width 24 height 12
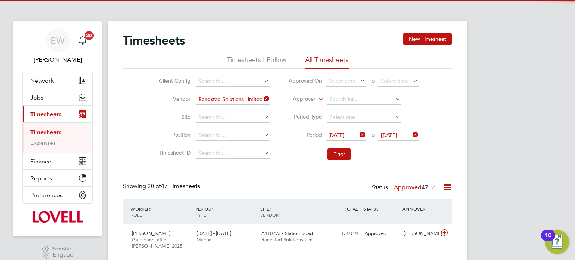
click at [408, 184] on label "Approved 47" at bounding box center [415, 187] width 42 height 7
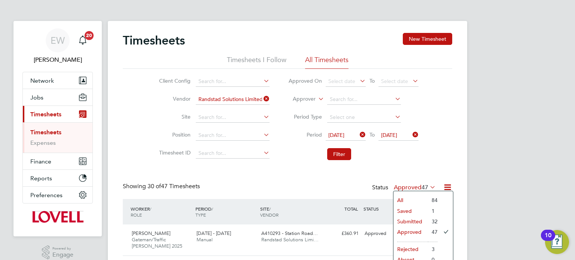
click at [408, 210] on li "Saved" at bounding box center [410, 211] width 34 height 10
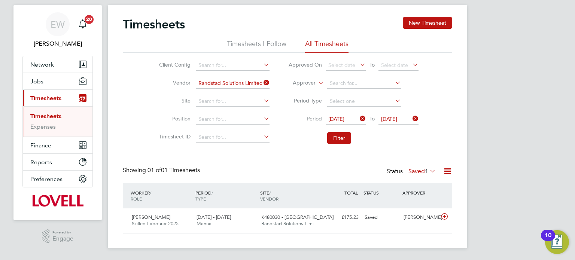
click at [411, 169] on label "Saved 1" at bounding box center [421, 171] width 27 height 7
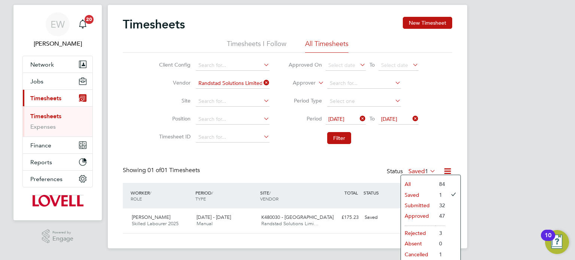
click at [419, 208] on li "Submitted" at bounding box center [418, 205] width 34 height 10
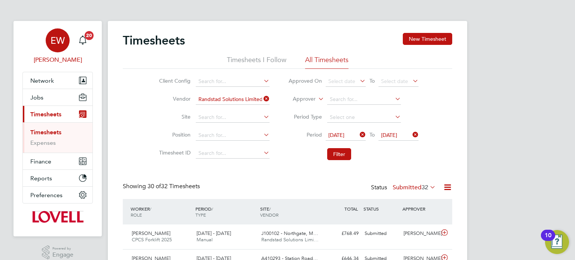
click at [66, 32] on div "EW" at bounding box center [58, 40] width 24 height 24
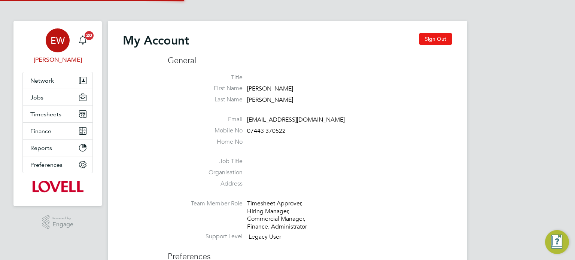
type input "emma.wells@randstad.co.uk"
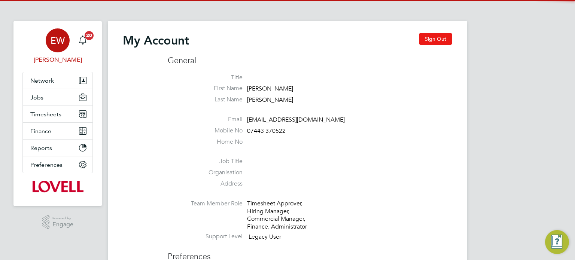
click at [432, 39] on button "Sign Out" at bounding box center [435, 39] width 33 height 12
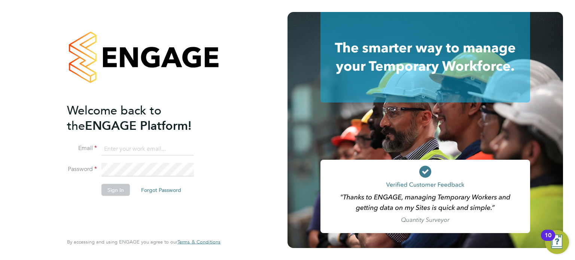
type input "labourdeskmslv@randstadcpe.com"
click at [136, 151] on input "[EMAIL_ADDRESS][DOMAIN_NAME]" at bounding box center [147, 148] width 92 height 13
type input "[EMAIL_ADDRESS][PERSON_NAME][DOMAIN_NAME]"
click at [115, 188] on button "Sign In" at bounding box center [115, 190] width 28 height 12
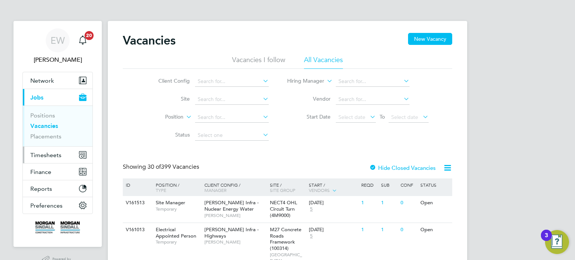
click at [45, 154] on span "Timesheets" at bounding box center [45, 155] width 31 height 7
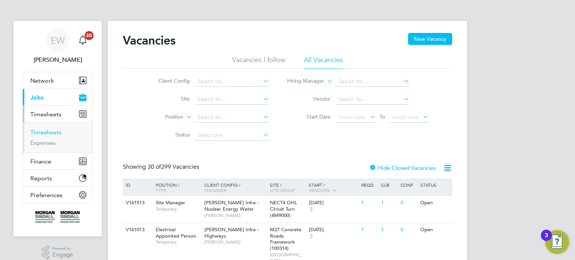
click at [44, 131] on link "Timesheets" at bounding box center [45, 132] width 31 height 7
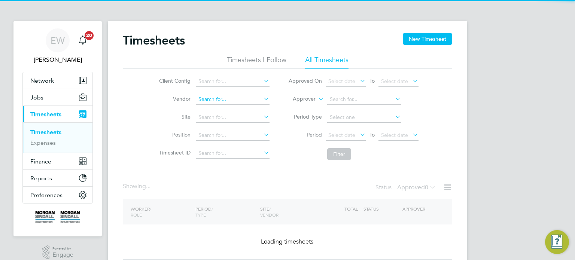
click at [246, 97] on input at bounding box center [233, 99] width 74 height 10
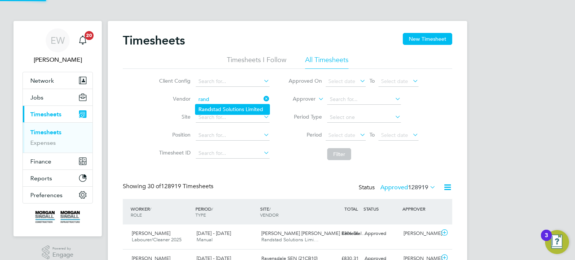
click at [243, 108] on li "Rand stad Solutions Limited" at bounding box center [232, 109] width 74 height 10
type input "Randstad Solutions Limited"
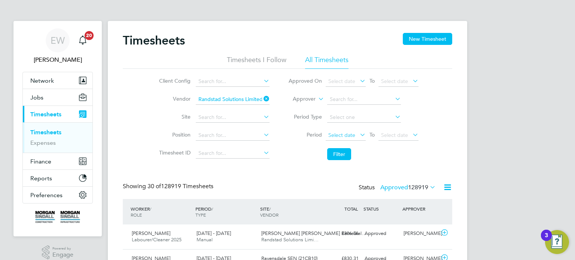
click at [341, 133] on span "Select date" at bounding box center [341, 135] width 27 height 7
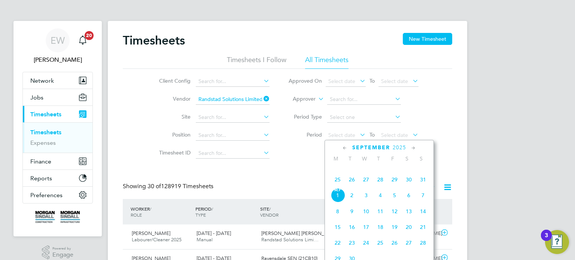
click at [409, 171] on span "23" at bounding box center [409, 164] width 14 height 14
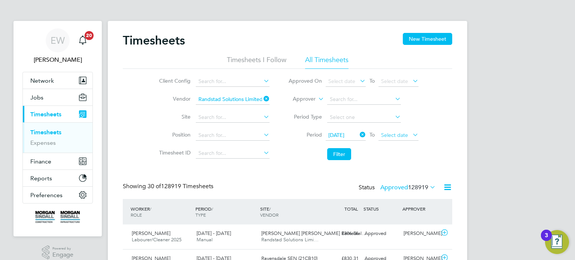
click at [398, 139] on span "Select date" at bounding box center [399, 136] width 40 height 10
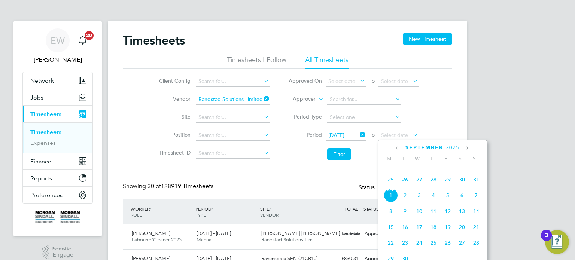
click at [446, 187] on span "29" at bounding box center [448, 180] width 14 height 14
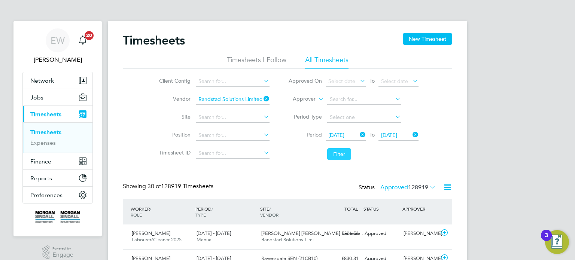
click at [343, 152] on button "Filter" at bounding box center [339, 154] width 24 height 12
click at [399, 186] on label "Approved 142" at bounding box center [412, 187] width 45 height 7
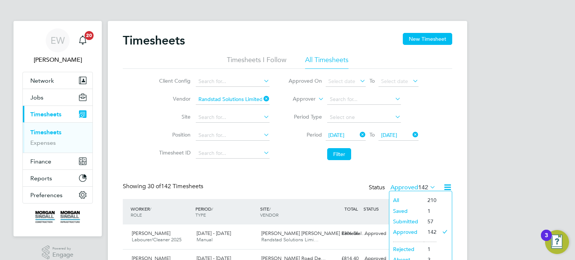
click at [400, 208] on li "Saved" at bounding box center [406, 211] width 34 height 10
